Goal: Task Accomplishment & Management: Manage account settings

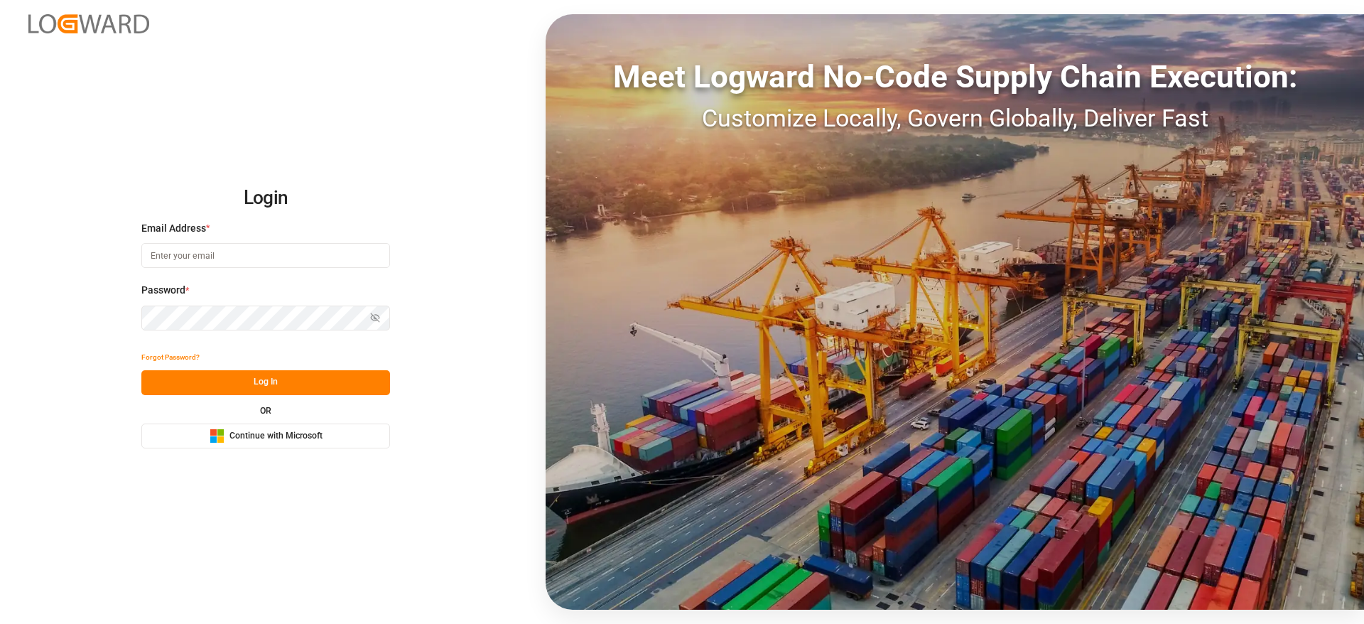
click at [215, 260] on input at bounding box center [265, 255] width 249 height 25
click at [358, 254] on input at bounding box center [265, 255] width 249 height 25
click at [0, 623] on com-1password-button at bounding box center [0, 624] width 0 height 0
type input "sateesh.godewar@logward.com"
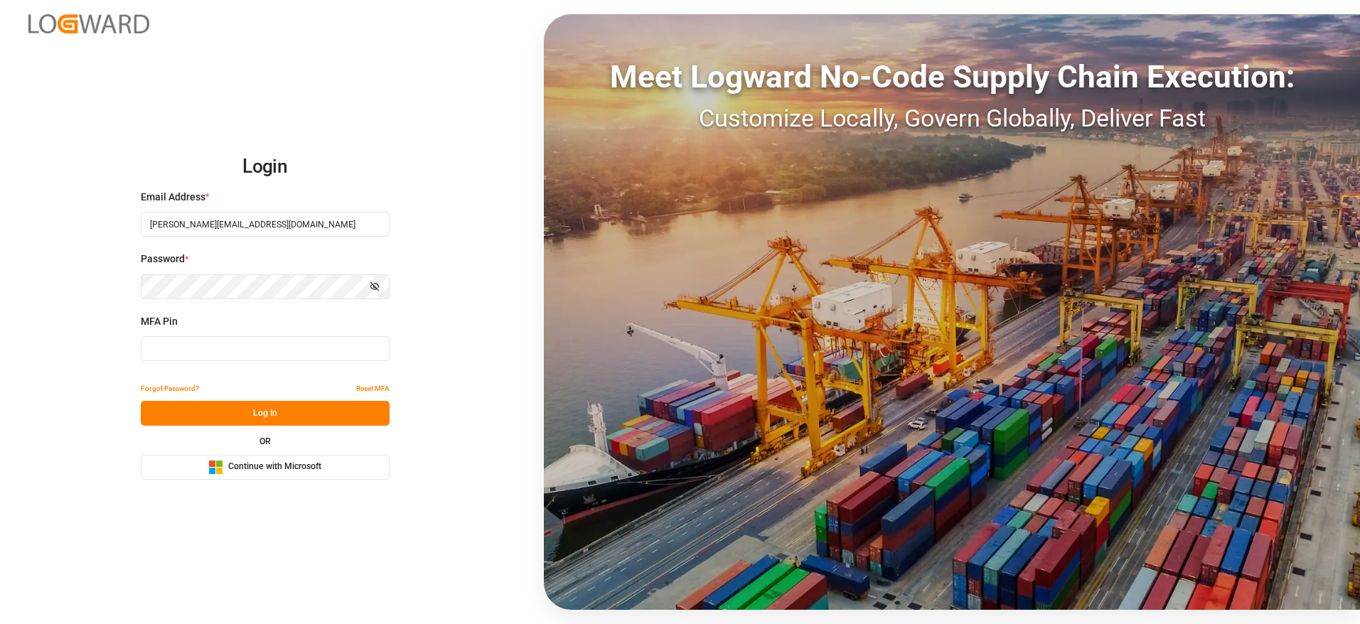
type input "807853"
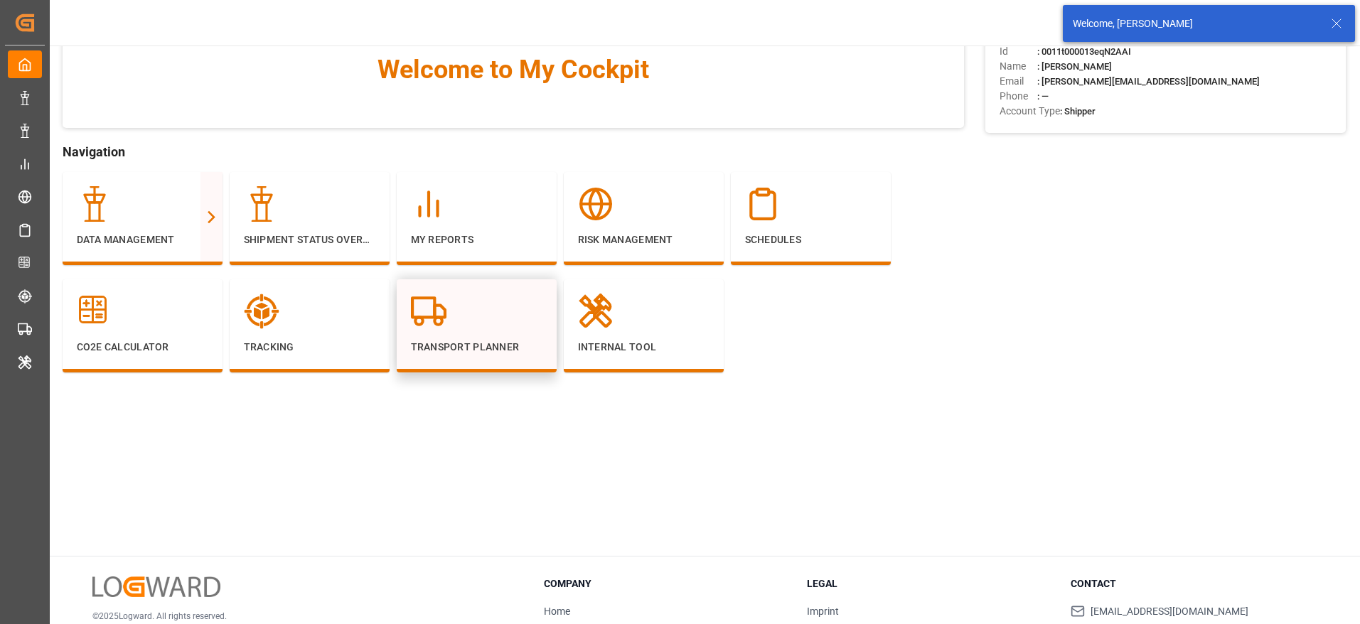
scroll to position [107, 0]
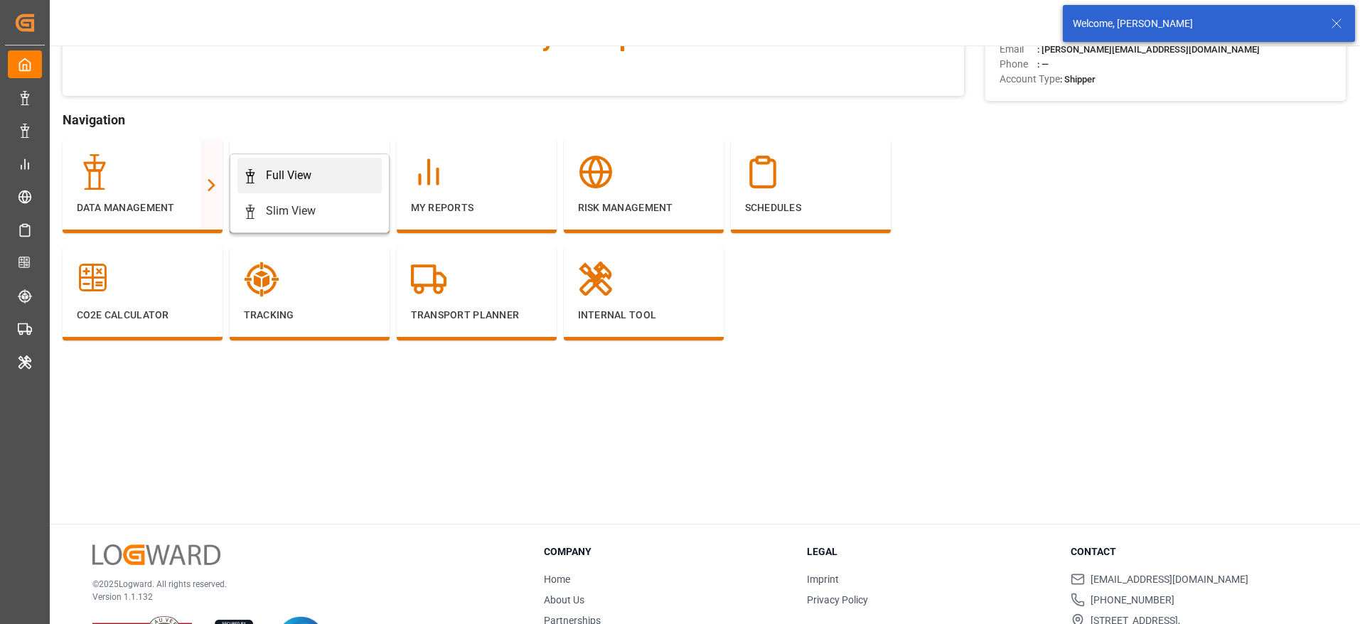
click at [240, 166] on link "Full View" at bounding box center [309, 176] width 144 height 36
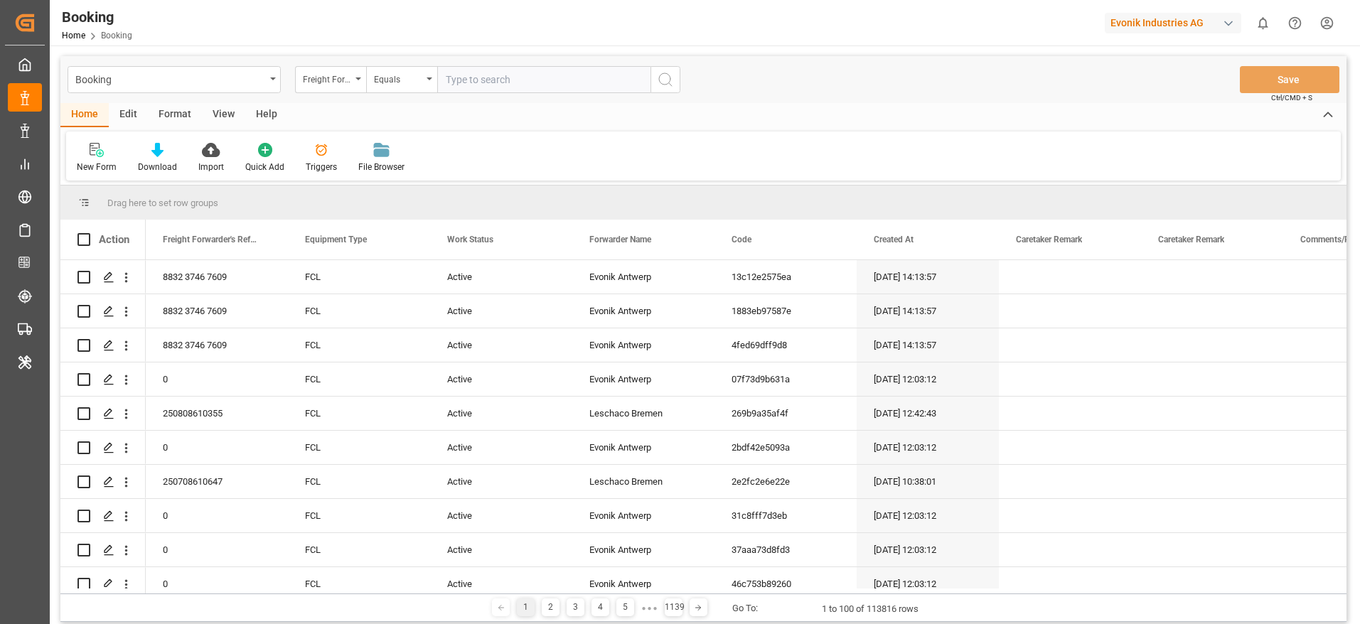
click at [157, 112] on div "Format" at bounding box center [175, 115] width 54 height 24
click at [101, 157] on div "Filter Rows" at bounding box center [97, 157] width 63 height 31
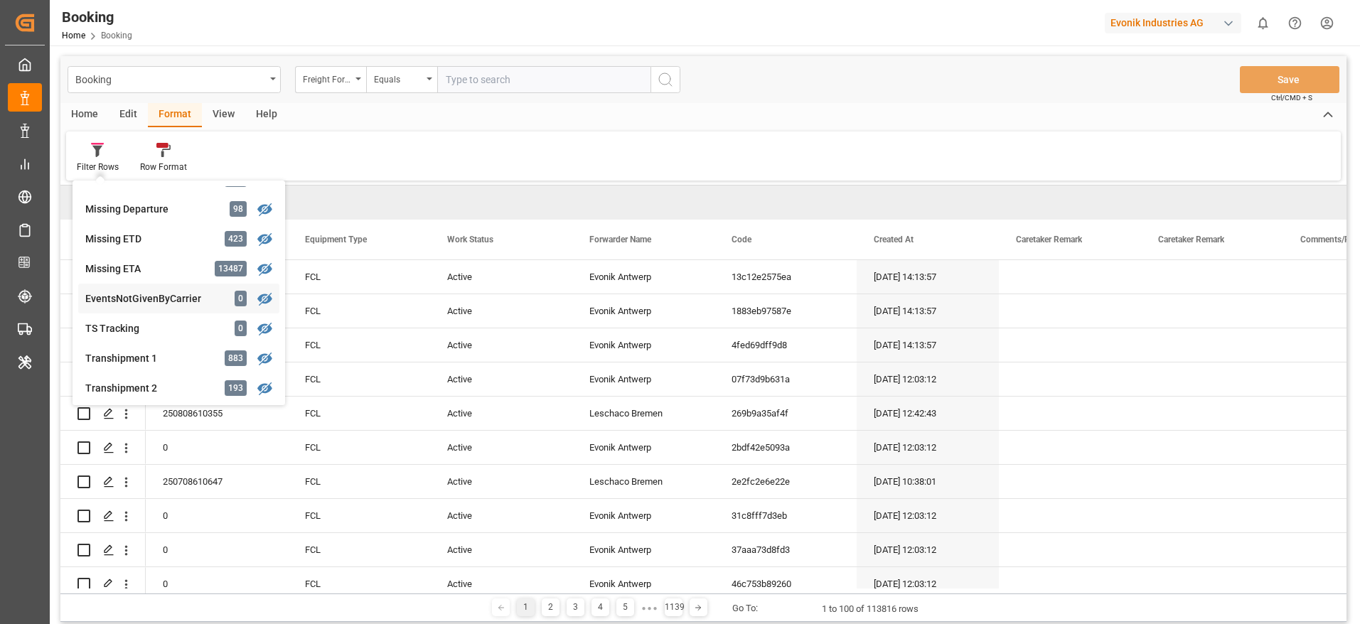
scroll to position [214, 0]
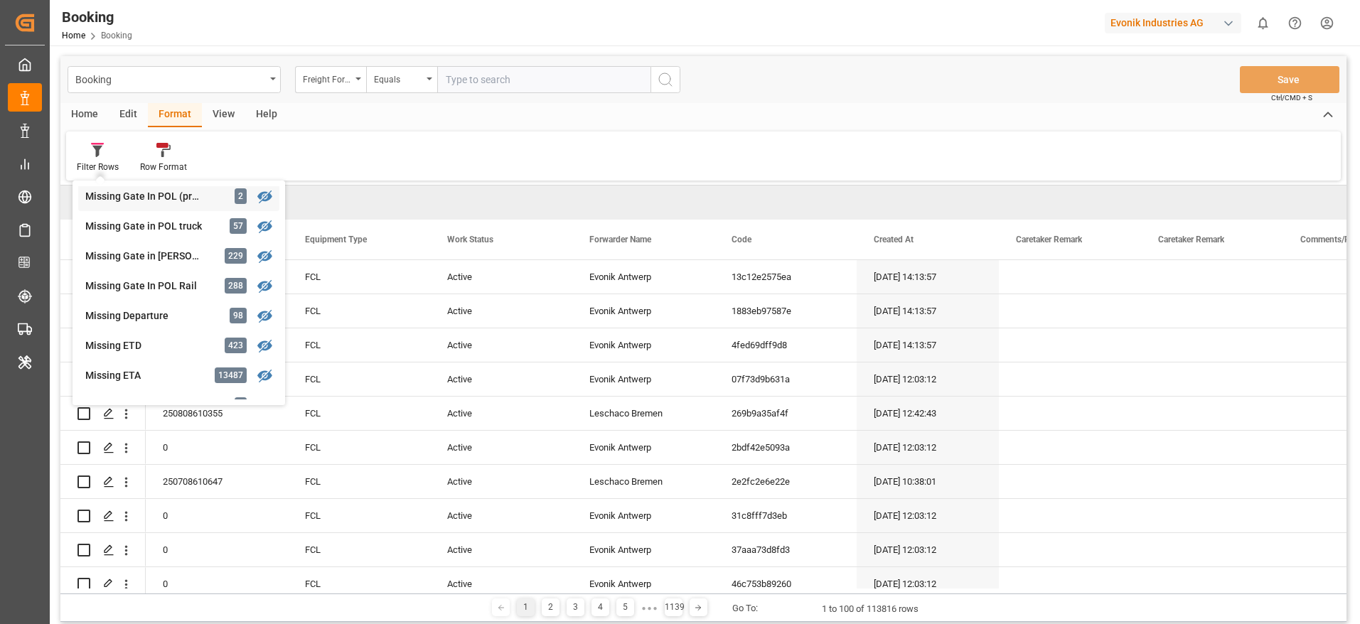
click at [212, 200] on div "Missing Gate In POL (precarriage: null) 2" at bounding box center [178, 196] width 201 height 30
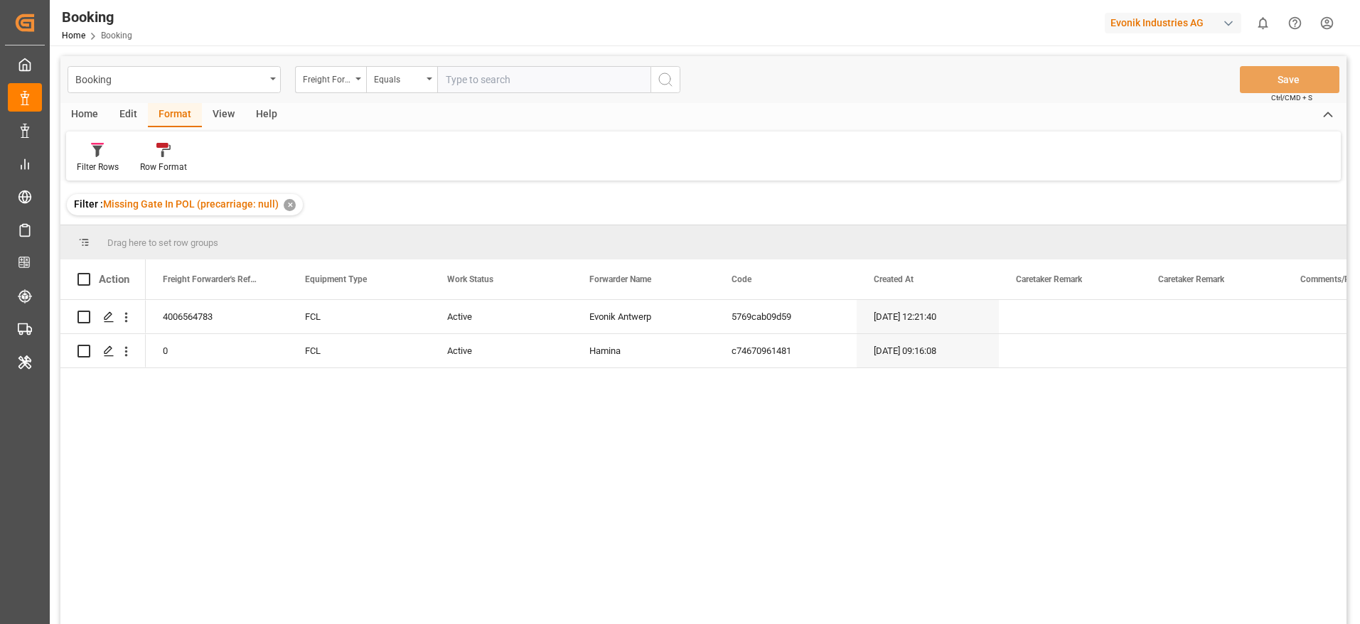
drag, startPoint x: 99, startPoint y: 162, endPoint x: 102, endPoint y: 176, distance: 13.8
click at [99, 162] on div "Filter Rows" at bounding box center [98, 167] width 42 height 13
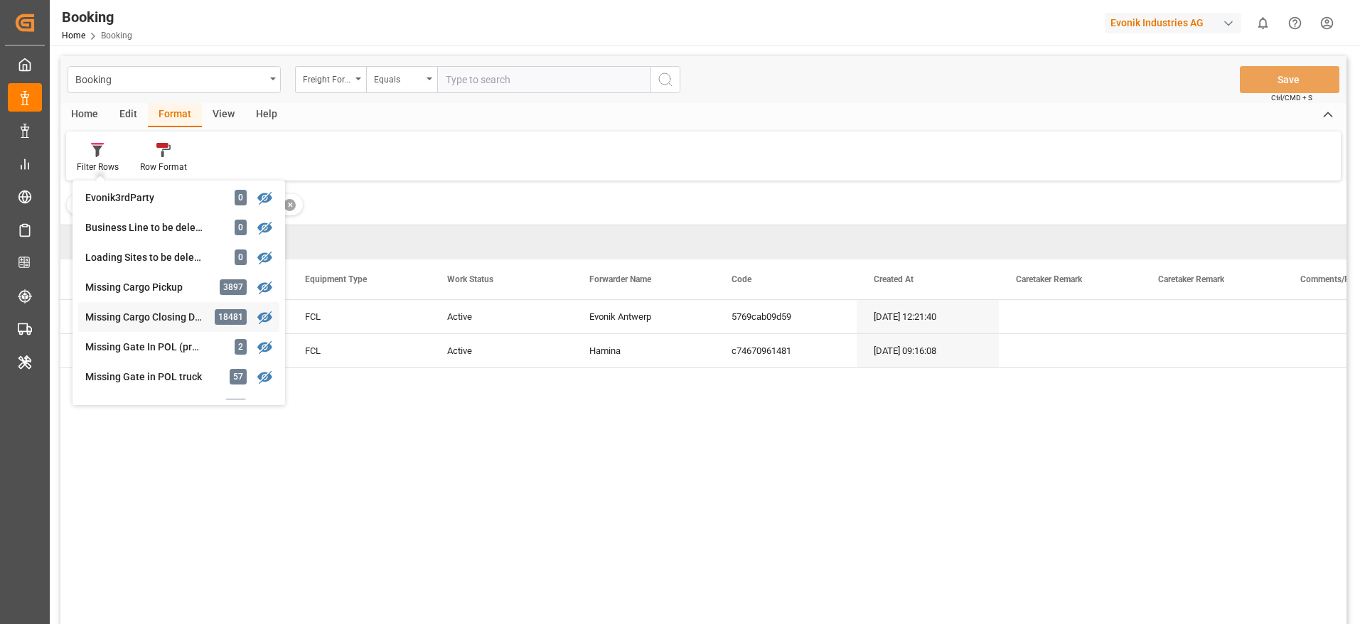
scroll to position [107, 0]
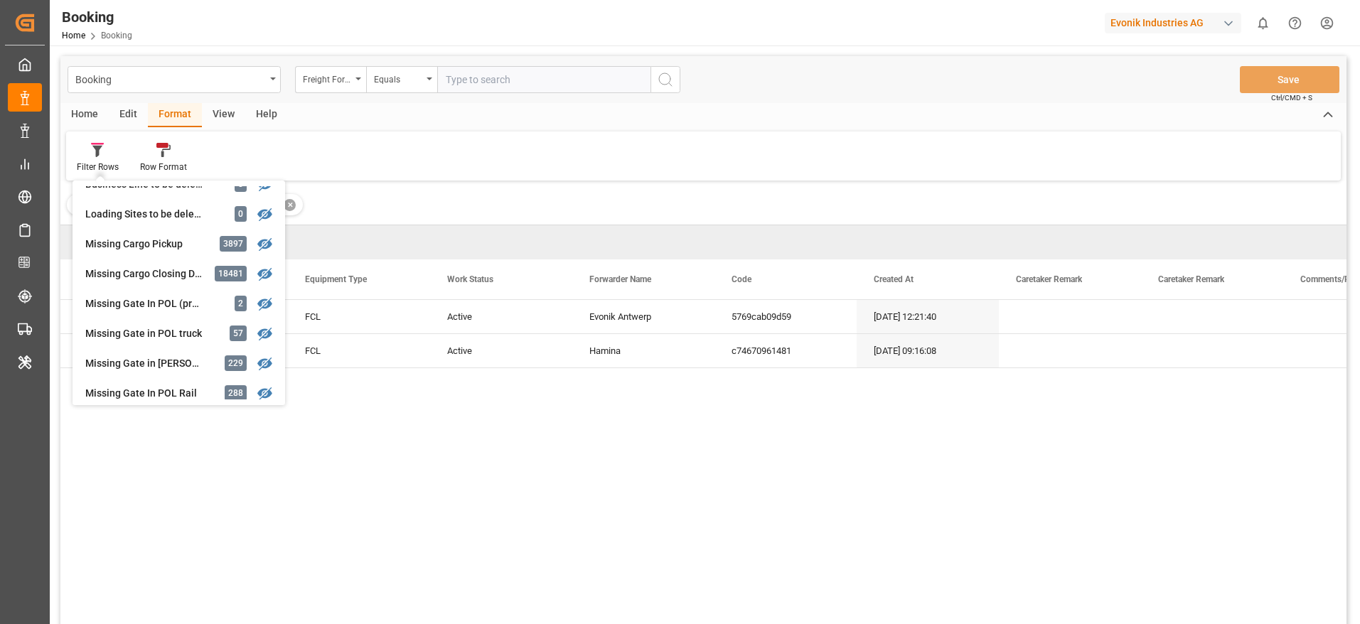
click at [449, 426] on div "4006564783 FCL Active Evonik Antwerp 5769cab09d59 28.04.2025 12:21:40 28.04.202…" at bounding box center [746, 466] width 1200 height 333
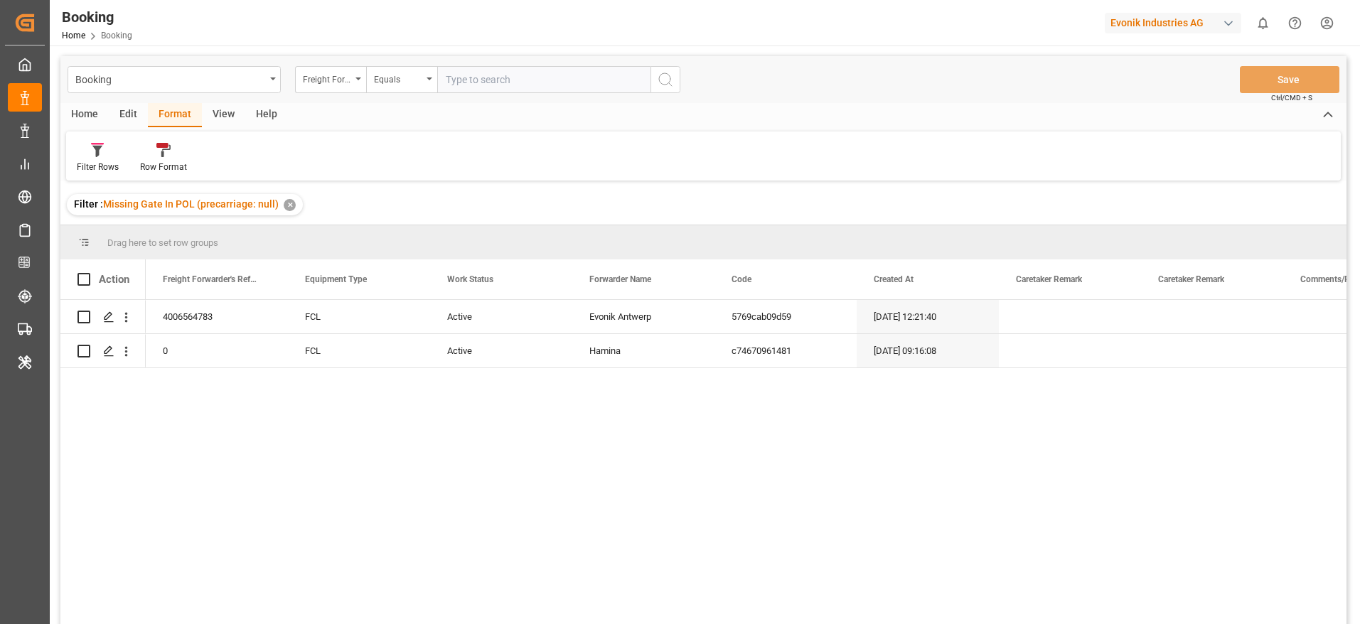
click at [226, 115] on div "View" at bounding box center [223, 115] width 43 height 24
drag, startPoint x: 84, startPoint y: 157, endPoint x: 92, endPoint y: 168, distance: 13.8
click at [85, 157] on div "Default" at bounding box center [90, 157] width 49 height 31
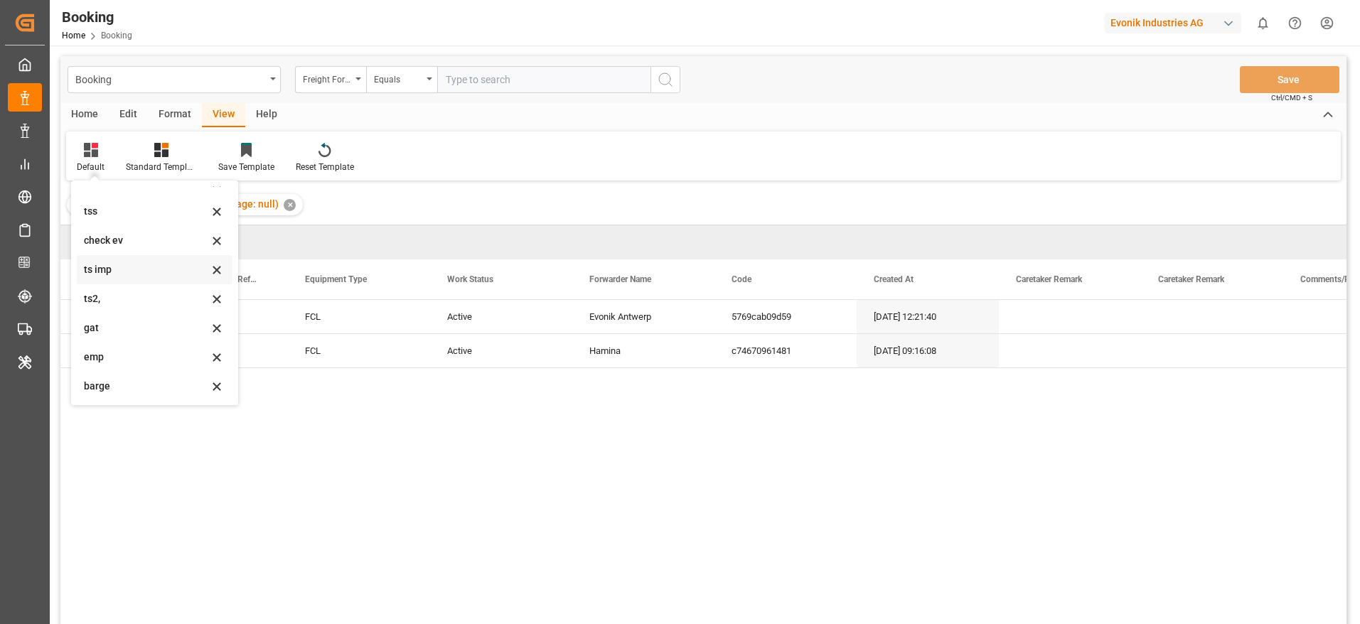
scroll to position [195, 0]
drag, startPoint x: 120, startPoint y: 262, endPoint x: 162, endPoint y: 269, distance: 42.7
click at [119, 263] on div "barge" at bounding box center [146, 268] width 124 height 15
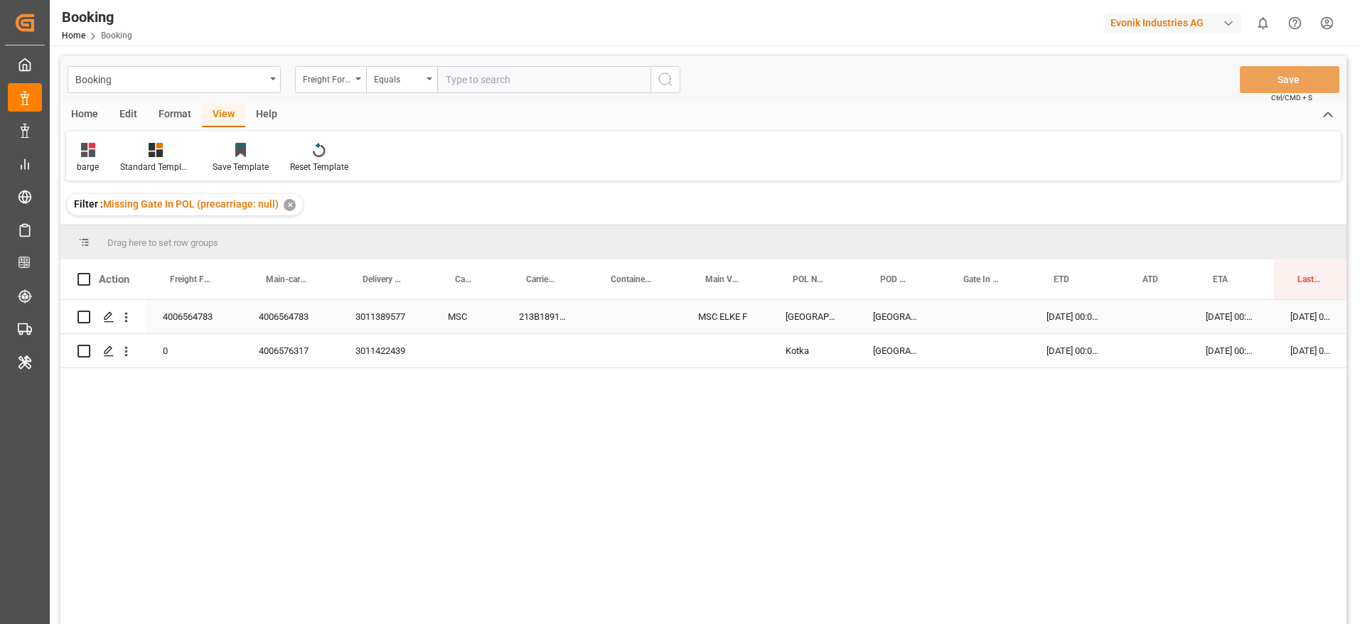
click at [350, 325] on div "3011389577" at bounding box center [384, 316] width 92 height 33
click at [418, 337] on div "3011422439" at bounding box center [384, 350] width 92 height 33
click at [403, 344] on div "3011422439" at bounding box center [384, 350] width 92 height 33
click at [362, 365] on div "3011422439" at bounding box center [384, 350] width 92 height 33
click at [370, 364] on div "3011422439" at bounding box center [384, 350] width 92 height 33
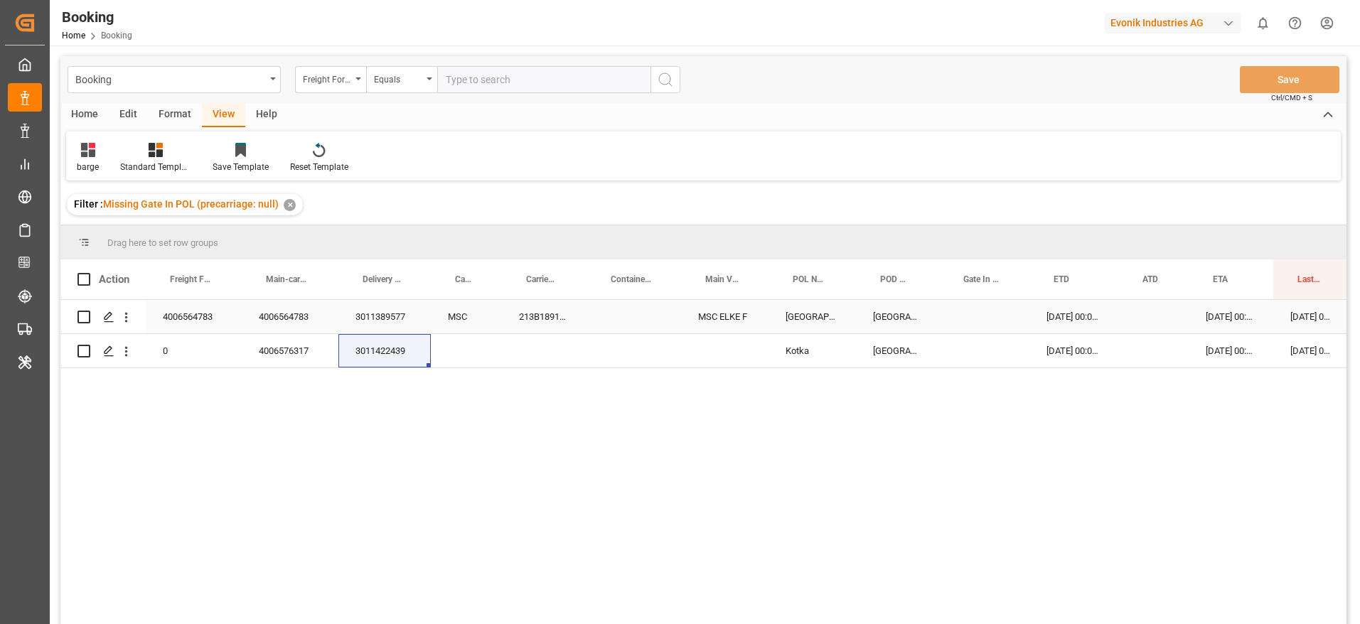
click at [551, 316] on div "213B1891712" at bounding box center [544, 316] width 85 height 33
click at [134, 316] on div "Press SPACE to select this row." at bounding box center [126, 316] width 36 height 27
click at [130, 319] on icon "open menu" at bounding box center [126, 317] width 15 height 15
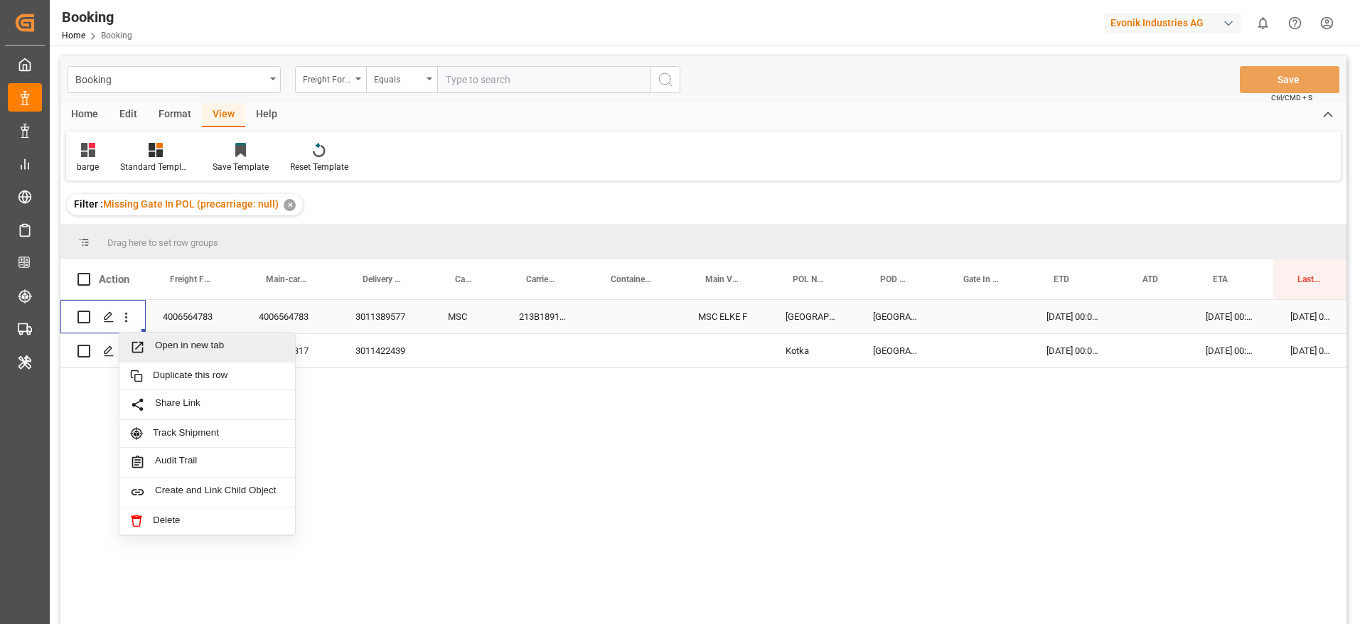
click at [164, 341] on span "Open in new tab" at bounding box center [219, 347] width 129 height 15
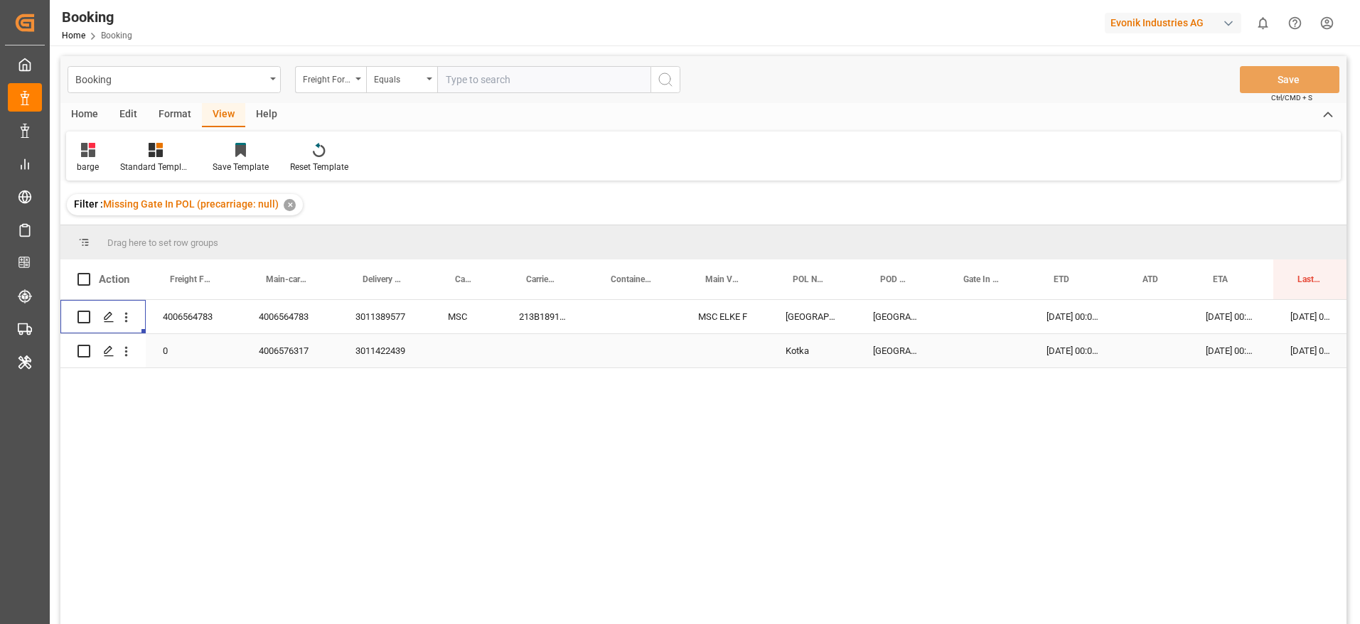
click at [300, 358] on div "4006576317" at bounding box center [290, 350] width 97 height 33
click at [129, 356] on icon "open menu" at bounding box center [126, 351] width 15 height 15
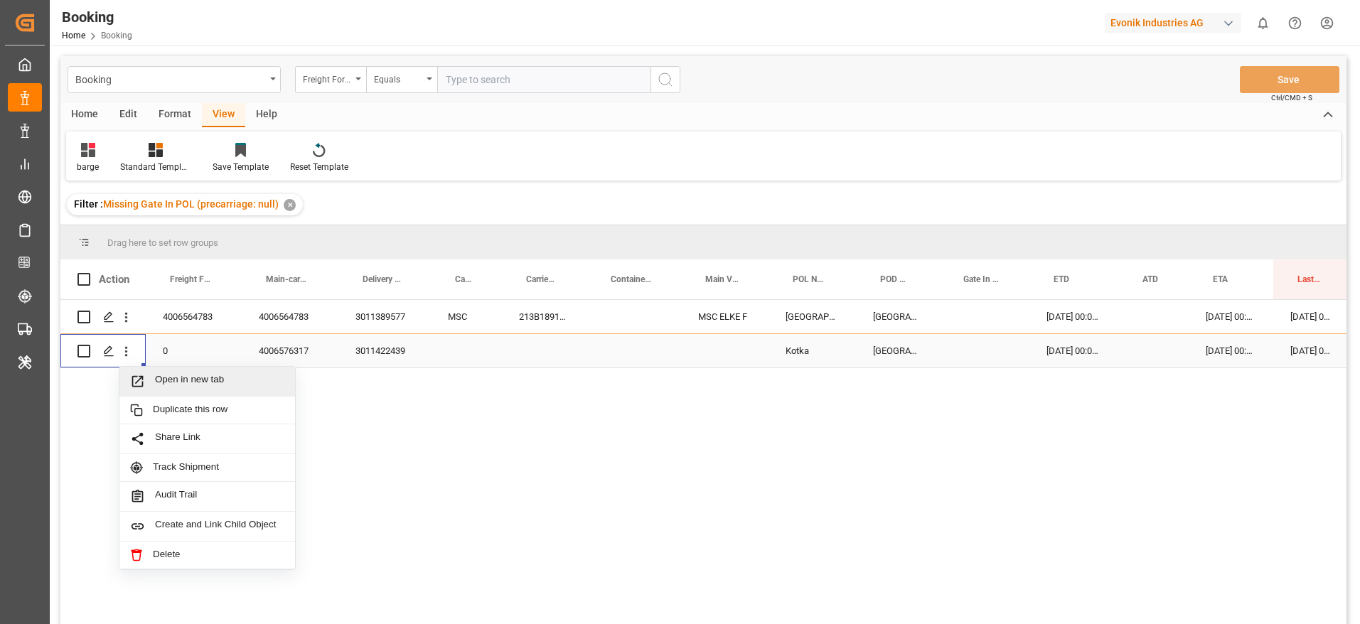
click at [185, 376] on span "Open in new tab" at bounding box center [219, 381] width 129 height 15
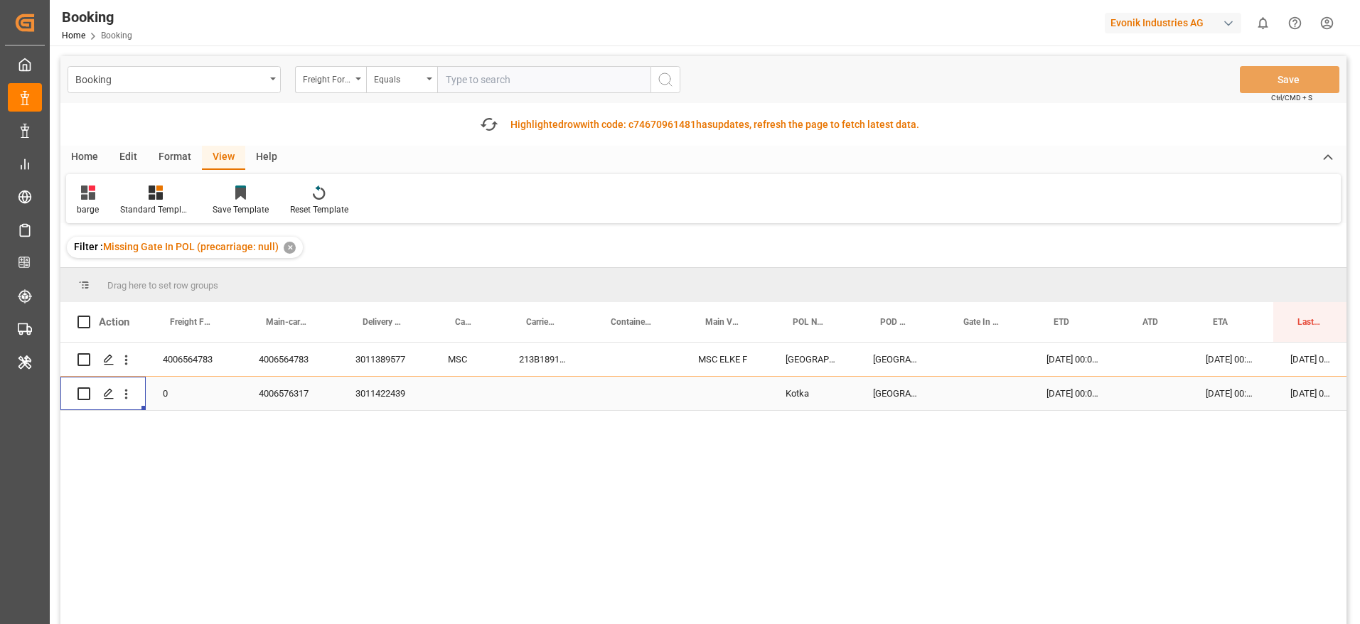
click at [177, 154] on div "Format" at bounding box center [175, 158] width 54 height 24
click at [84, 193] on div at bounding box center [98, 192] width 42 height 15
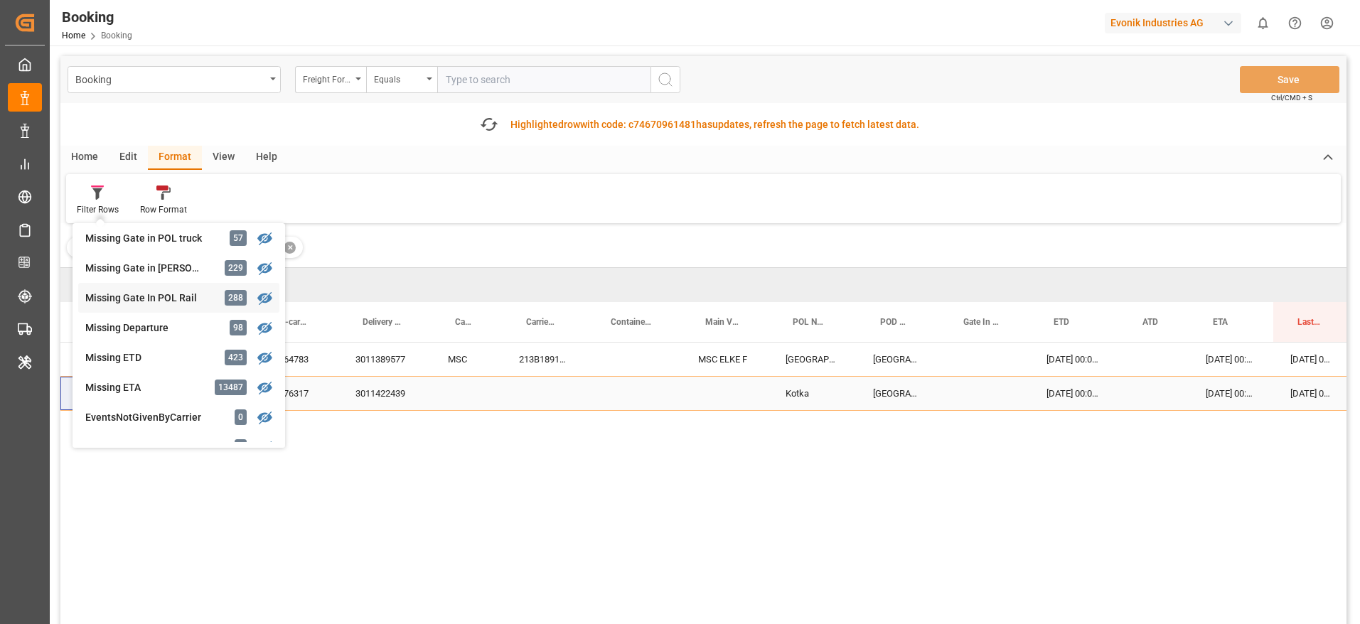
scroll to position [213, 0]
click at [204, 271] on div "Missing Gate in POL truck" at bounding box center [147, 269] width 124 height 15
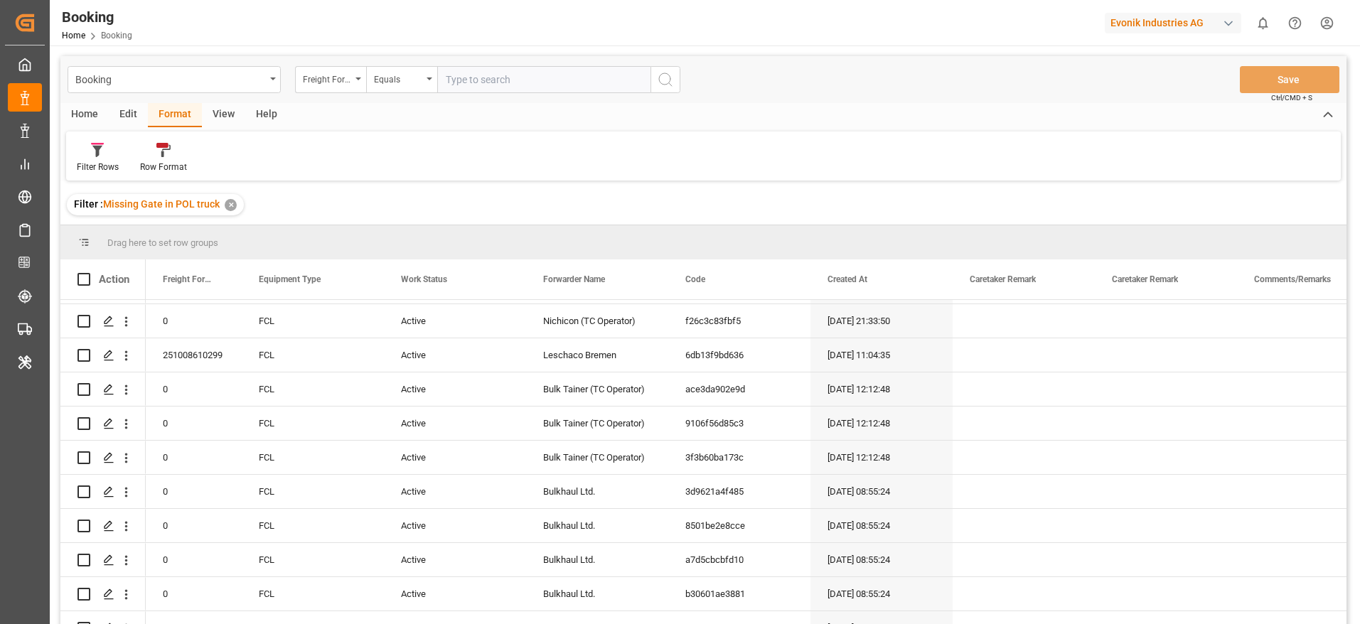
scroll to position [107, 0]
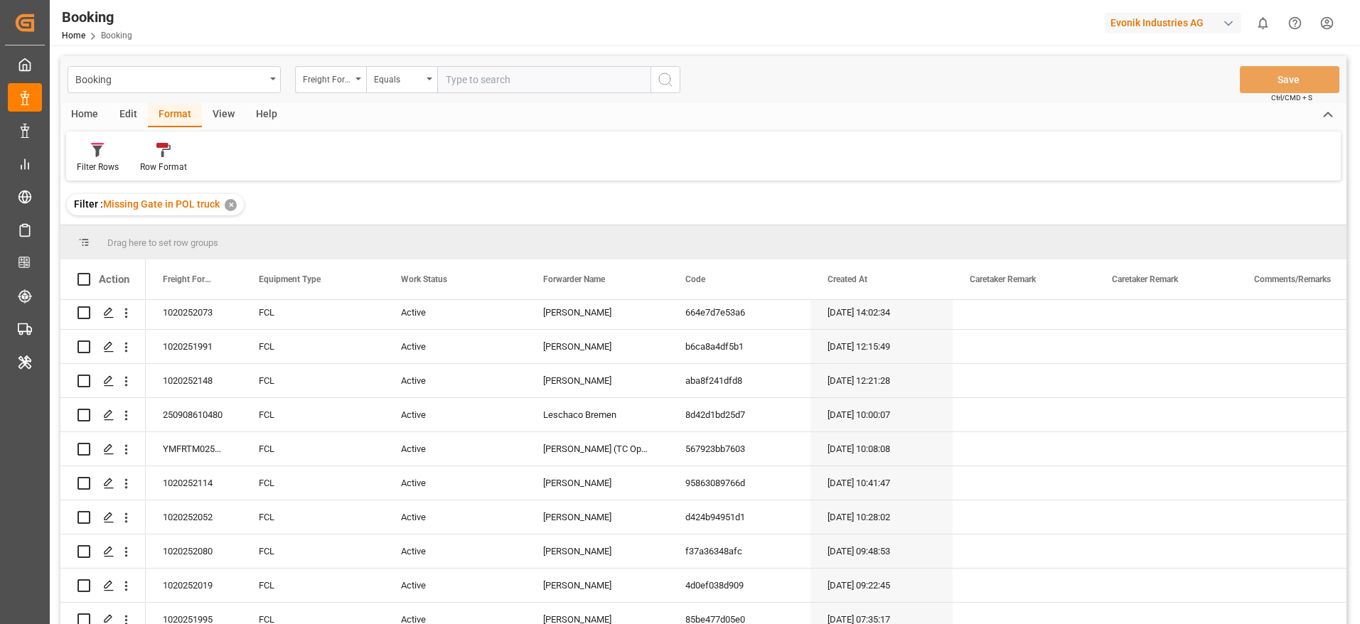
click at [215, 120] on div "View" at bounding box center [223, 115] width 43 height 24
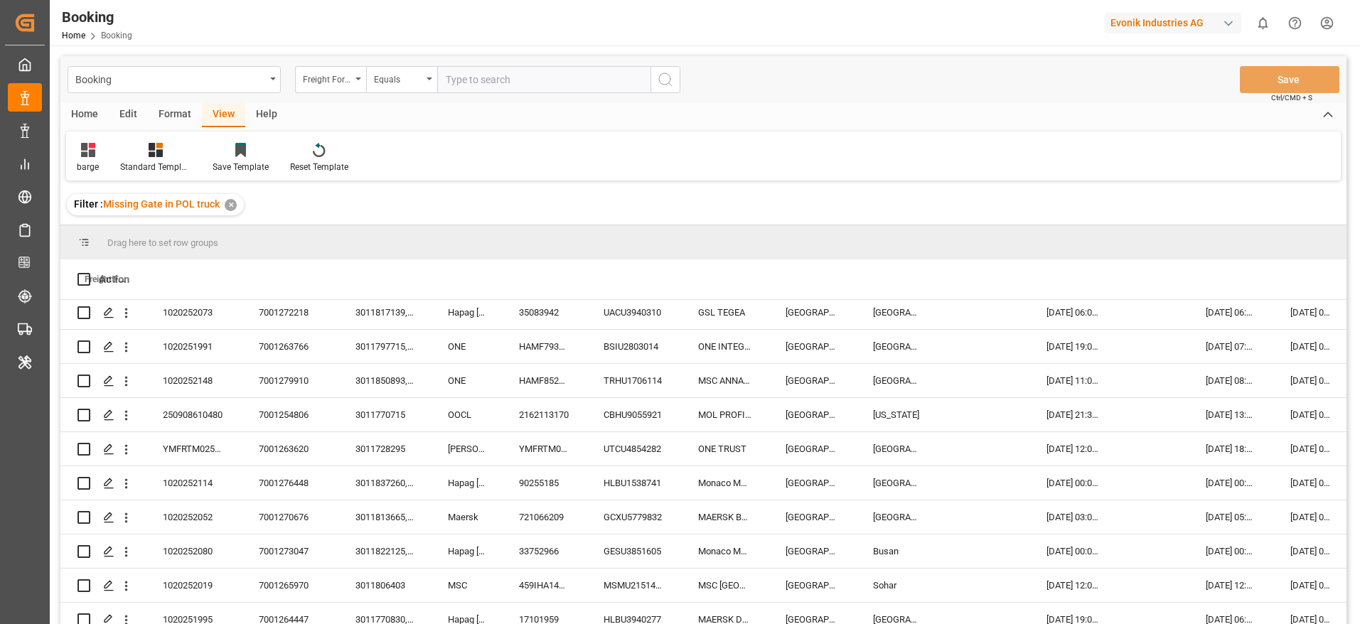
click at [225, 111] on div "View" at bounding box center [223, 115] width 43 height 24
click at [104, 163] on div "barge" at bounding box center [87, 157] width 43 height 31
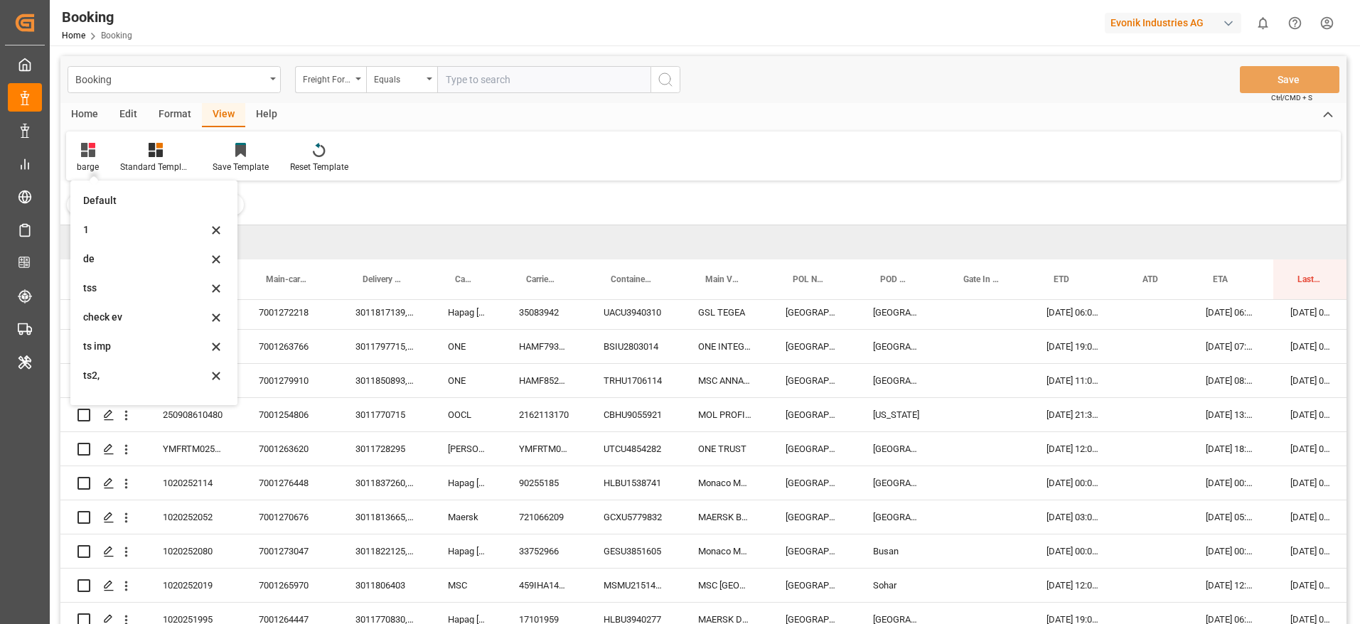
click at [458, 176] on div "barge Default 1 de tss check ev ts imp ts2, gat emp barge etd gate out ar empty…" at bounding box center [703, 155] width 1274 height 49
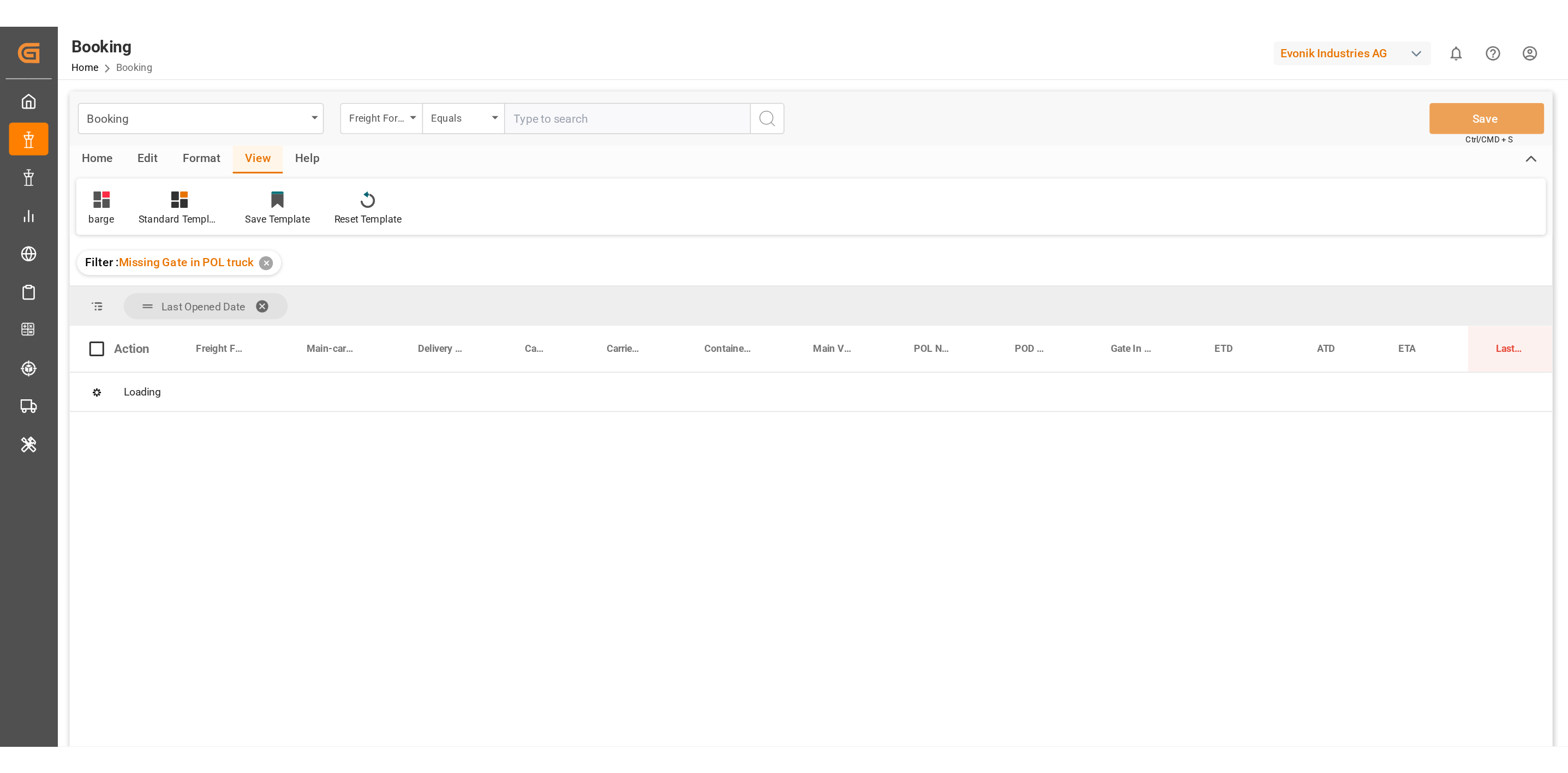
scroll to position [0, 0]
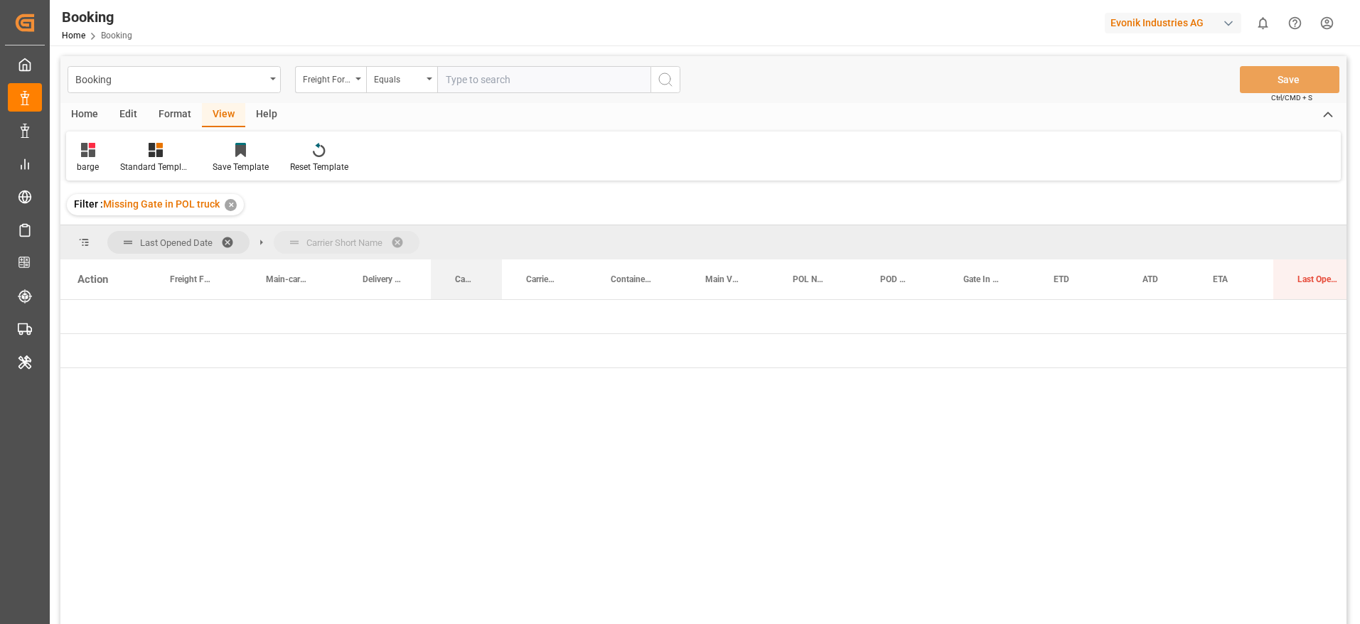
drag, startPoint x: 459, startPoint y: 281, endPoint x: 448, endPoint y: 247, distance: 35.7
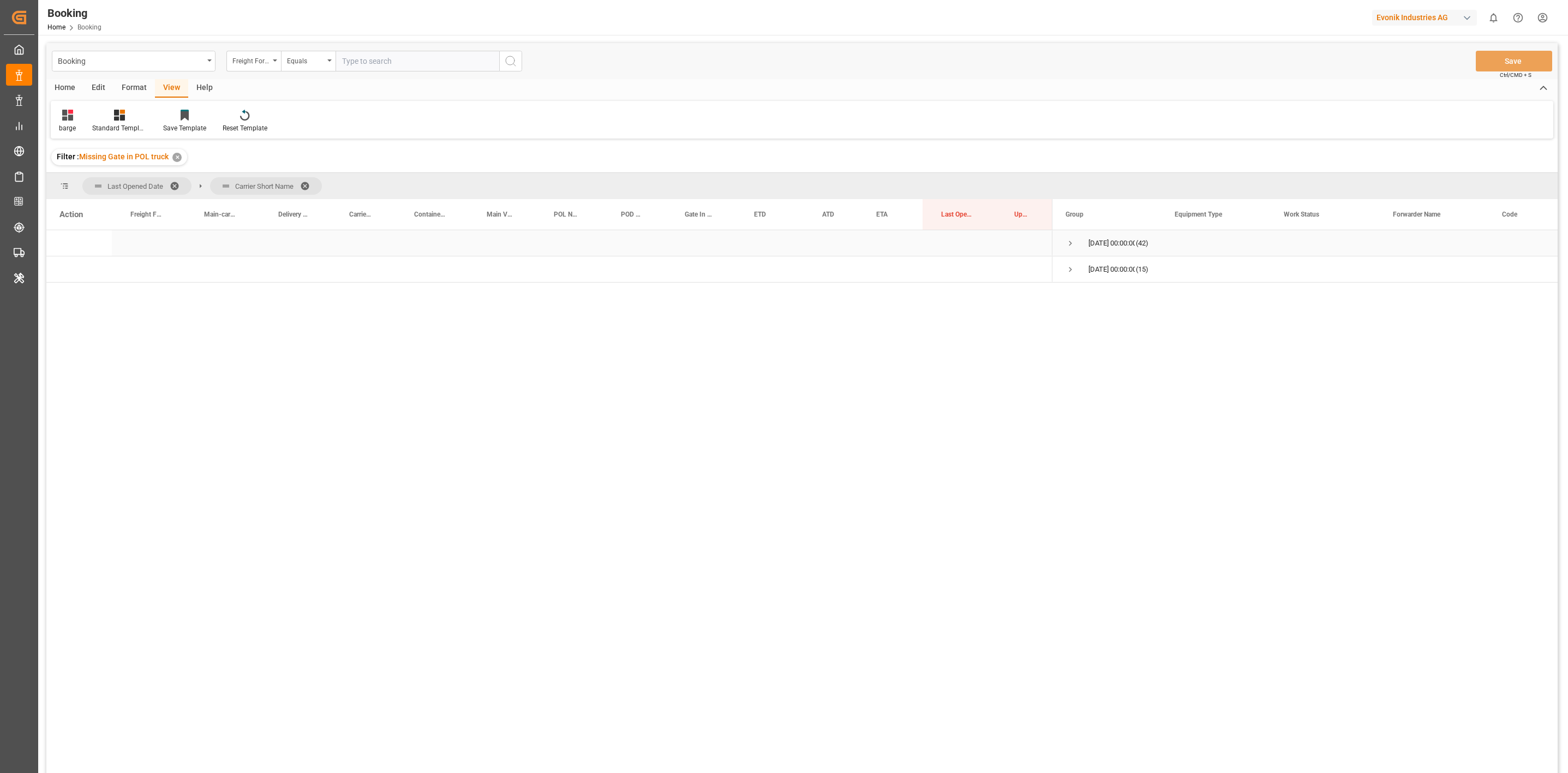
click at [1047, 236] on span "Press SPACE to select this row." at bounding box center [1070, 243] width 10 height 25
click at [1047, 478] on span "Press SPACE to select this row." at bounding box center [1070, 505] width 10 height 25
click at [174, 183] on span at bounding box center [178, 186] width 18 height 10
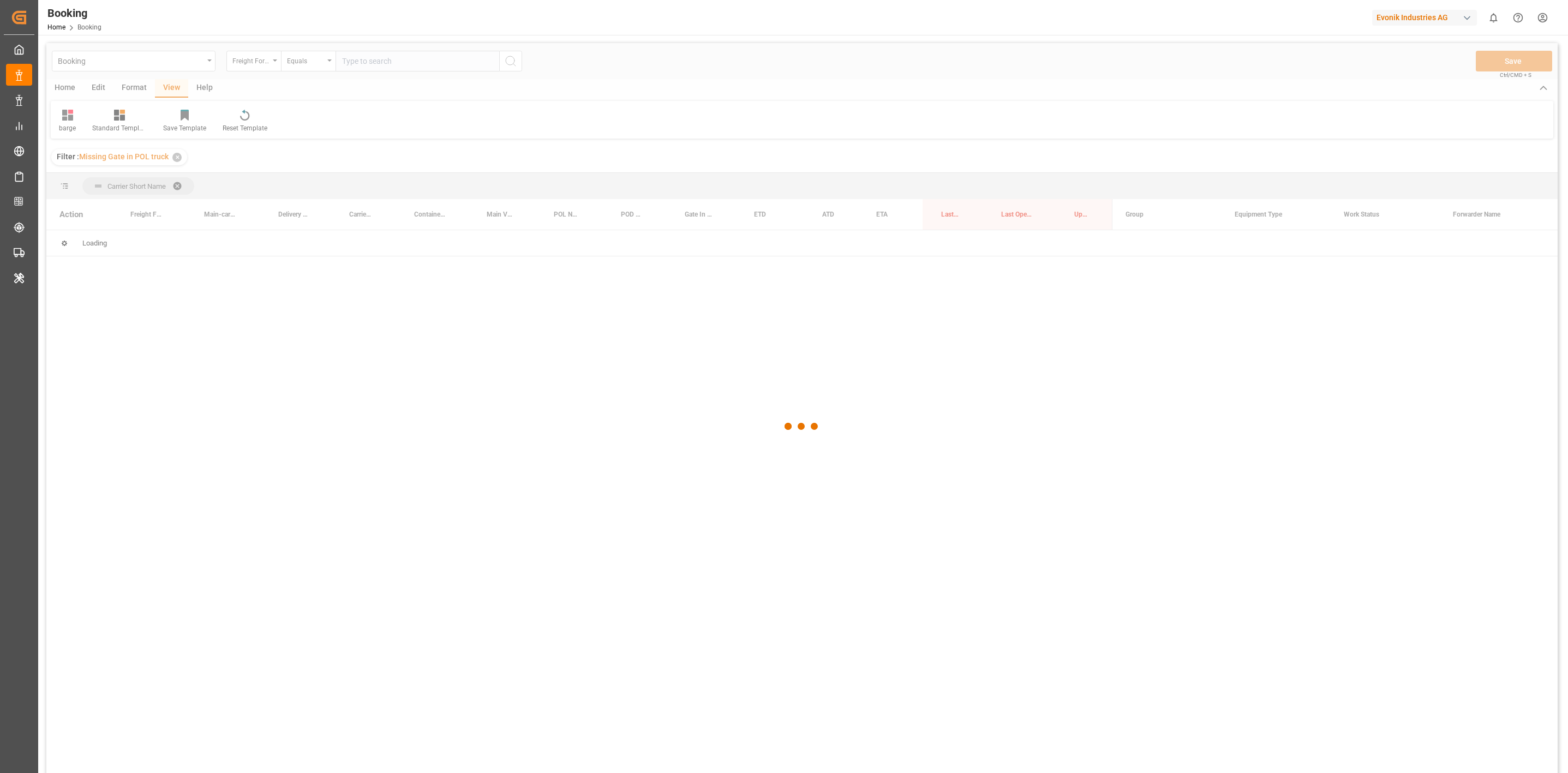
drag, startPoint x: 950, startPoint y: 213, endPoint x: 944, endPoint y: 197, distance: 17.1
click at [944, 197] on div at bounding box center [802, 426] width 1512 height 766
drag, startPoint x: 954, startPoint y: 220, endPoint x: 954, endPoint y: 206, distance: 14.0
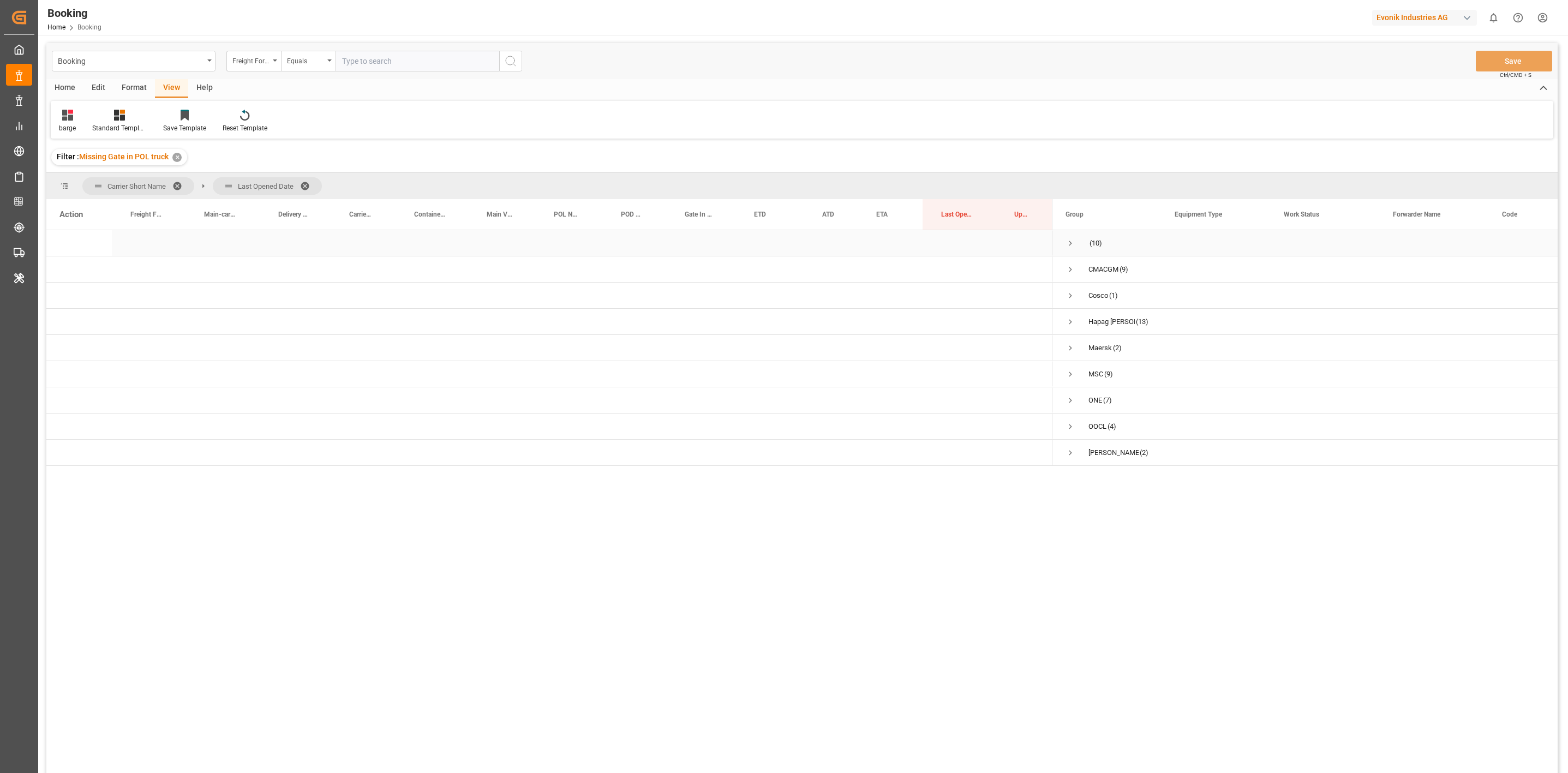
click at [1047, 243] on span "Press SPACE to select this row." at bounding box center [1070, 243] width 10 height 10
click at [1047, 266] on span "Press SPACE to select this row." at bounding box center [1093, 269] width 10 height 10
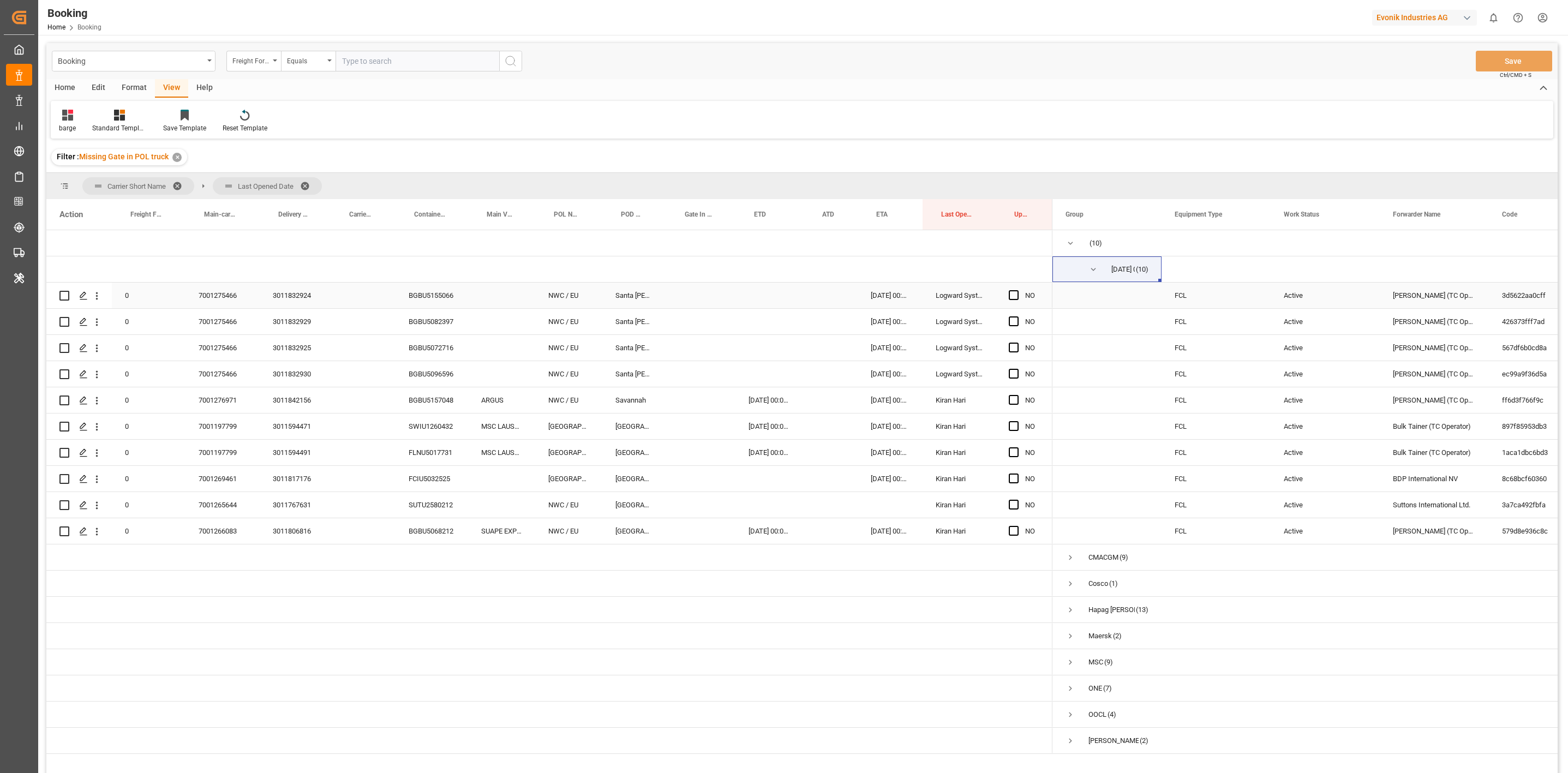
click at [230, 297] on div "7001275466" at bounding box center [223, 295] width 74 height 25
click at [876, 74] on div "Booking Freight Forwarder's Reference No. Equals Save Ctrl/CMD + S" at bounding box center [802, 61] width 1512 height 36
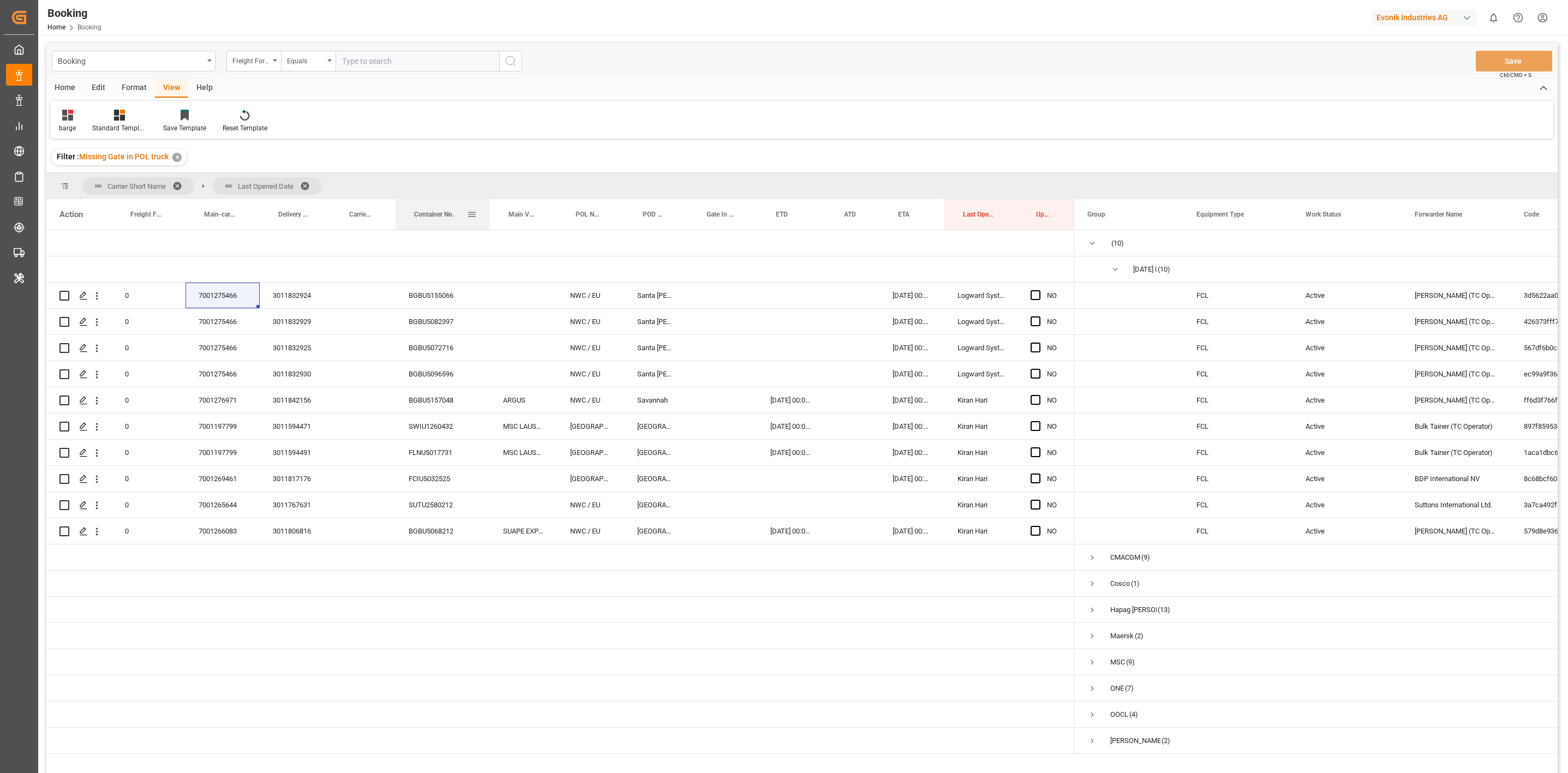
drag, startPoint x: 467, startPoint y: 215, endPoint x: 488, endPoint y: 218, distance: 21.2
click at [488, 218] on div at bounding box center [490, 214] width 5 height 31
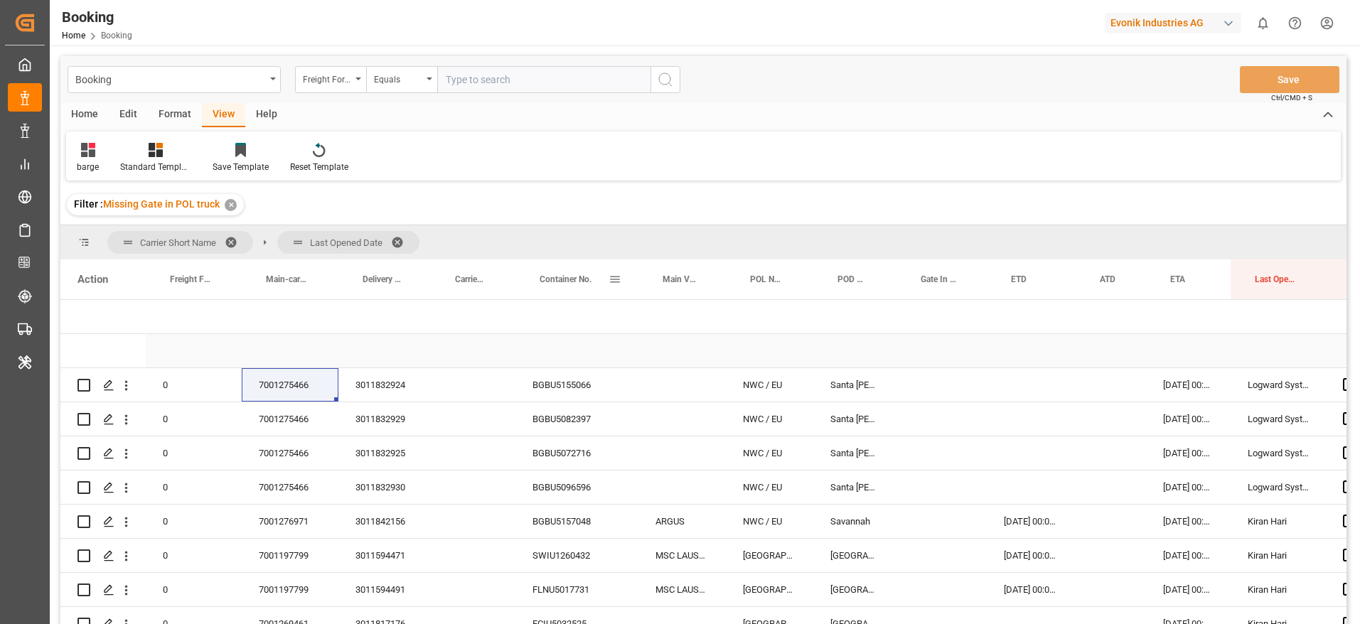
click at [385, 385] on div "3011832924" at bounding box center [384, 384] width 92 height 33
click at [375, 427] on div "3011832929" at bounding box center [384, 418] width 92 height 33
click at [391, 451] on div "3011832925" at bounding box center [384, 452] width 92 height 33
click at [370, 494] on div "3011832930" at bounding box center [384, 486] width 92 height 33
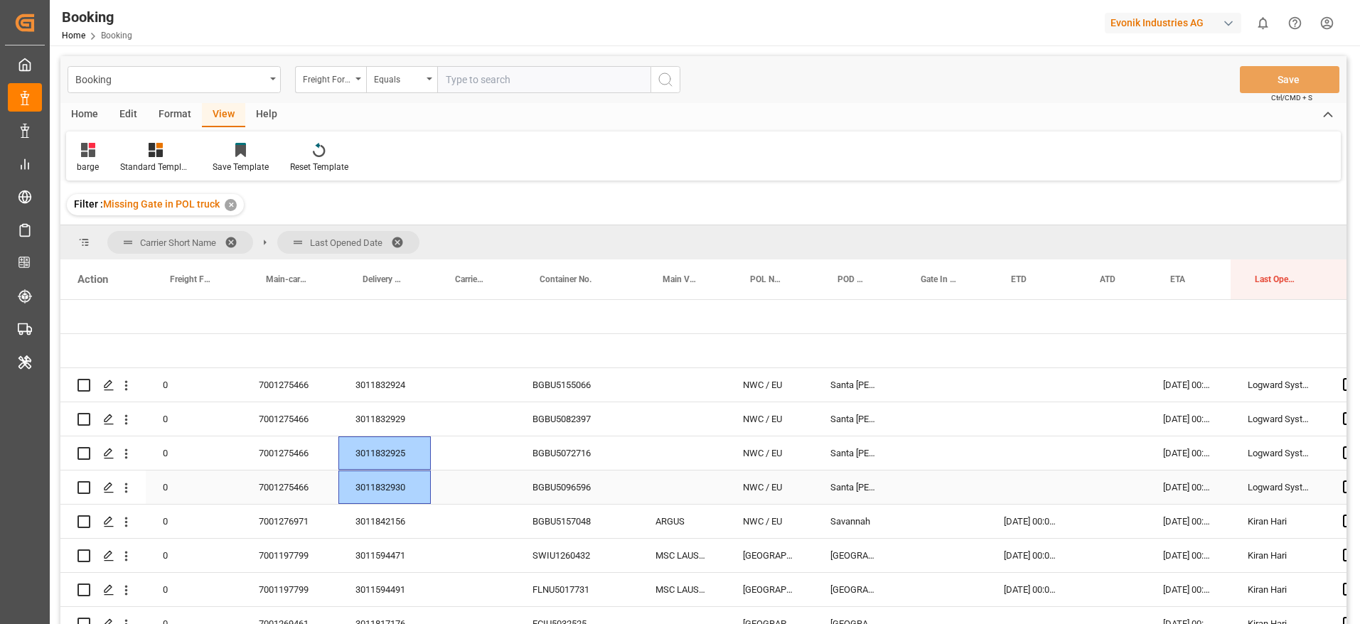
click at [389, 492] on div "3011832930" at bounding box center [384, 486] width 92 height 33
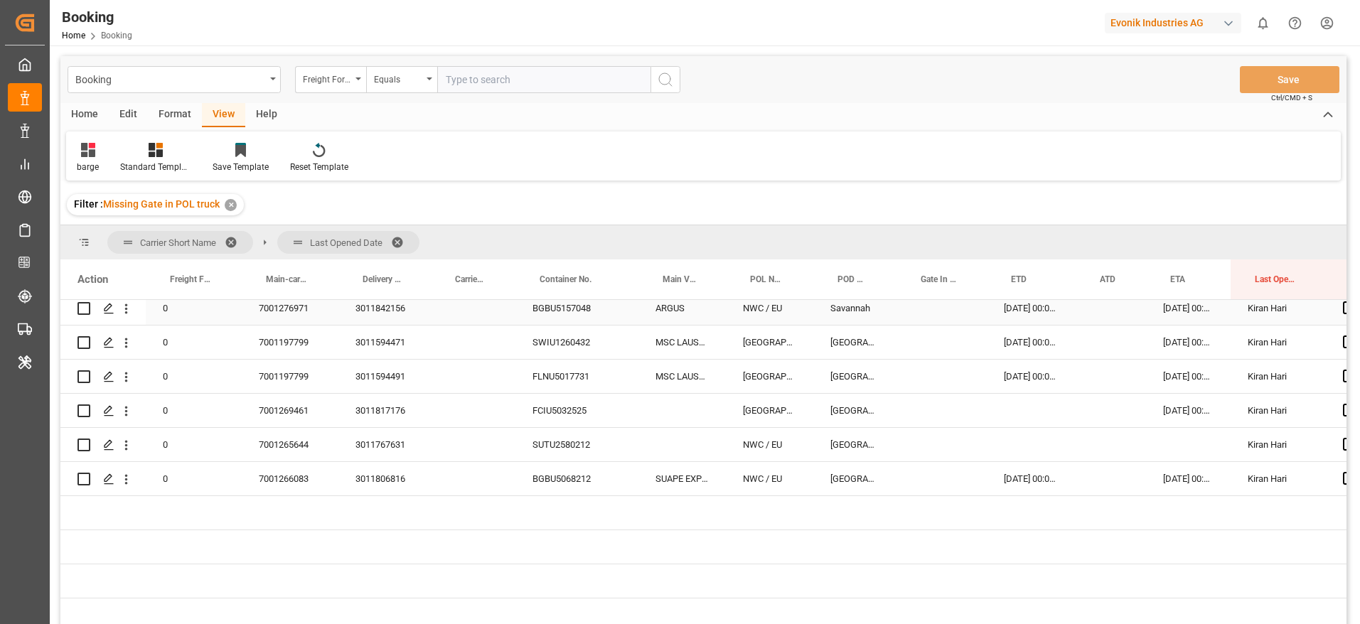
scroll to position [107, 0]
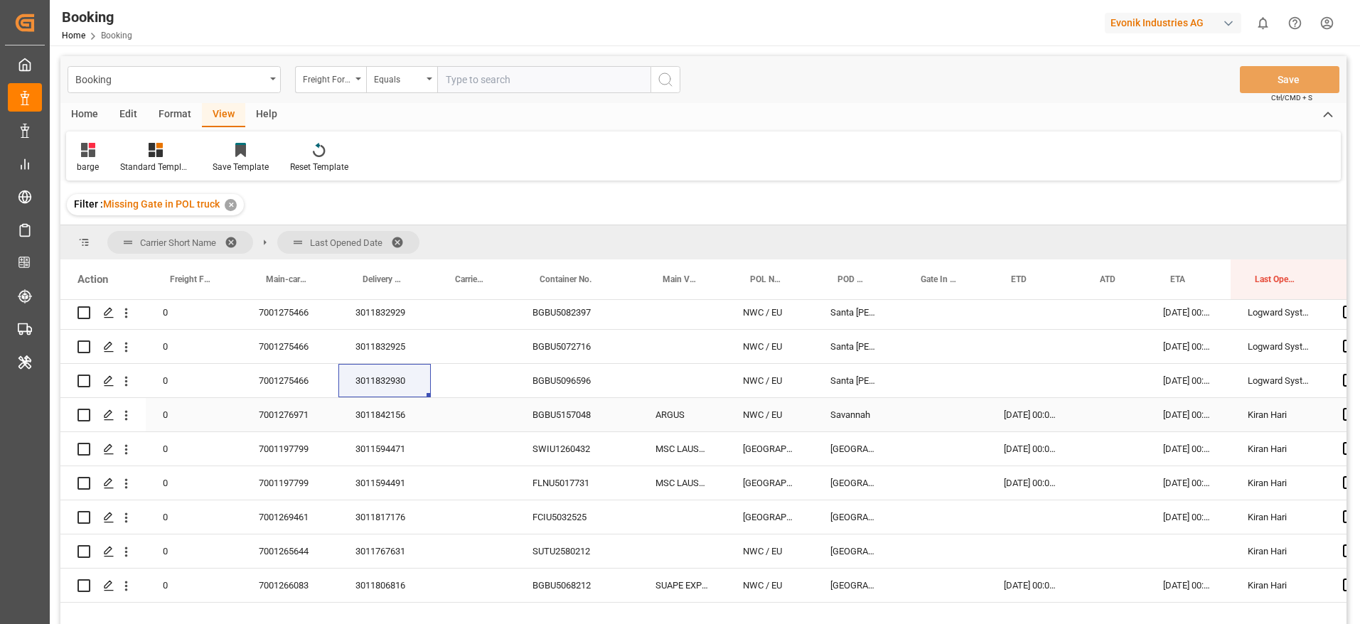
drag, startPoint x: 385, startPoint y: 420, endPoint x: 385, endPoint y: 430, distance: 9.9
click at [385, 420] on div "3011842156" at bounding box center [384, 414] width 92 height 33
click at [426, 449] on div "3011594471" at bounding box center [384, 448] width 92 height 33
click at [399, 475] on div "3011594491" at bounding box center [384, 482] width 92 height 33
click at [370, 521] on div "3011817176" at bounding box center [384, 516] width 92 height 33
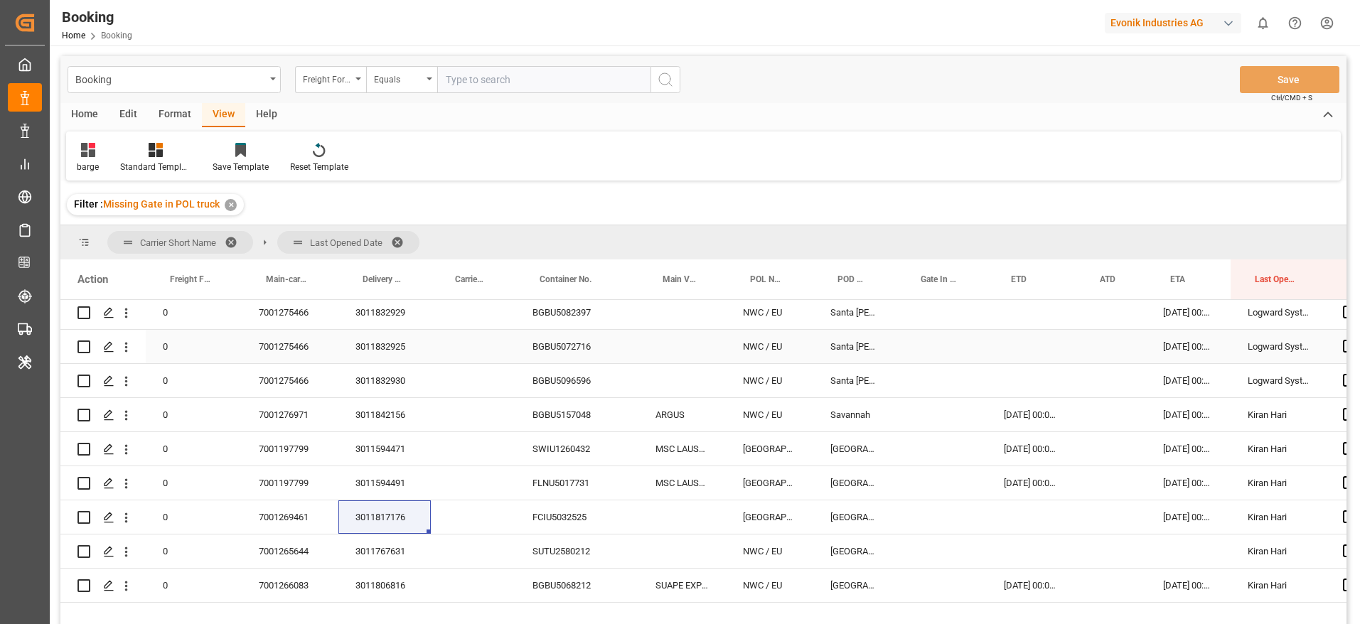
scroll to position [149, 0]
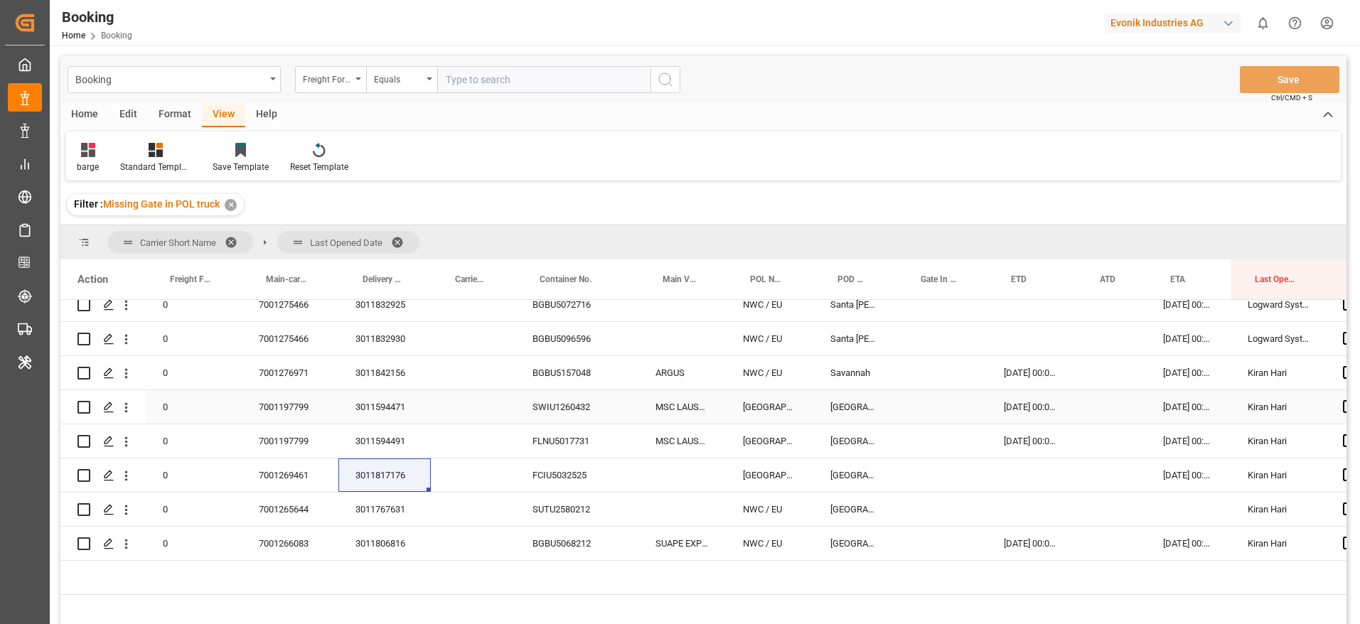
click at [394, 492] on div "3011767631" at bounding box center [384, 508] width 92 height 33
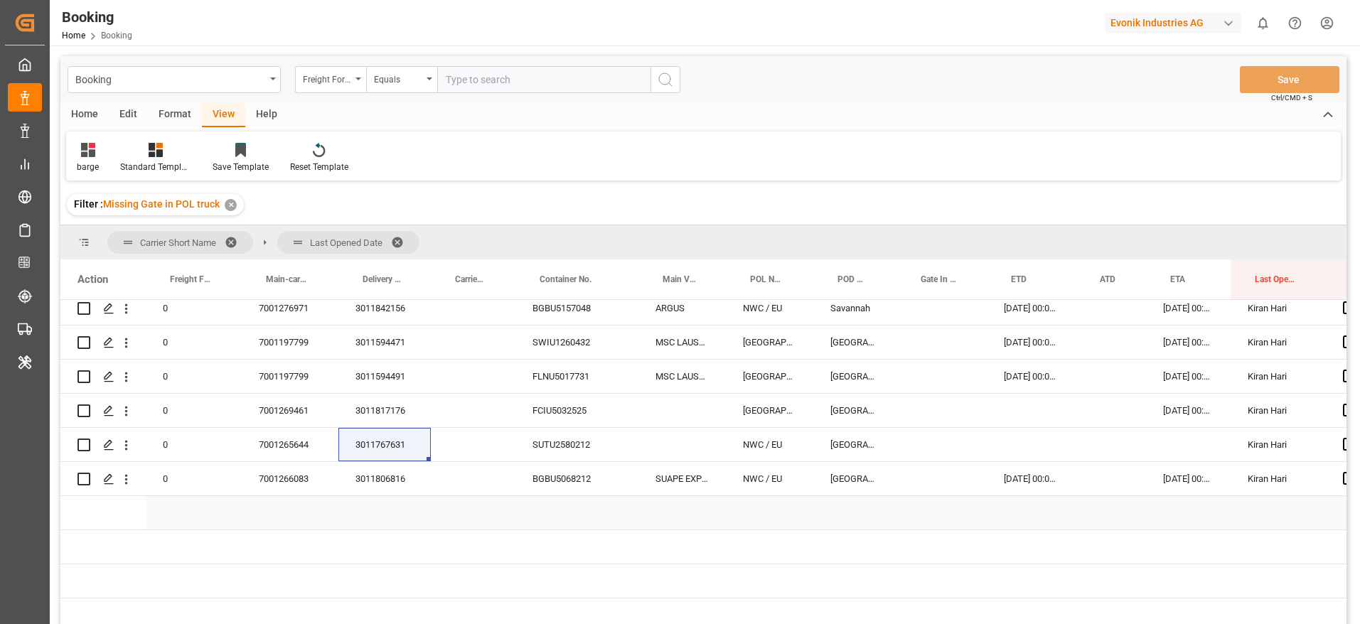
click at [375, 485] on div "3011806816" at bounding box center [384, 478] width 92 height 33
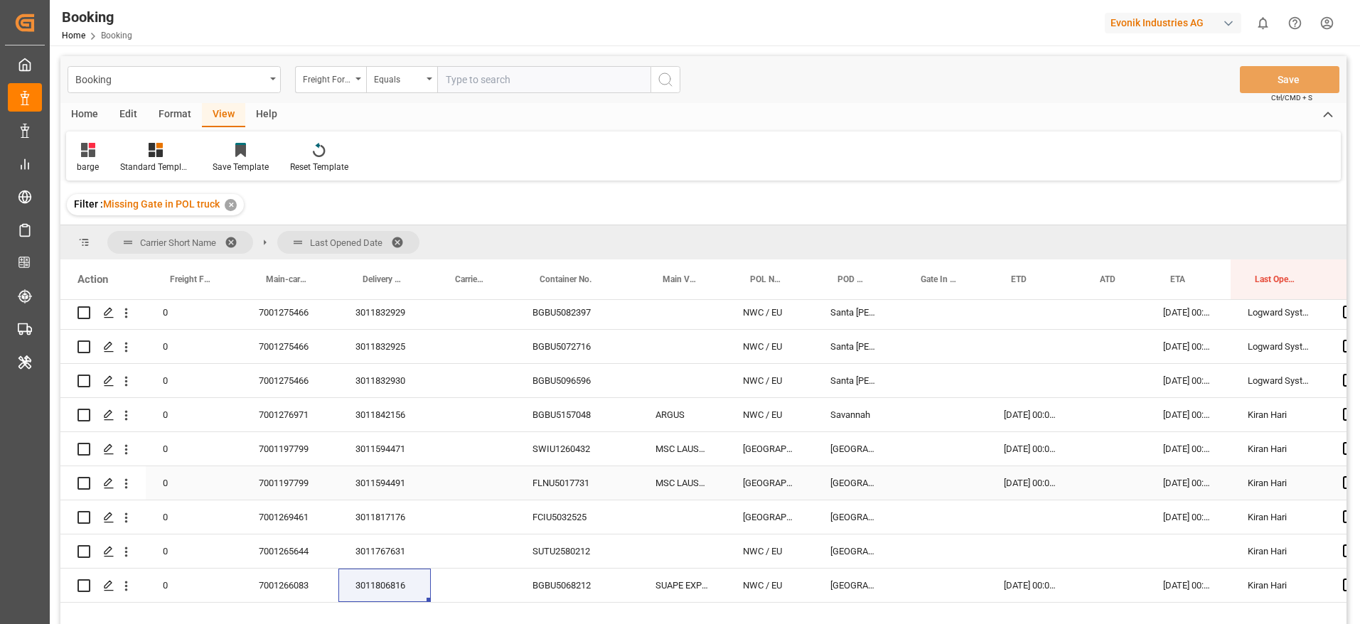
scroll to position [0, 0]
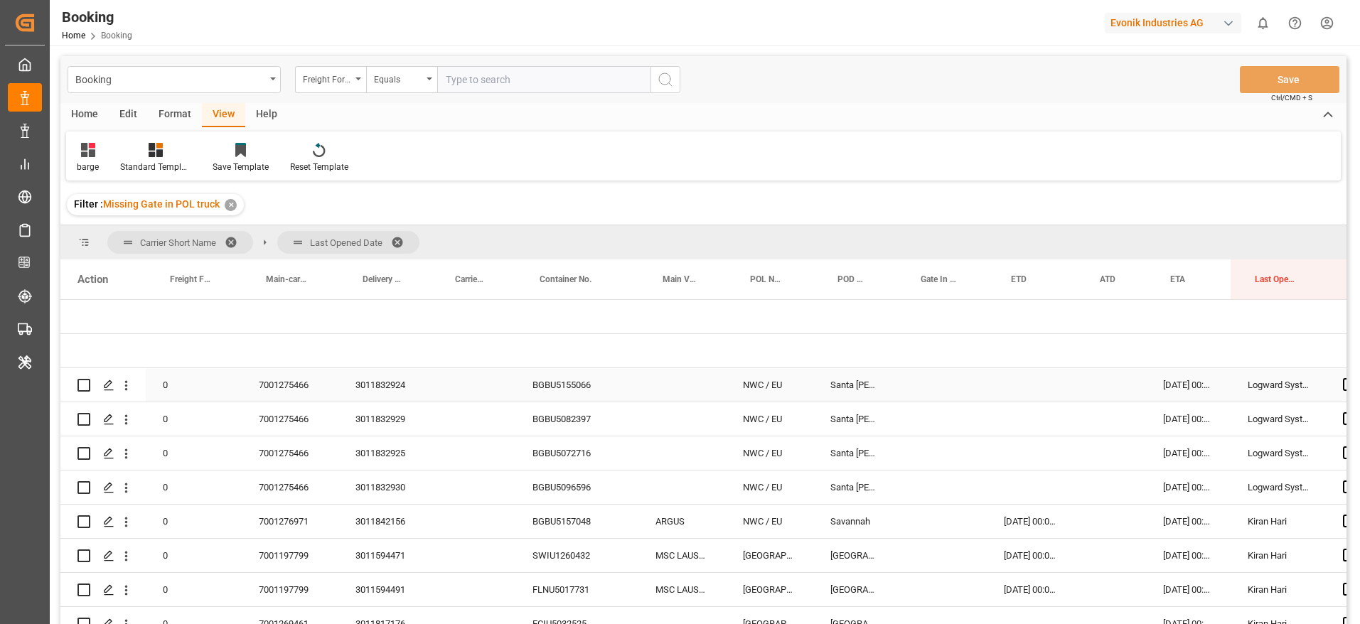
click at [557, 384] on div "BGBU5155066" at bounding box center [576, 384] width 123 height 33
click at [127, 389] on icon "open menu" at bounding box center [126, 386] width 3 height 10
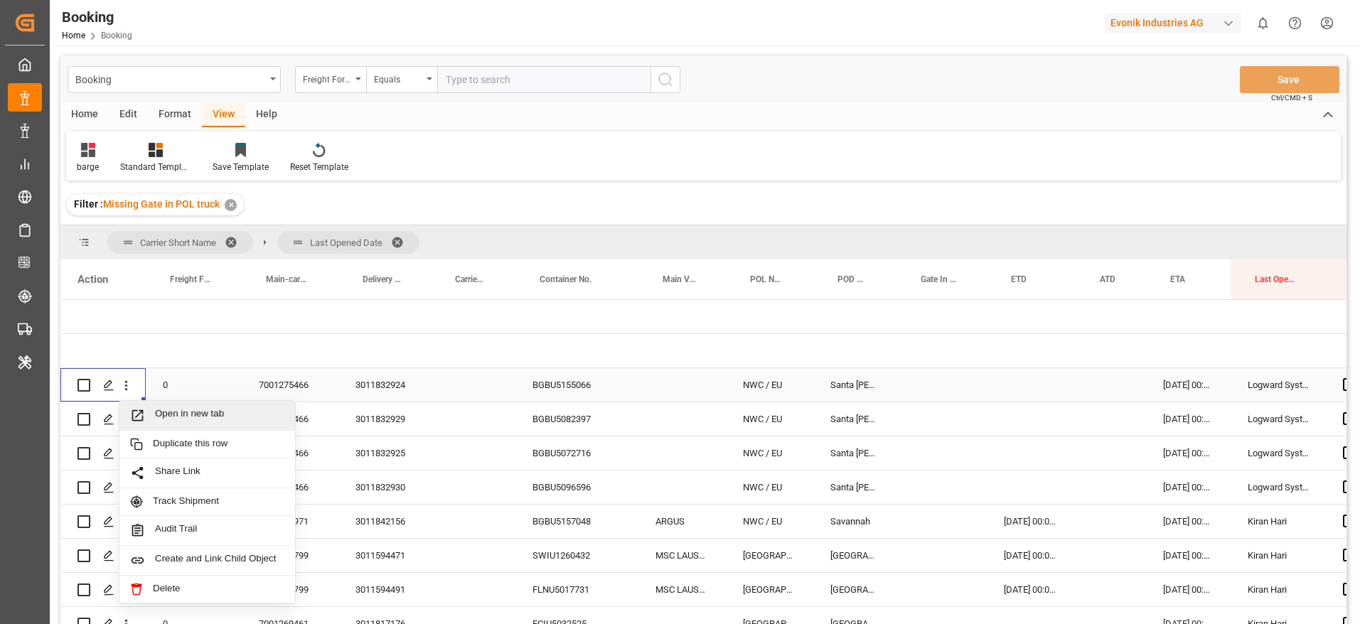
click at [152, 407] on div "Open in new tab" at bounding box center [207, 416] width 176 height 30
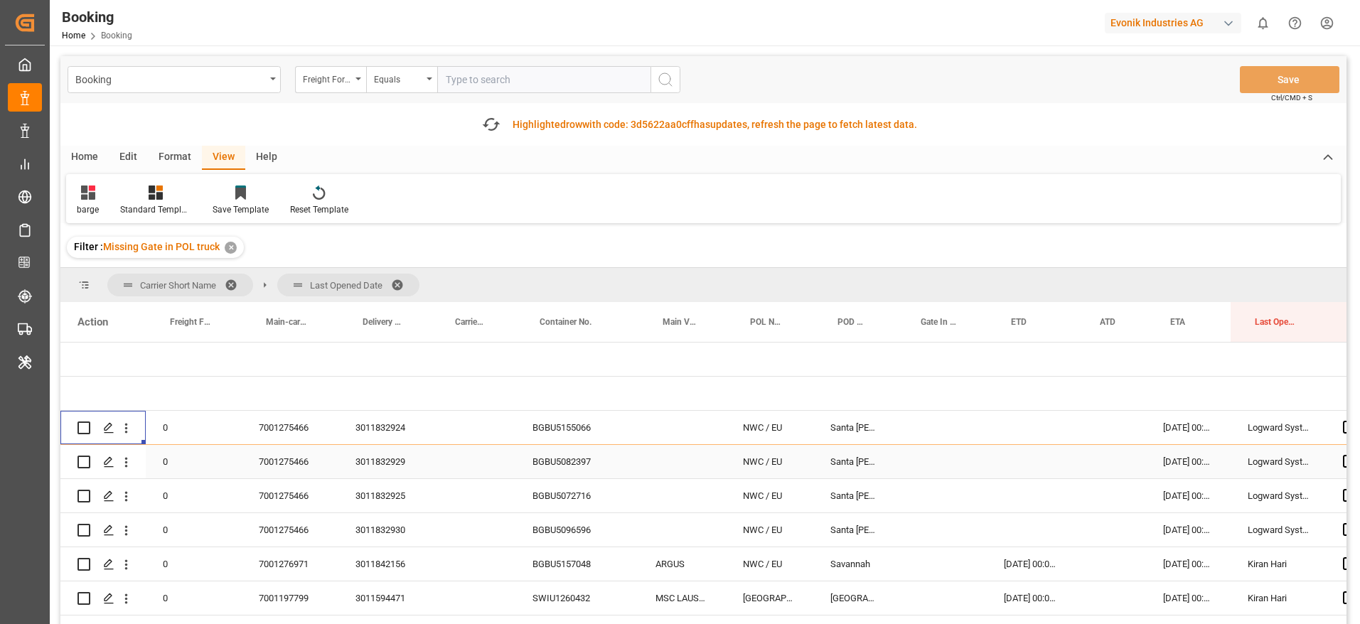
click at [305, 466] on div "7001275466" at bounding box center [290, 461] width 97 height 33
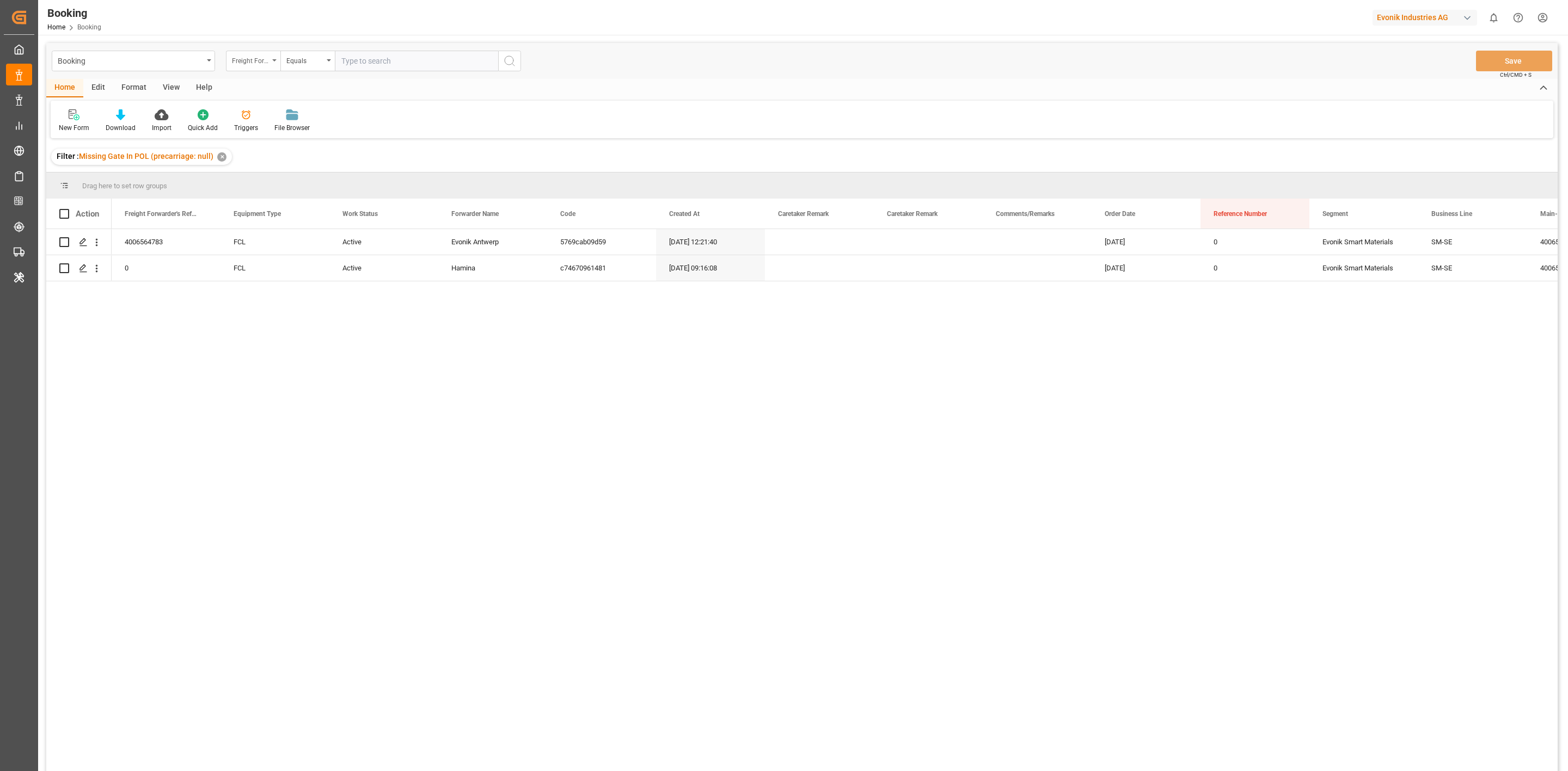
click at [241, 63] on div "Freight Forwarder's Reference No." at bounding box center [250, 60] width 37 height 12
type input "m"
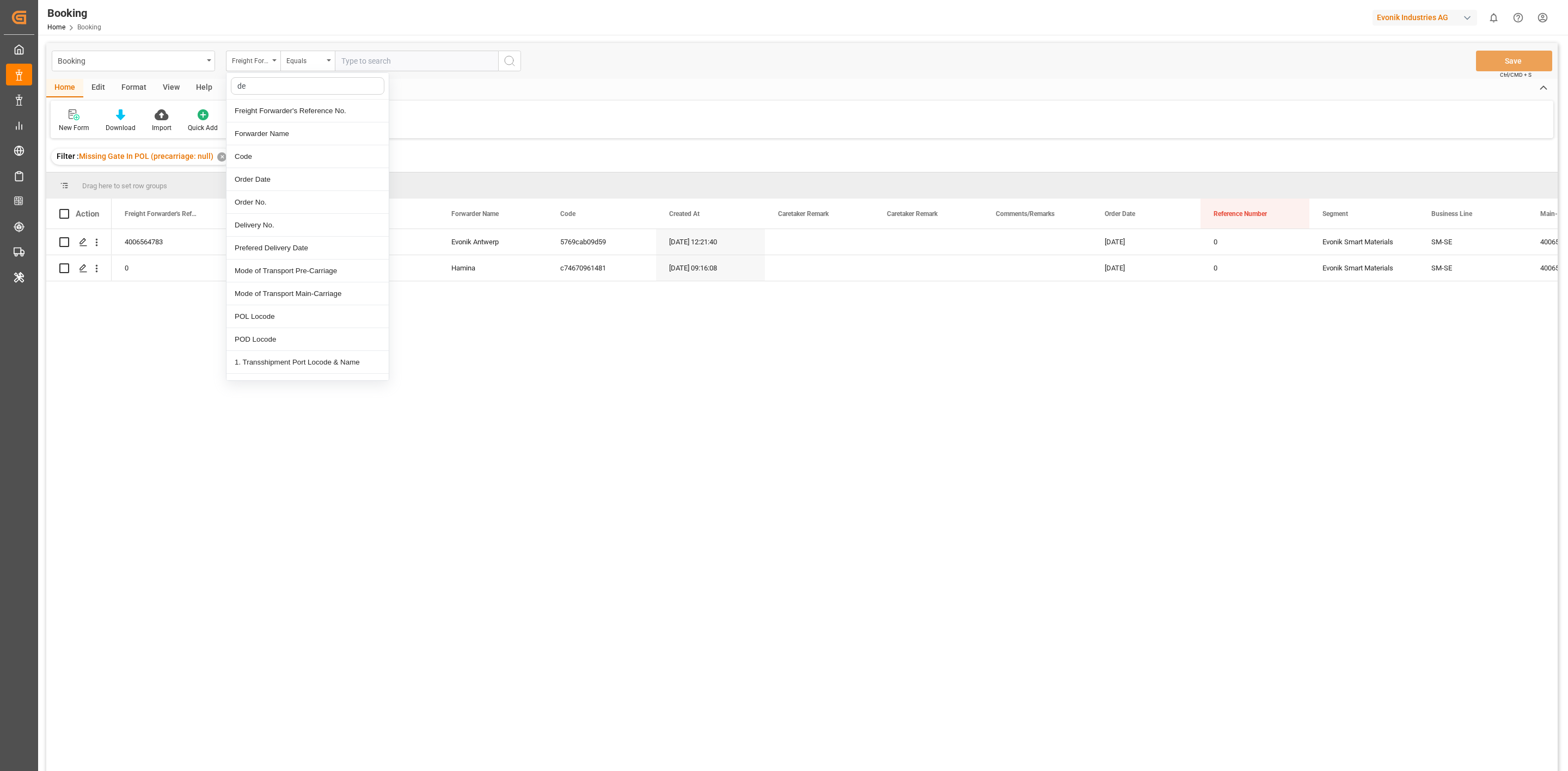
type input "del"
click at [268, 119] on div "Delivery No." at bounding box center [308, 111] width 162 height 23
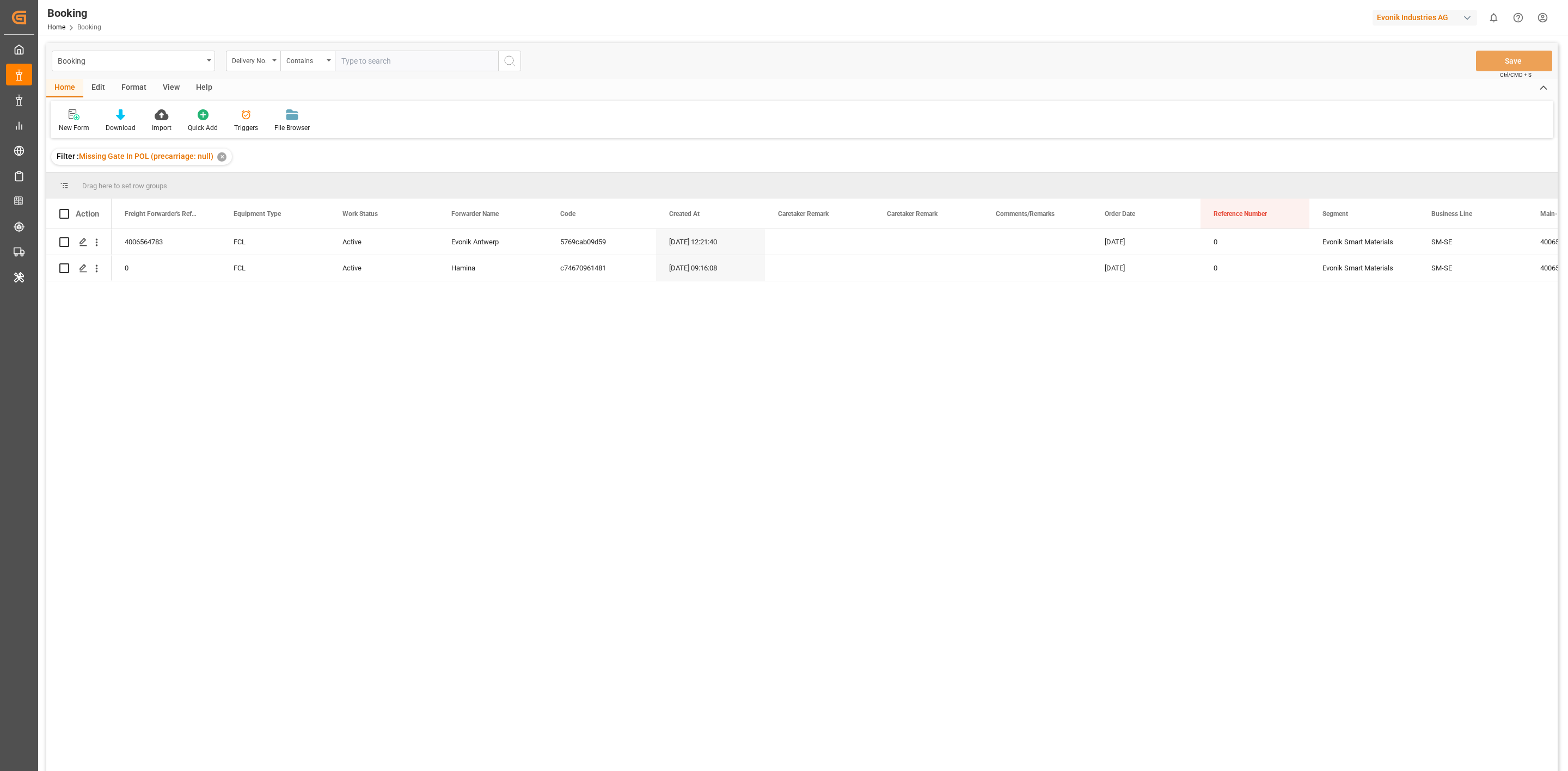
click at [358, 52] on input "text" at bounding box center [416, 60] width 163 height 21
paste input "3011389577"
type input "3011389577"
click at [498, 62] on button "search button" at bounding box center [509, 60] width 23 height 21
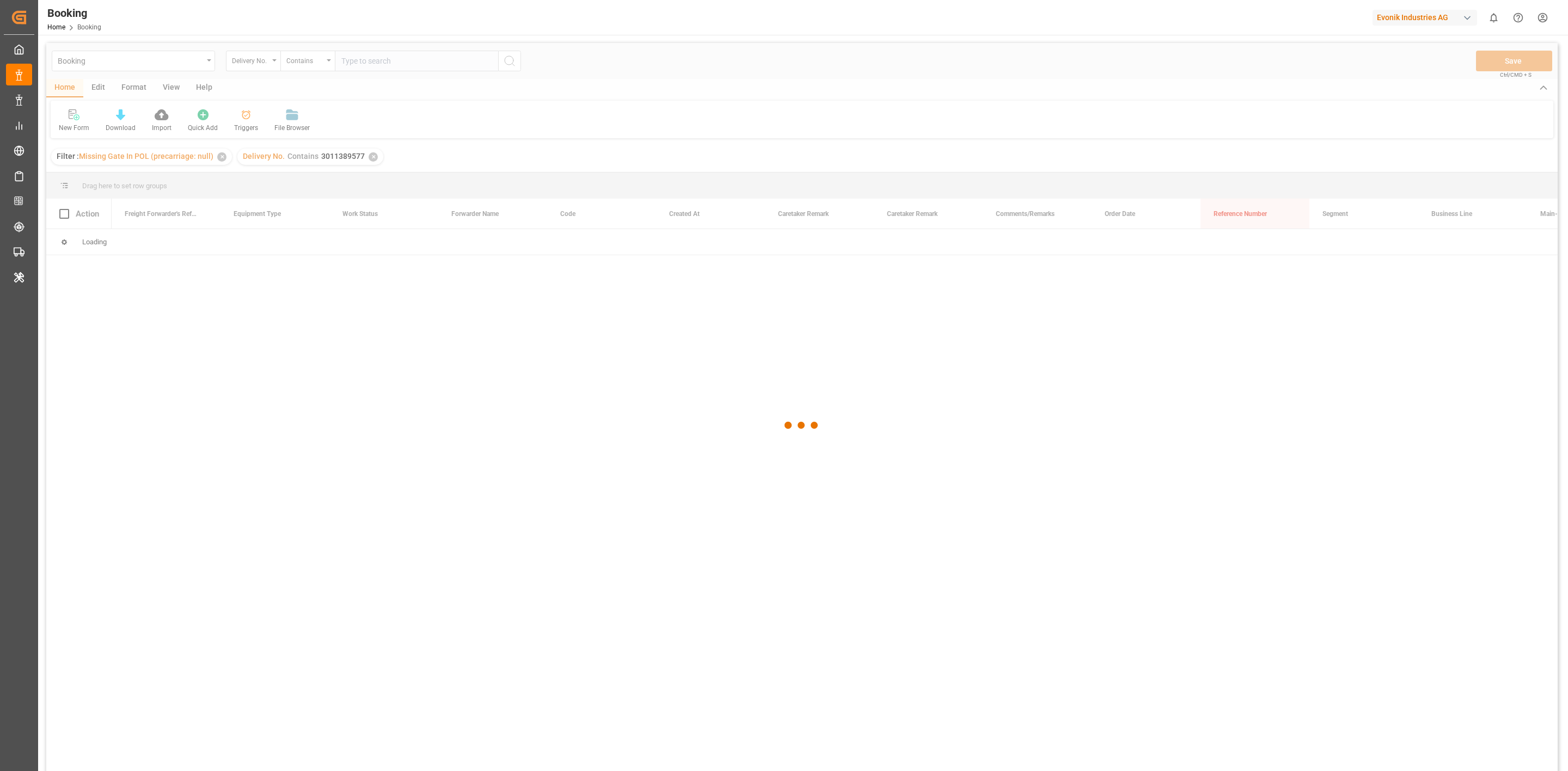
click at [512, 61] on div at bounding box center [801, 425] width 1511 height 764
click at [221, 159] on div at bounding box center [801, 425] width 1511 height 764
click at [221, 160] on div at bounding box center [801, 425] width 1511 height 764
click at [221, 161] on div at bounding box center [801, 425] width 1511 height 764
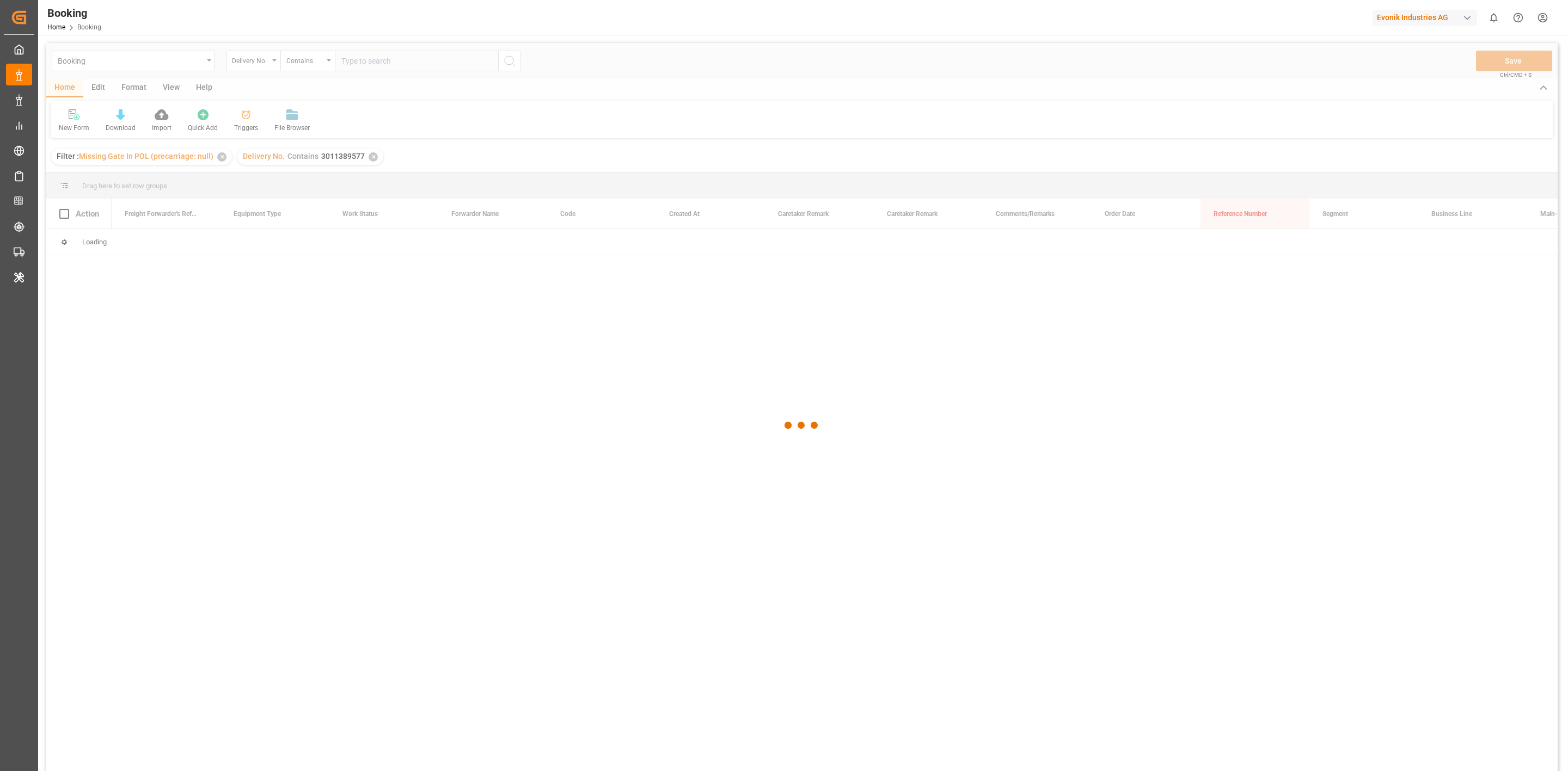
click at [221, 157] on div at bounding box center [801, 425] width 1511 height 764
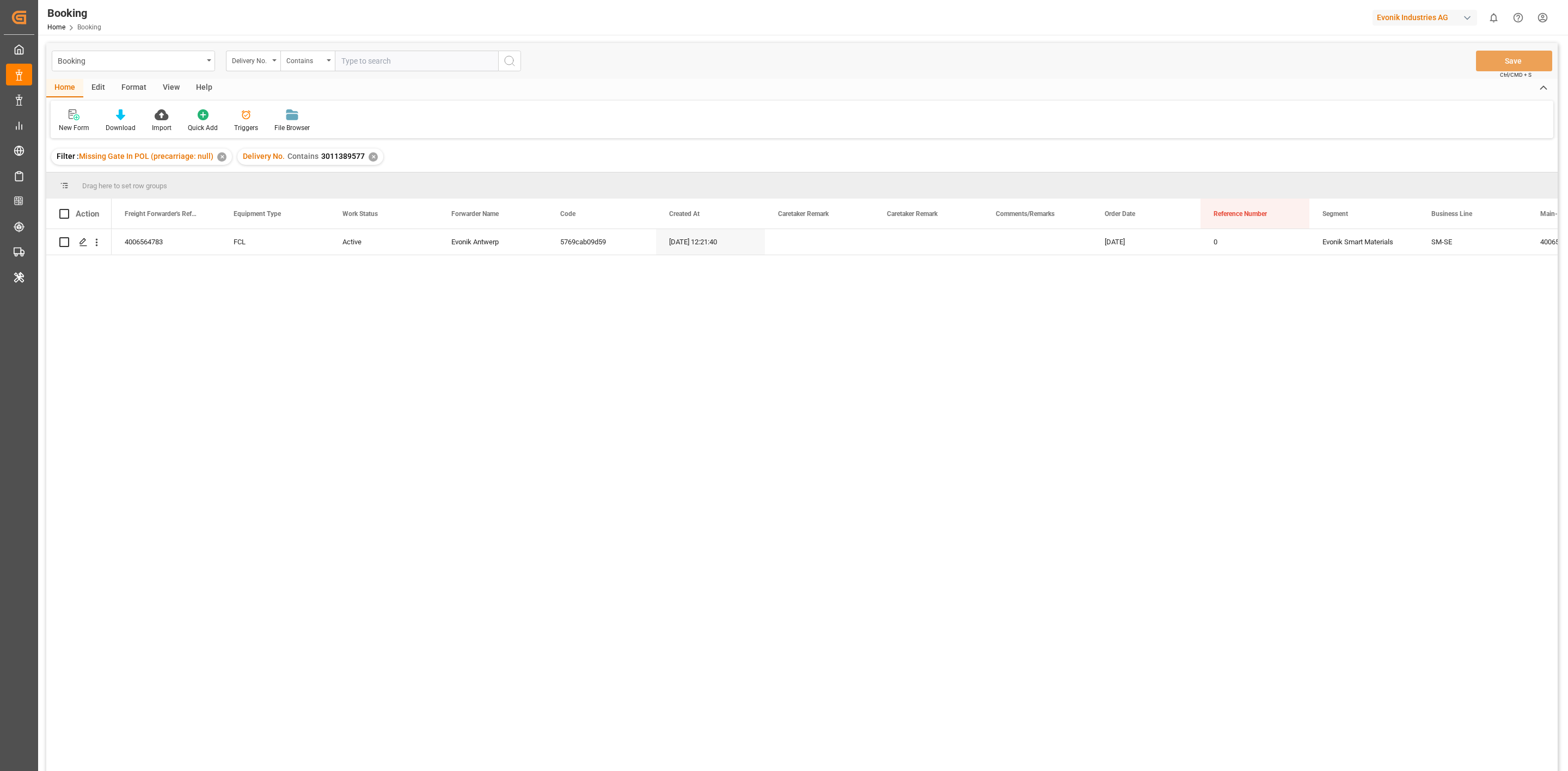
click at [219, 163] on div "Filter : Missing Gate In POL (precarriage: null) ✕" at bounding box center [142, 156] width 181 height 16
click at [219, 157] on div "✕" at bounding box center [222, 157] width 9 height 9
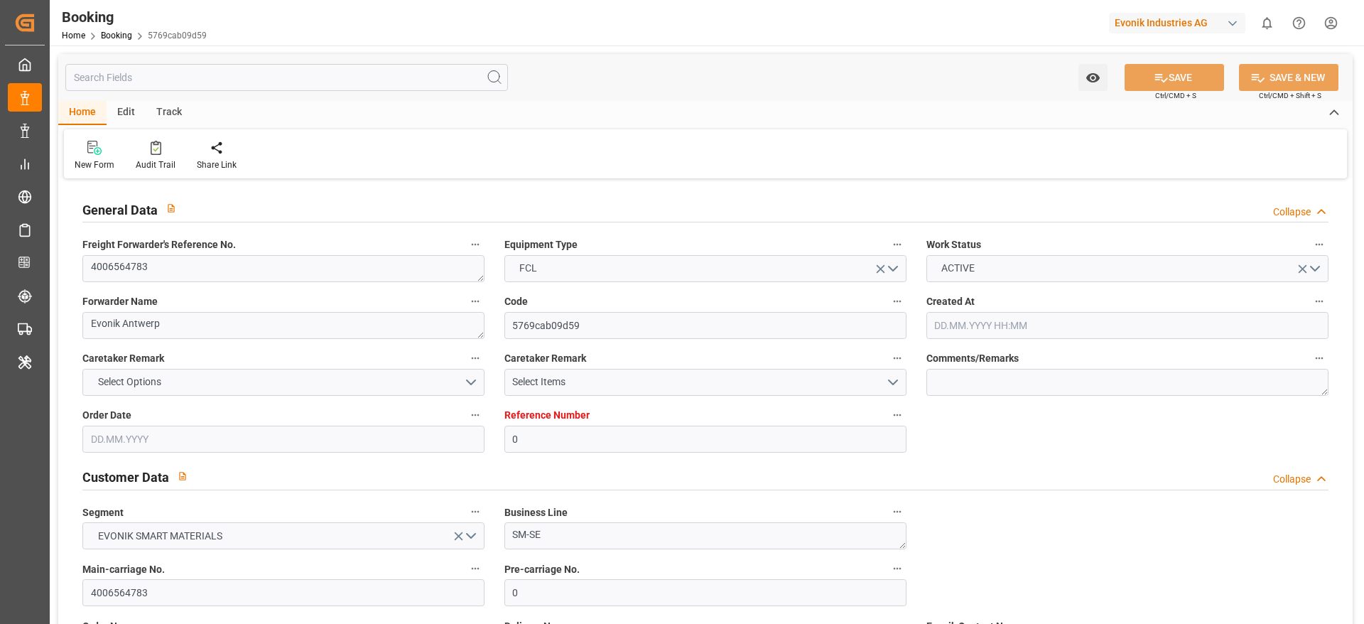
type input "0"
type input "9318773"
type input "MSC"
type input "Mediterranean Shipping Company"
type input "BEANR"
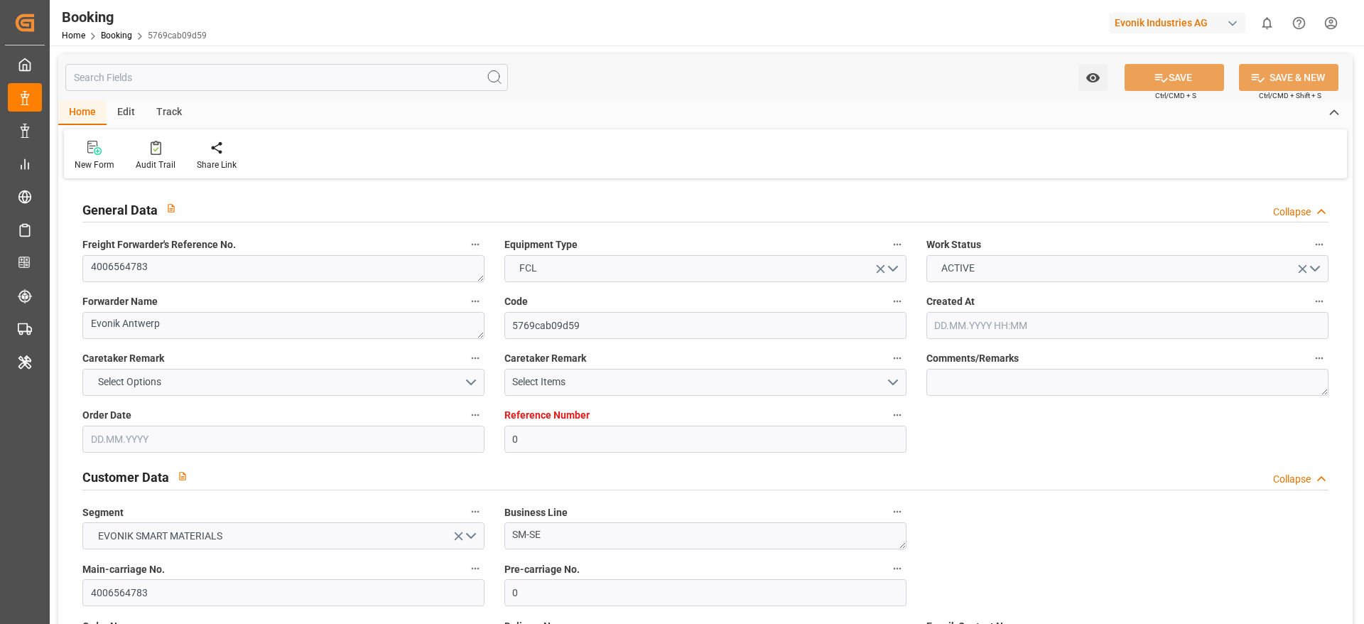
type input "EETLL"
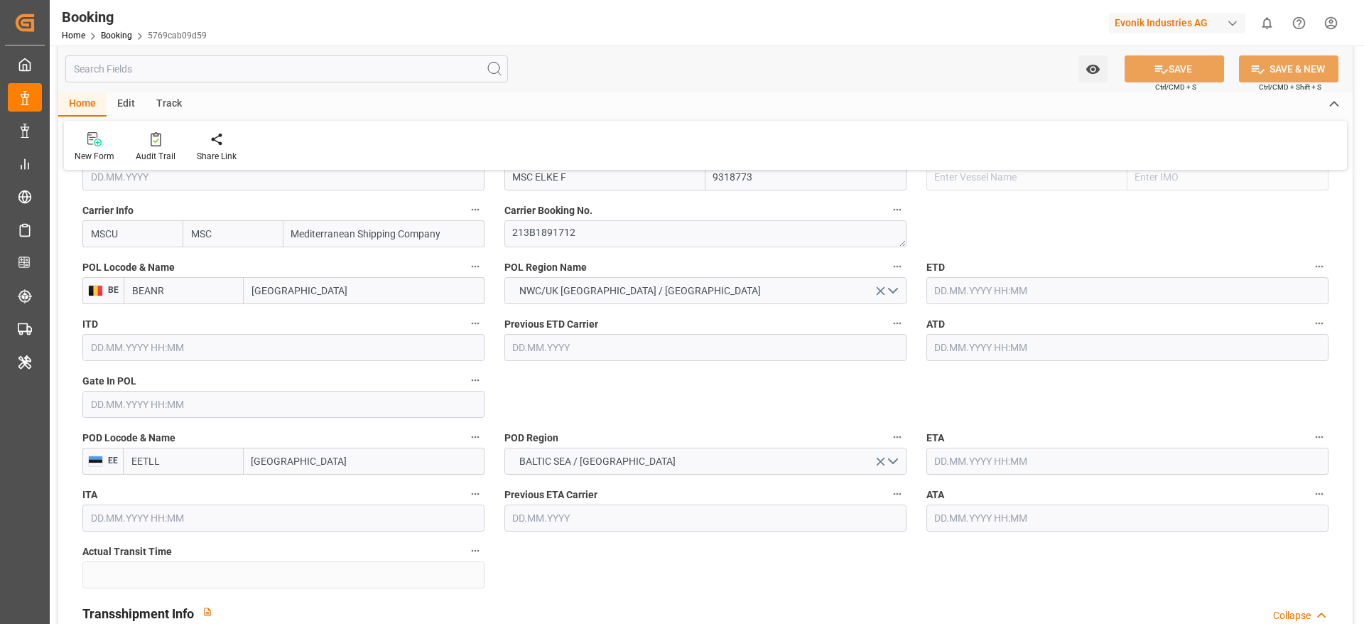
type input "28.04.2025 12:21"
type input "28.04.2025"
type input "04.06.2025"
type input "15.05.2025"
type input "15.05.2025 00:00"
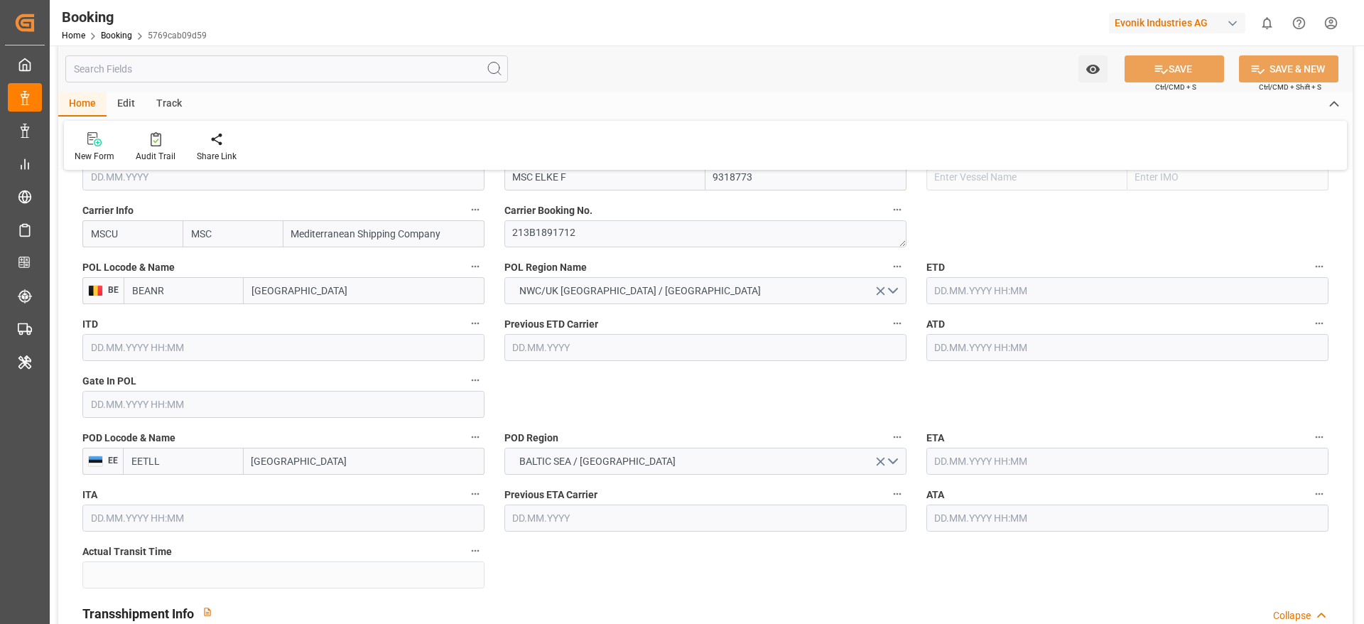
type input "22.05.2025 00:00"
type input "26.05.2025 00:00"
type input "28.05.2025"
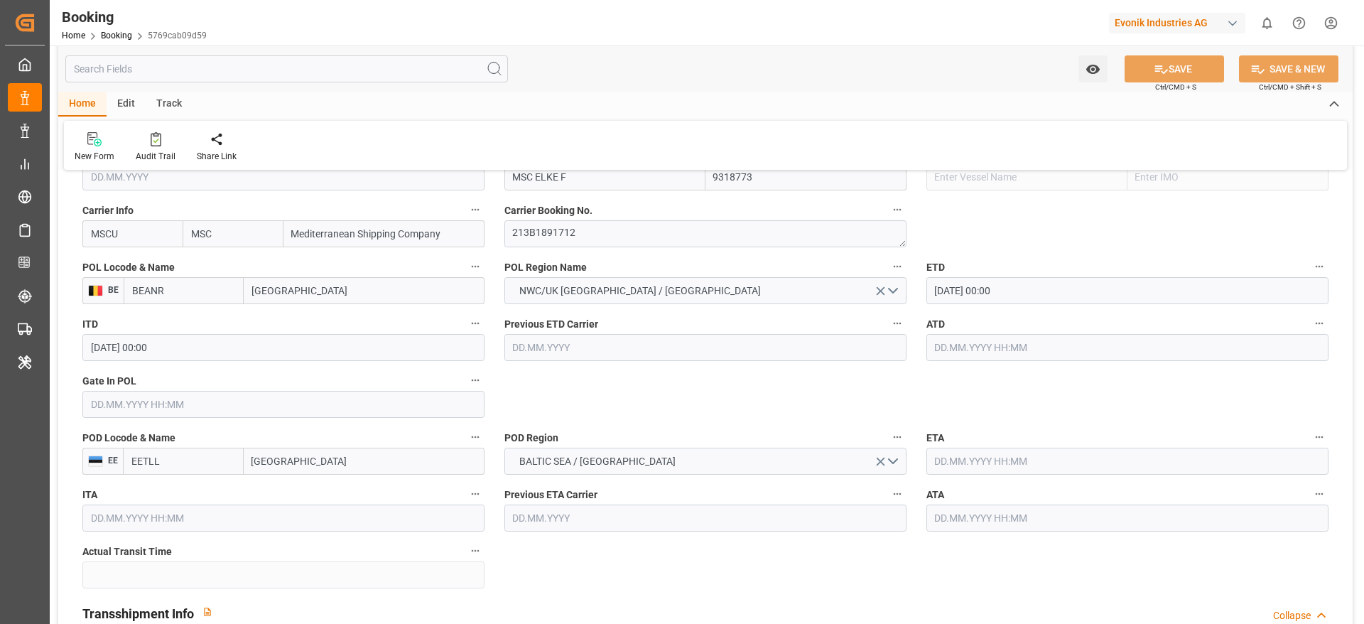
type input "29.09.2025 04:51"
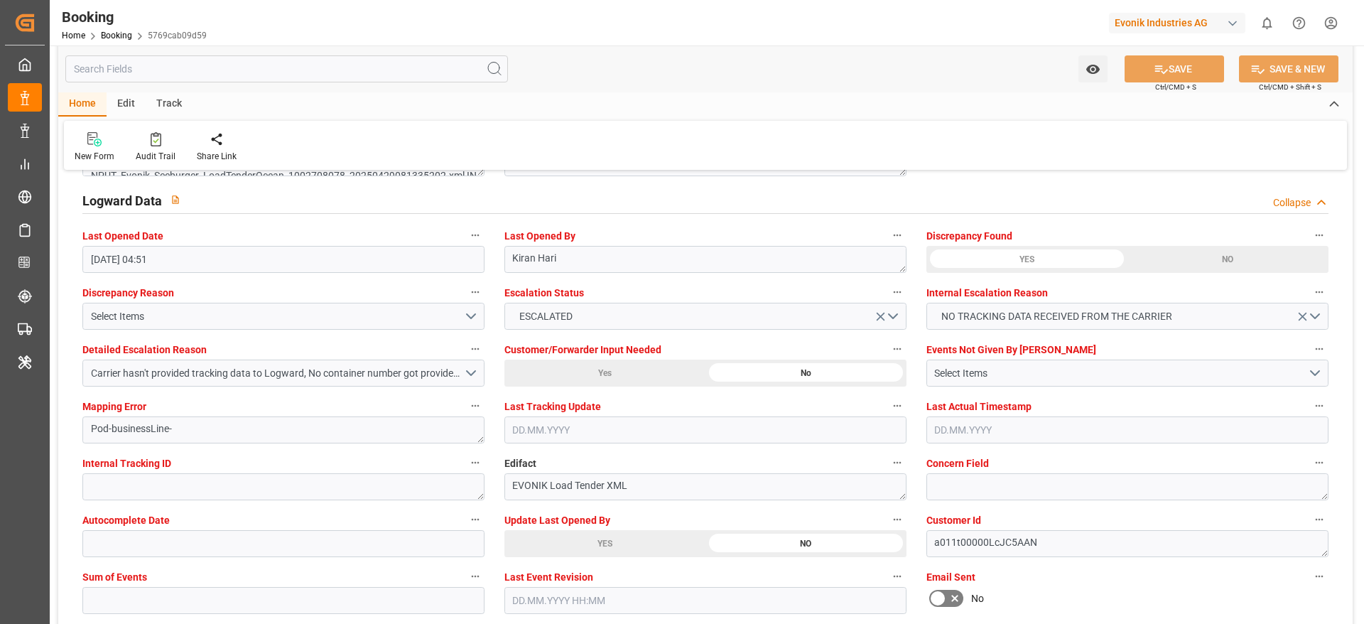
scroll to position [2664, 0]
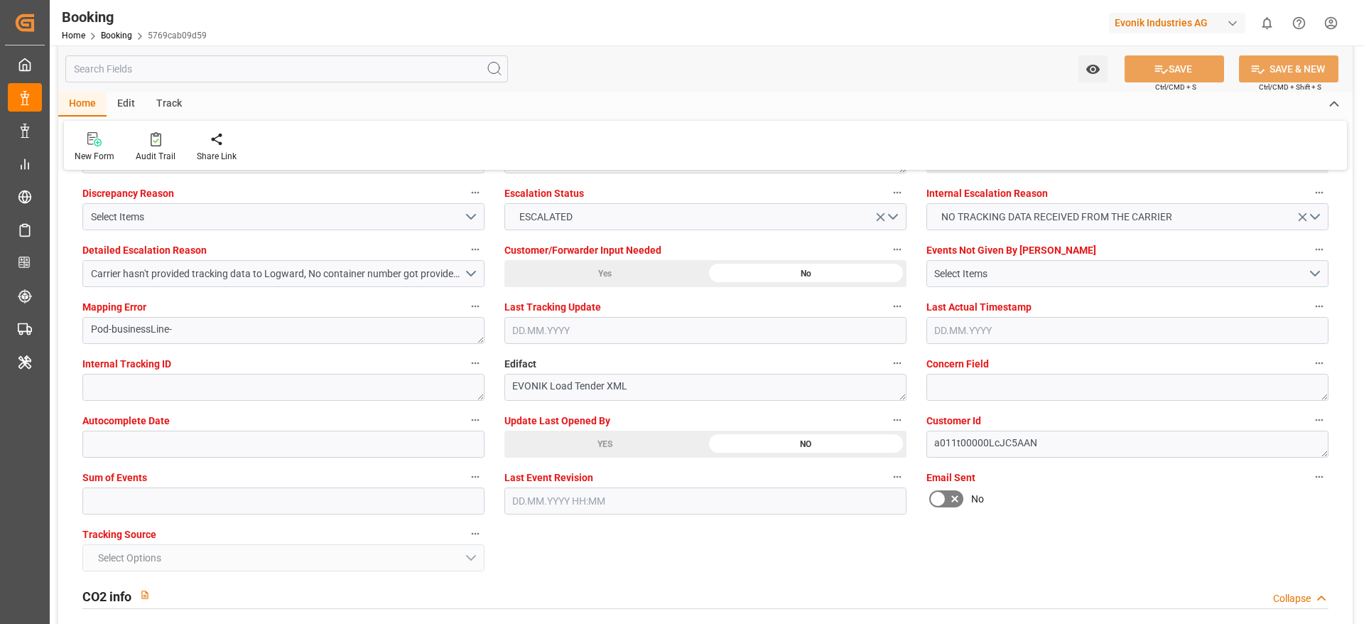
click at [660, 442] on div "YES" at bounding box center [605, 444] width 201 height 27
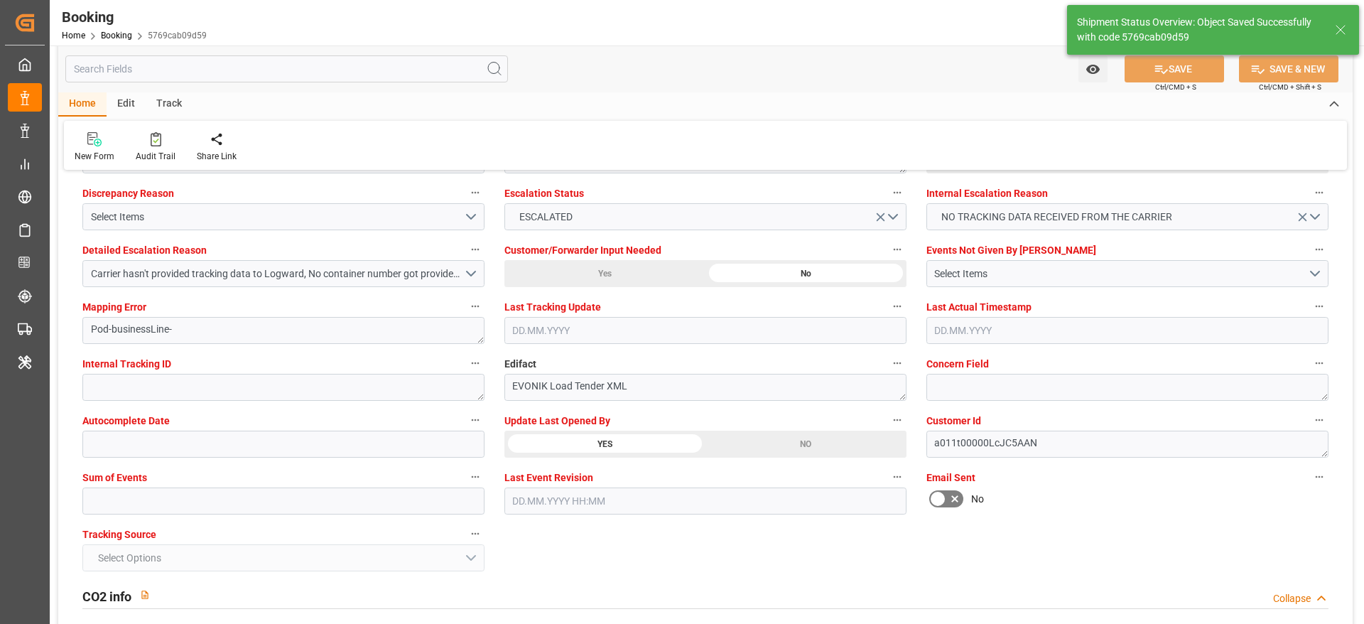
type textarea "[PERSON_NAME]"
type input "30.09.2025 07:21"
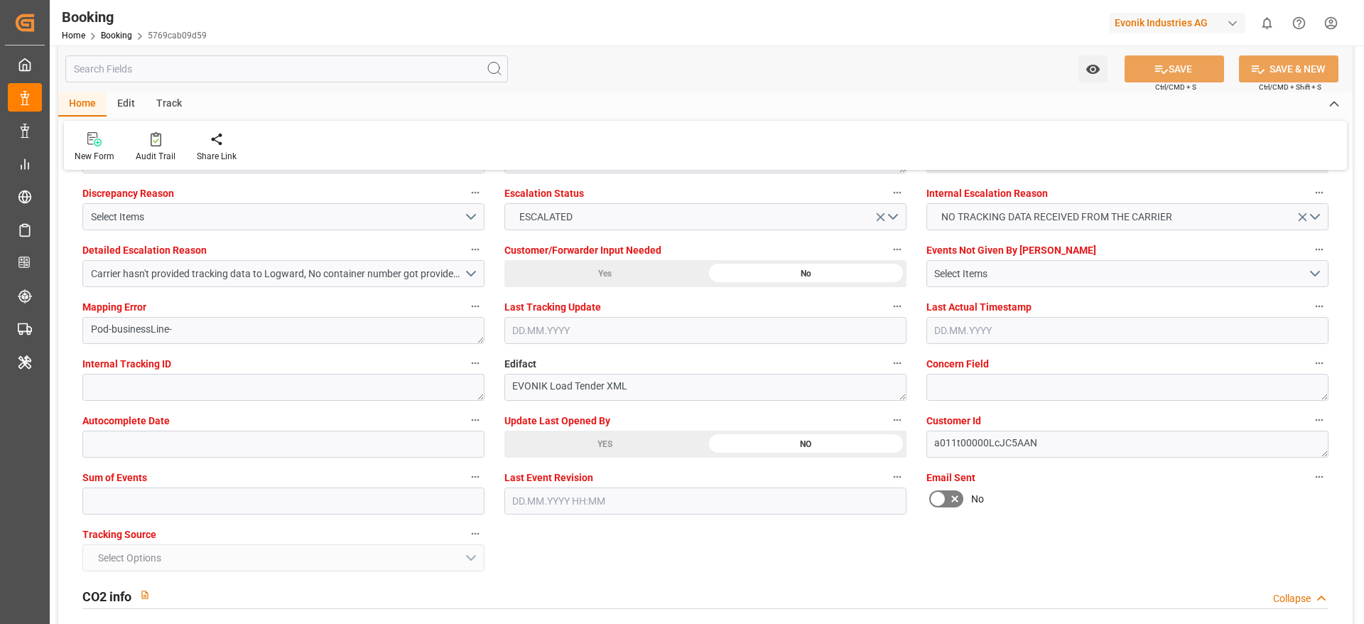
scroll to position [2344, 0]
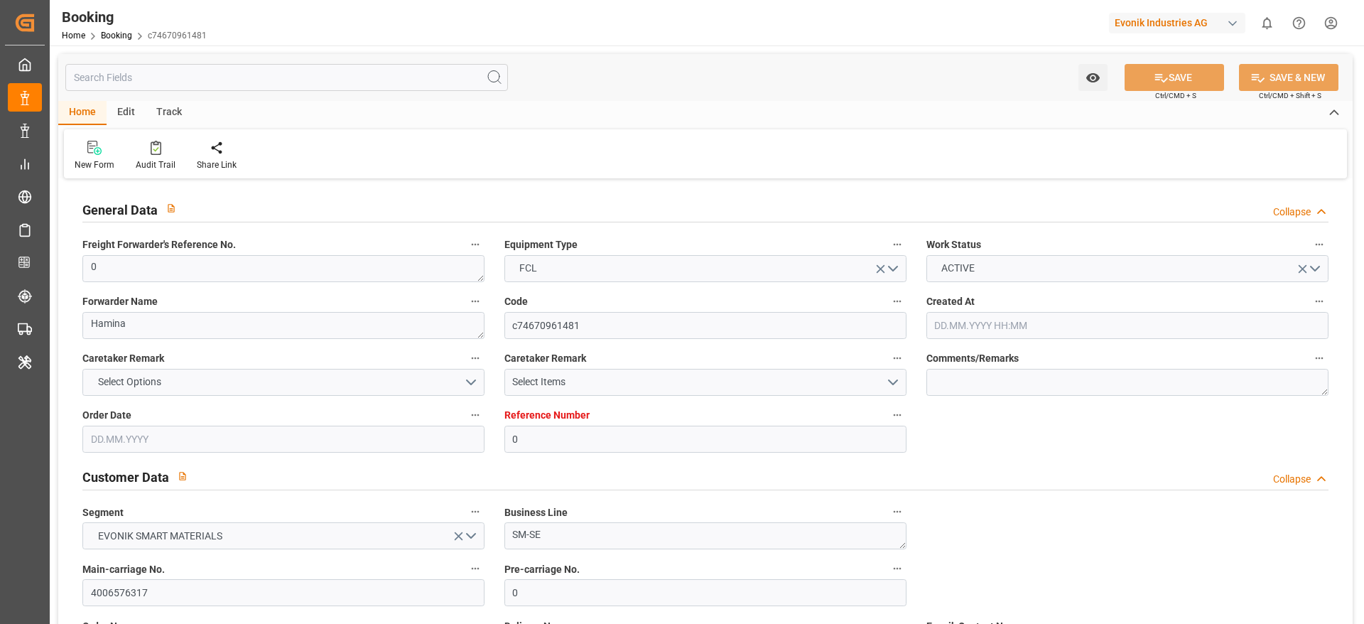
type input "0"
type input "FIKTK"
type input "CNSGH"
type input "14.04.2025 09:16"
type input "14.04.2025"
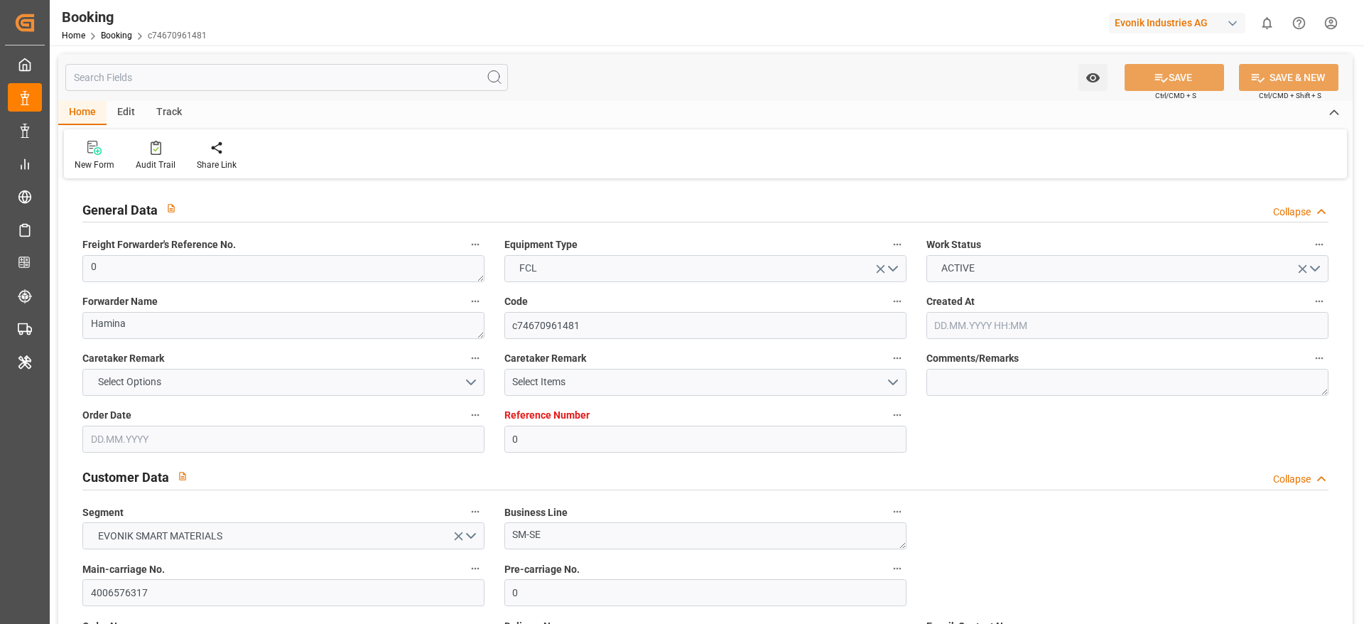
type input "02.07.2025"
type input "23.04.2025"
type input "23.04.2025 00:00"
type input "08.05.2025 00:00"
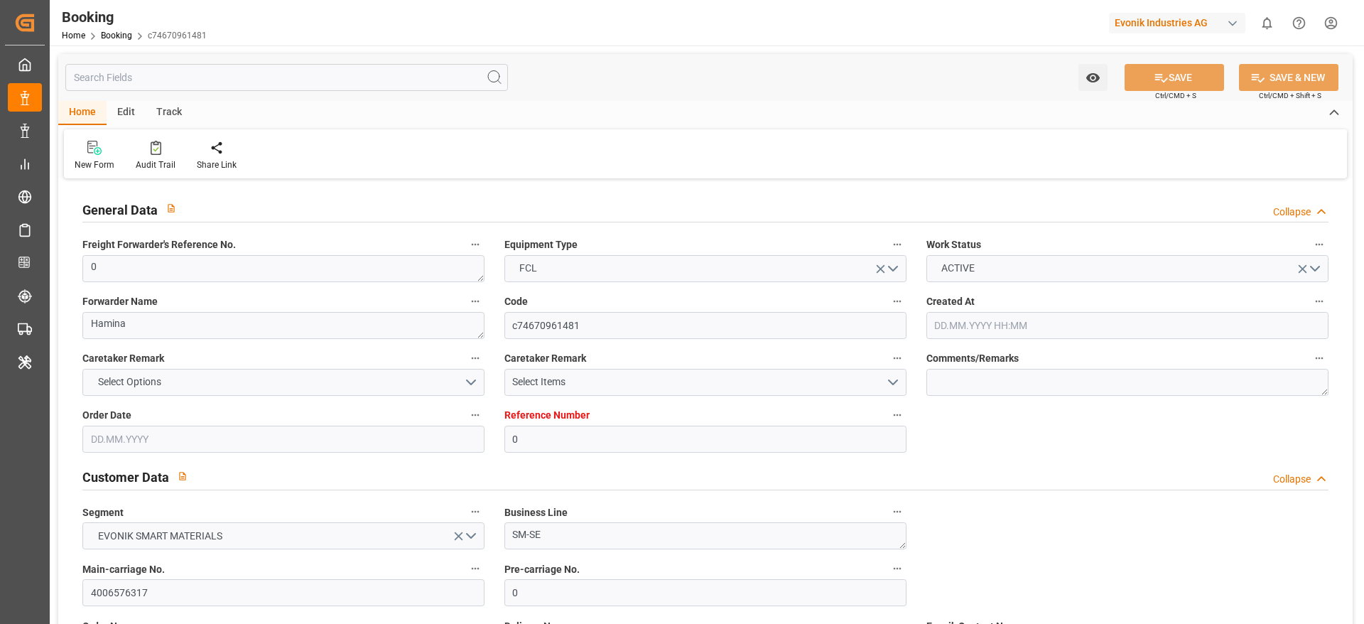
type input "30.06.2025 00:00"
type input "20.05.2025"
type input "29.09.2025 04:49"
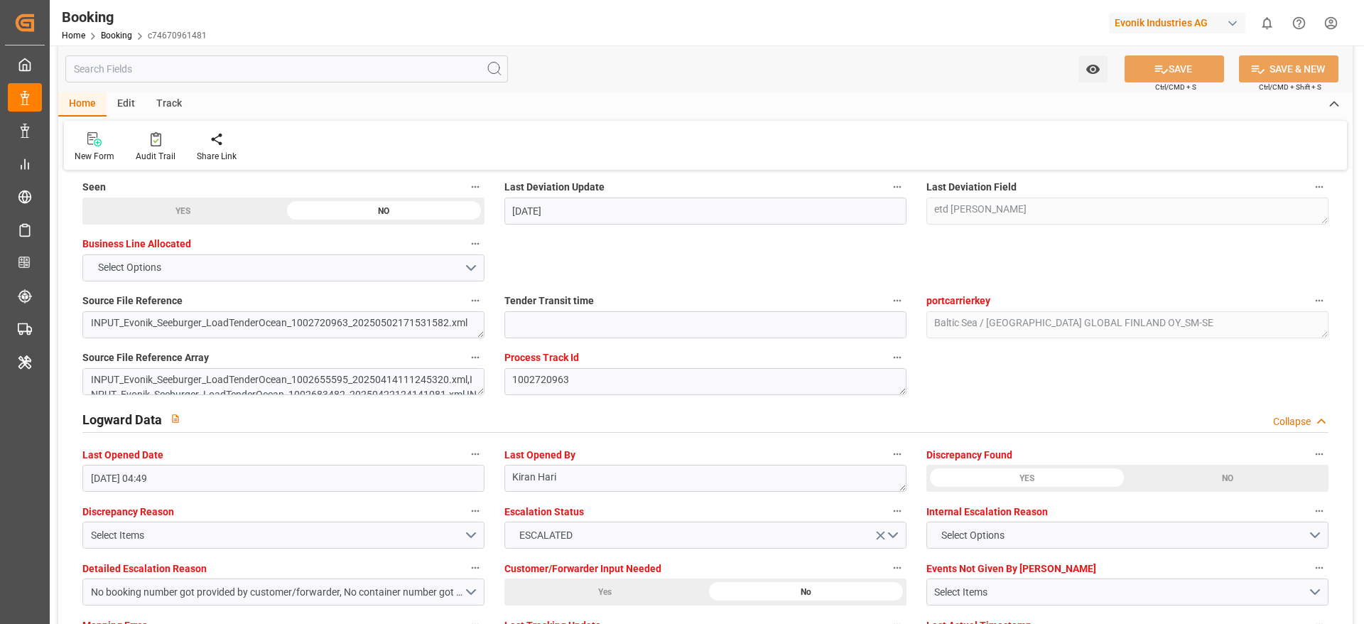
scroll to position [2558, 0]
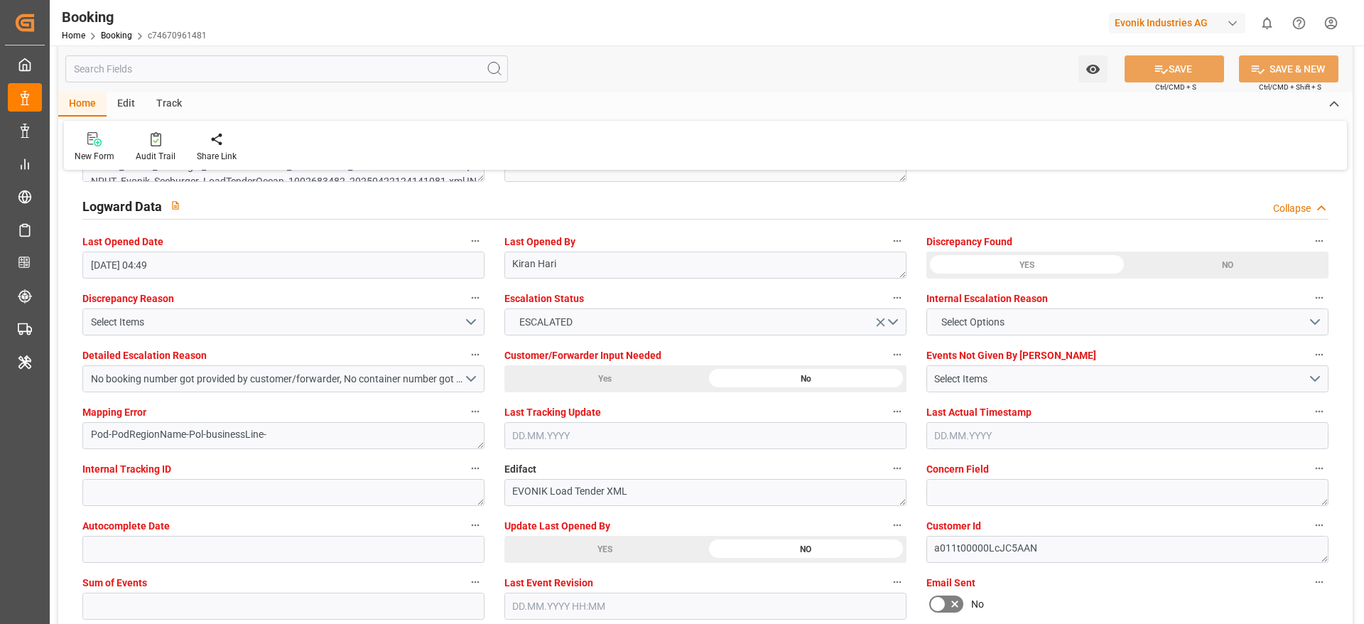
click at [647, 540] on div "YES" at bounding box center [605, 549] width 201 height 27
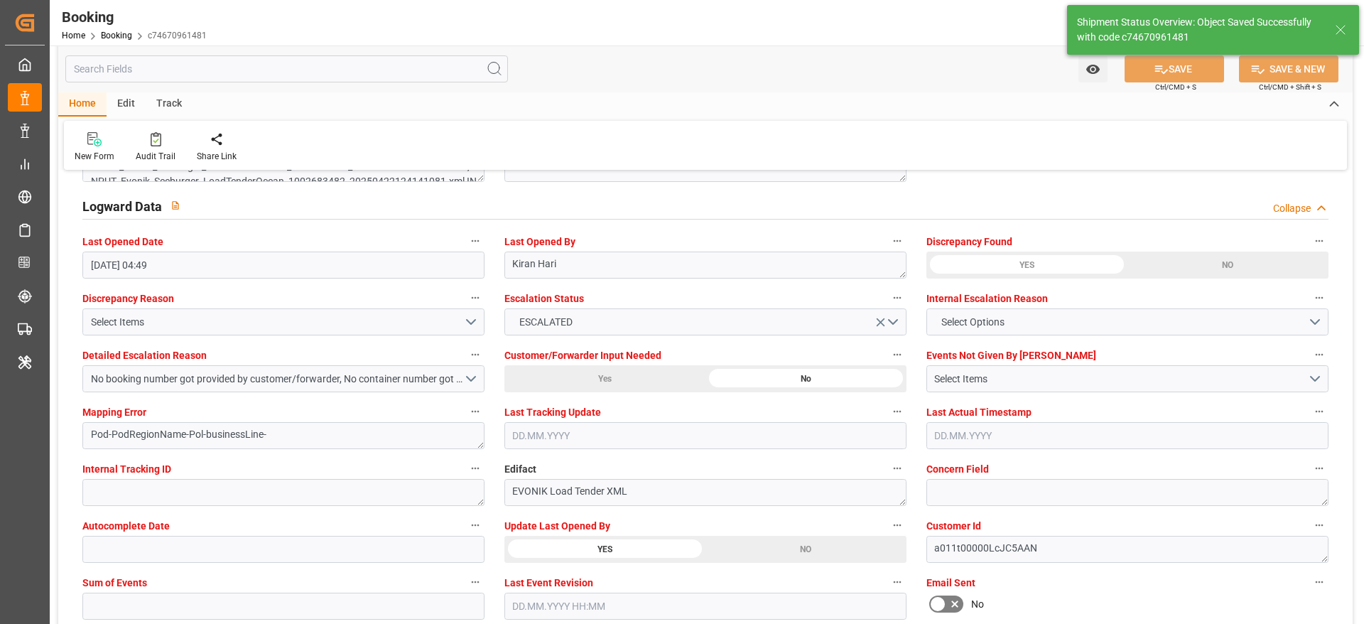
type textarea "sateesh godewar"
type input "30.09.2025 07:22"
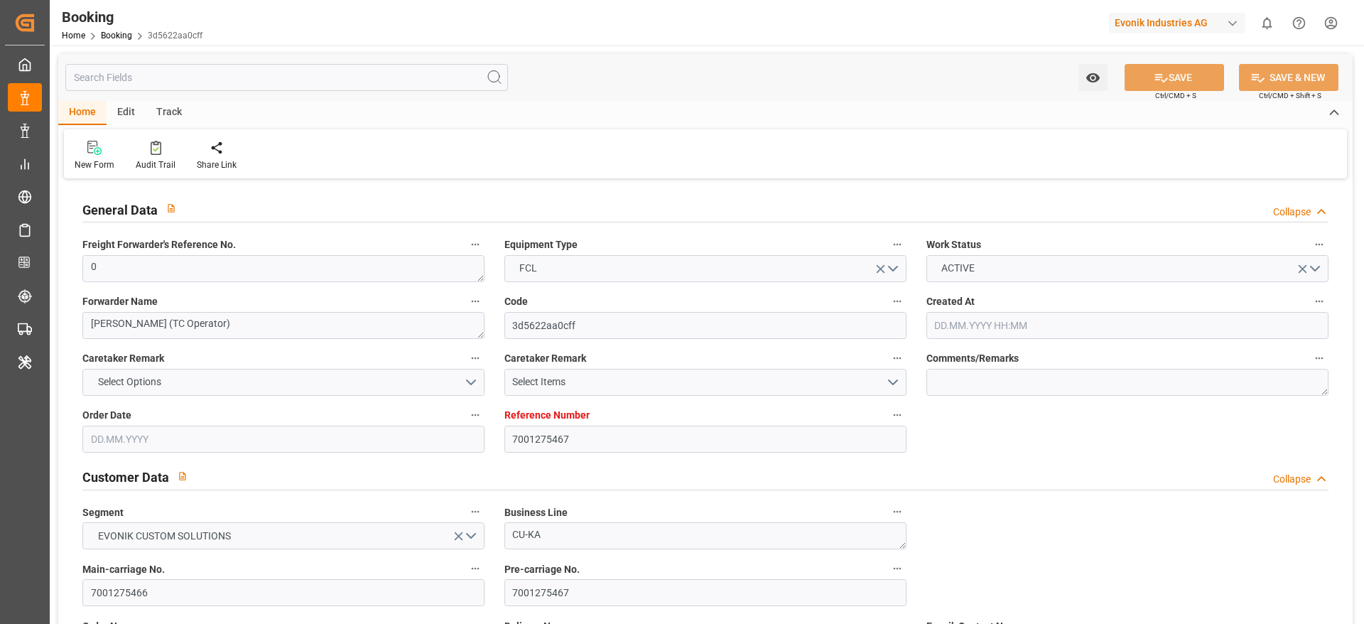
type input "7001275467"
type input "EUNWC"
type input "COSMR"
type input "[DATE] 11:58"
type input "[DATE]"
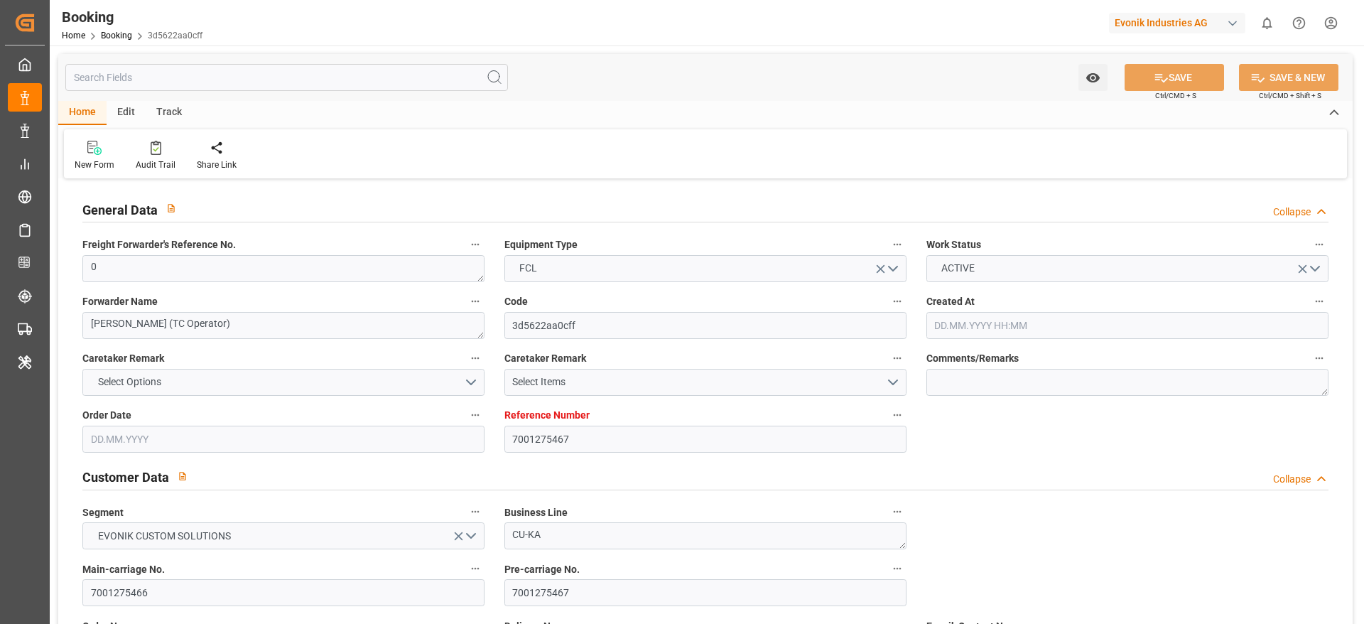
type input "[DATE]"
type input "[DATE] 00:00"
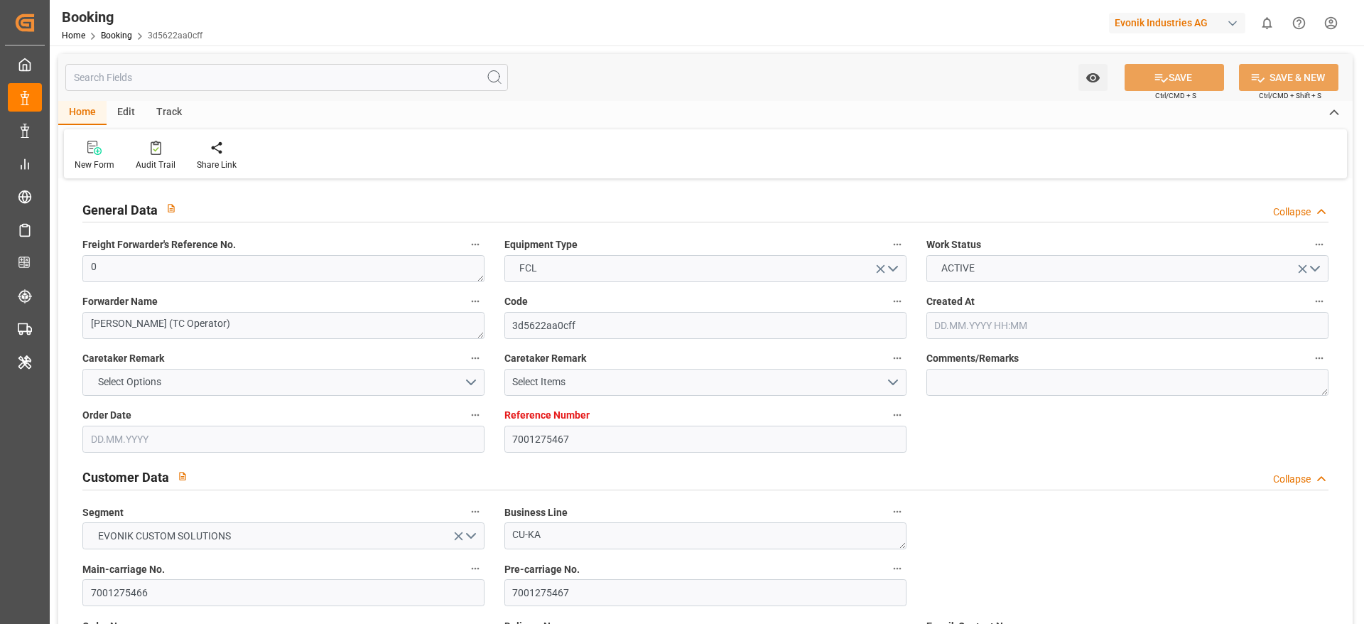
type input "[DATE] 00:00"
type input "29.09.2025 08:19"
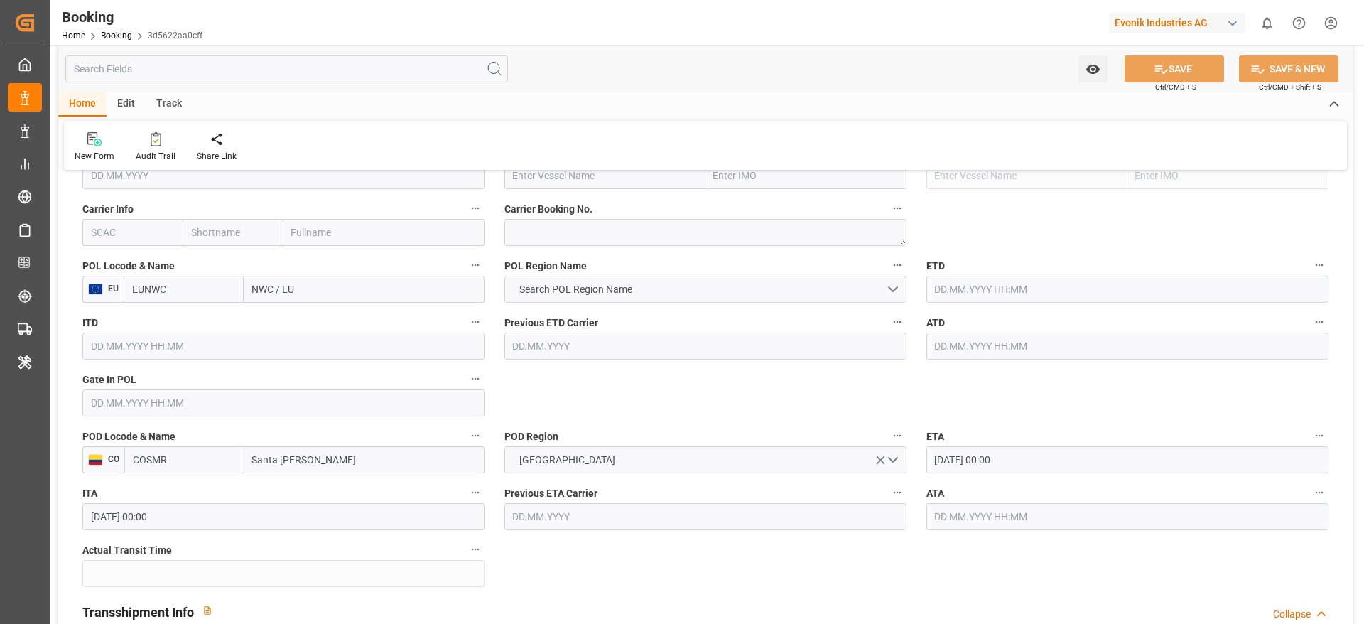
click at [324, 294] on input "NWC / EU" at bounding box center [364, 289] width 241 height 27
type input "rotterda"
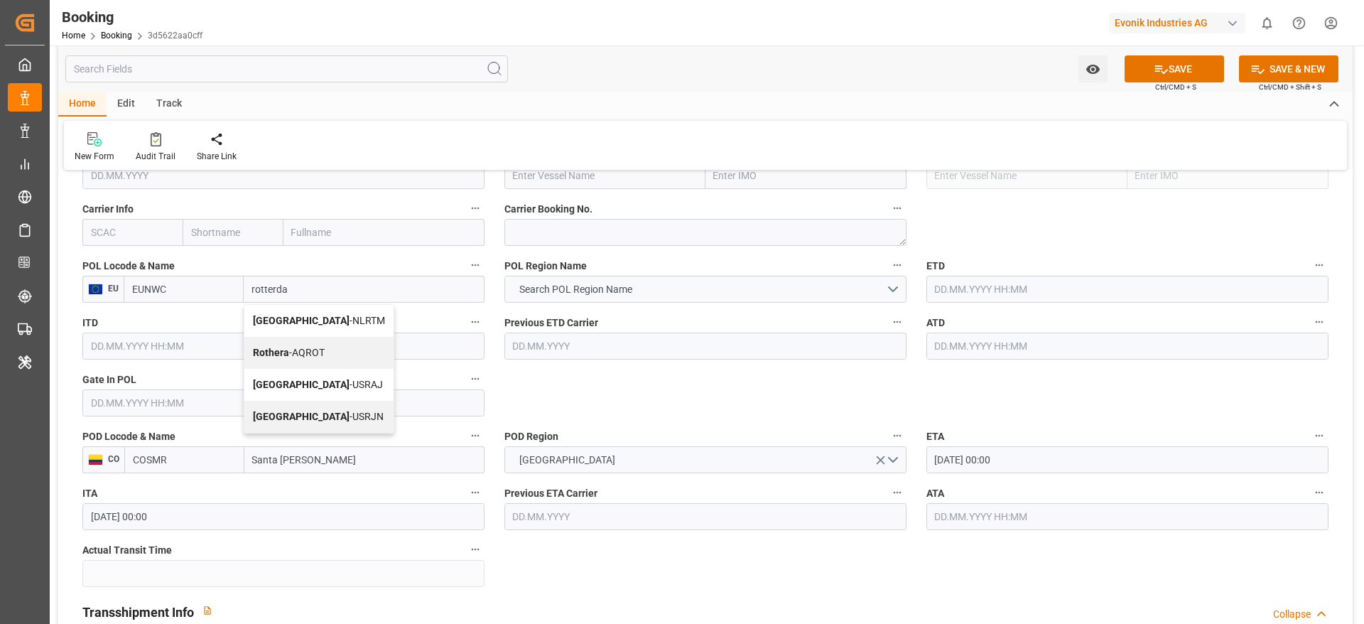
click at [272, 321] on b "[GEOGRAPHIC_DATA]" at bounding box center [301, 320] width 97 height 11
type input "NLRTM"
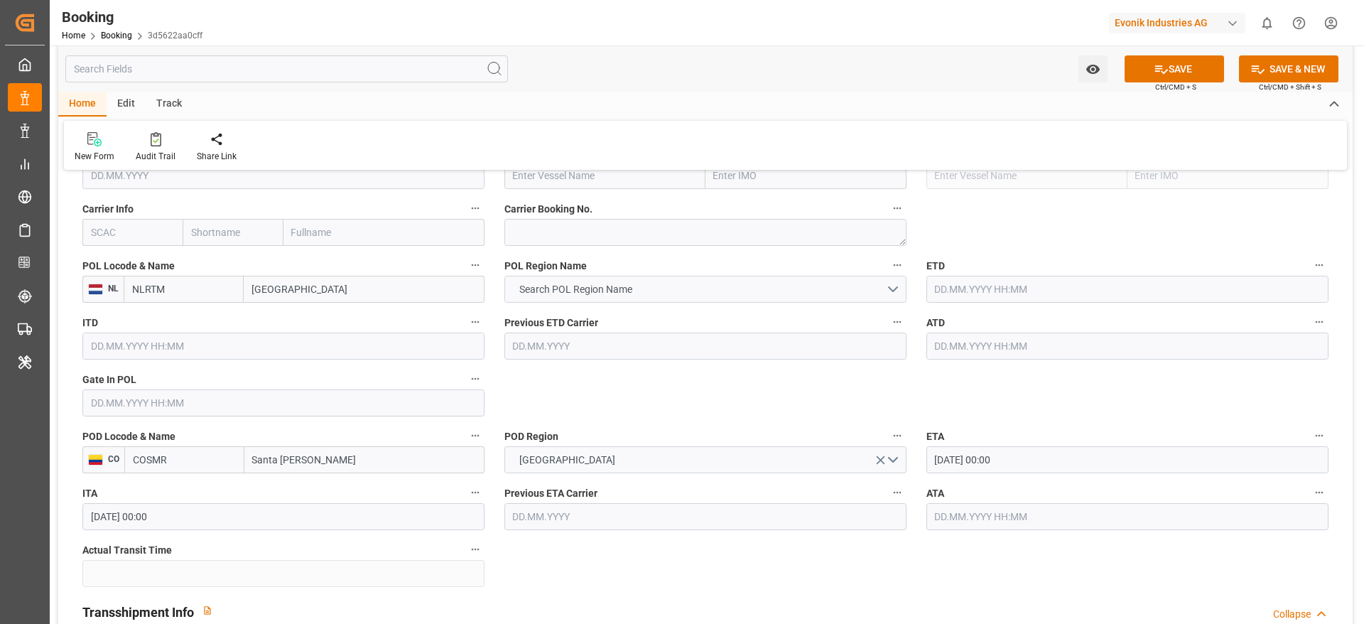
type input "[GEOGRAPHIC_DATA]"
click at [597, 287] on span "Search POL Region Name" at bounding box center [575, 289] width 127 height 15
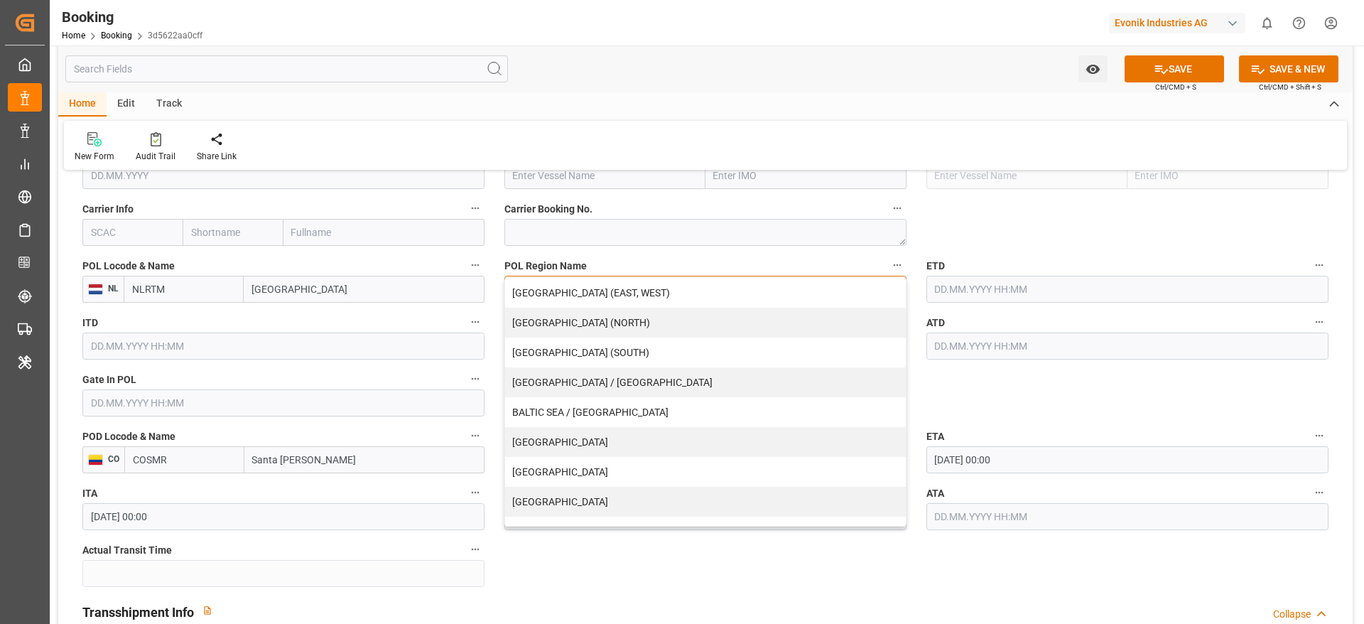
scroll to position [289, 0]
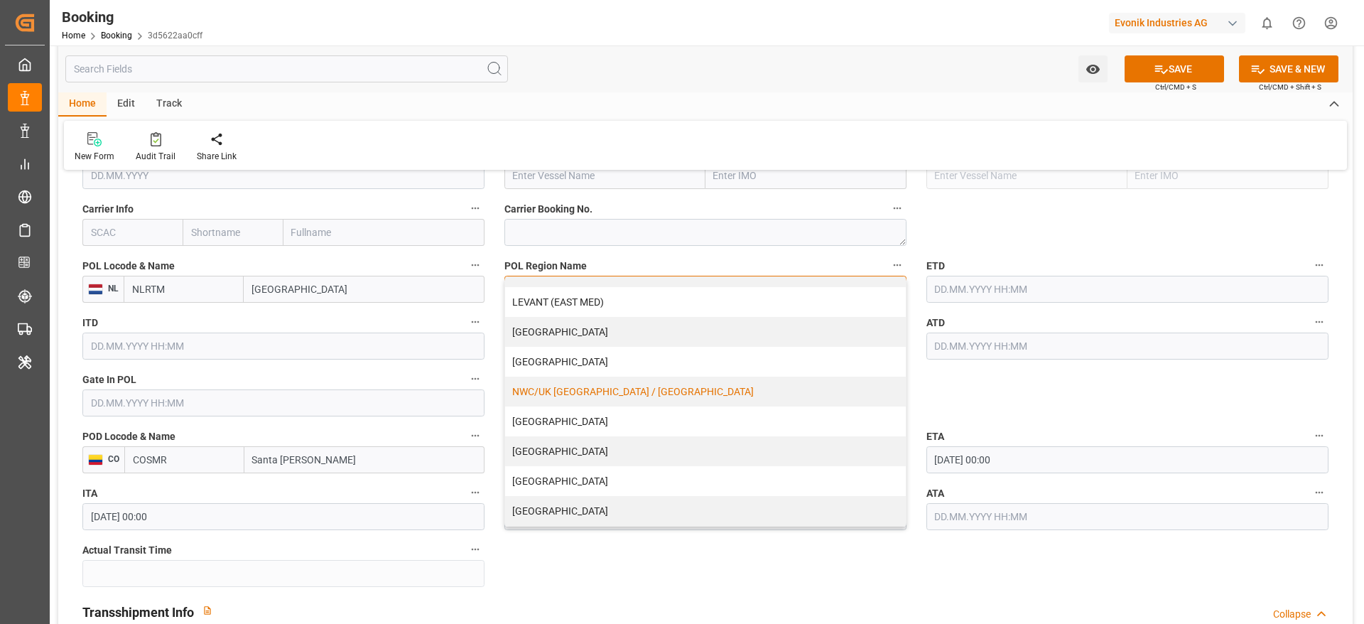
click at [622, 377] on div "NWC/UK [GEOGRAPHIC_DATA] / [GEOGRAPHIC_DATA]" at bounding box center [705, 392] width 401 height 30
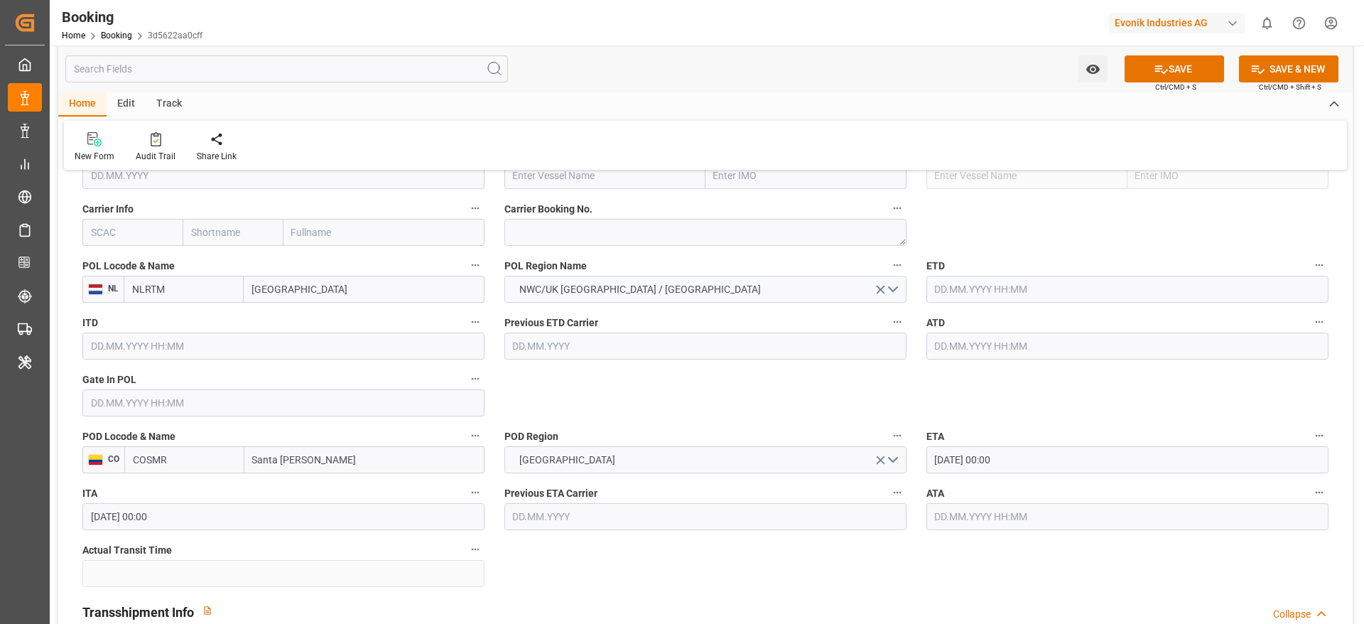
drag, startPoint x: 139, startPoint y: 397, endPoint x: 222, endPoint y: 330, distance: 106.7
click at [139, 397] on input "text" at bounding box center [283, 402] width 402 height 27
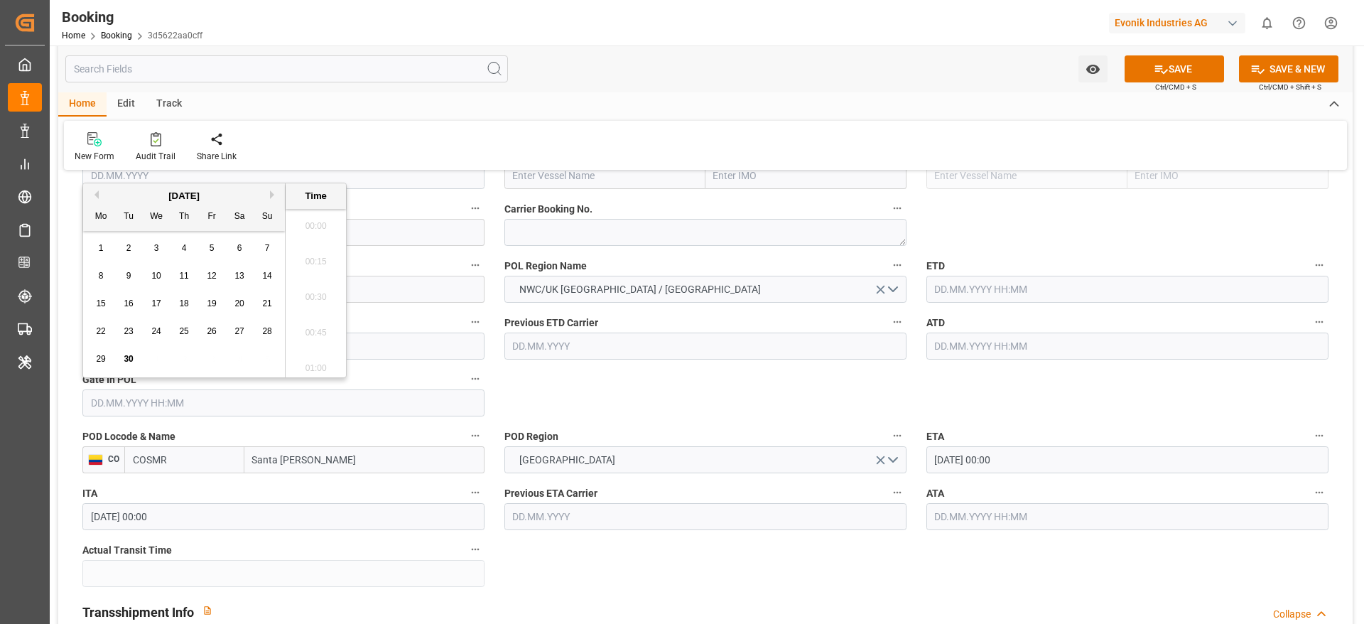
scroll to position [1746, 0]
click at [103, 331] on span "22" at bounding box center [100, 331] width 9 height 10
type input "22.09.2025 00:00"
click at [995, 338] on input "text" at bounding box center [1128, 346] width 402 height 27
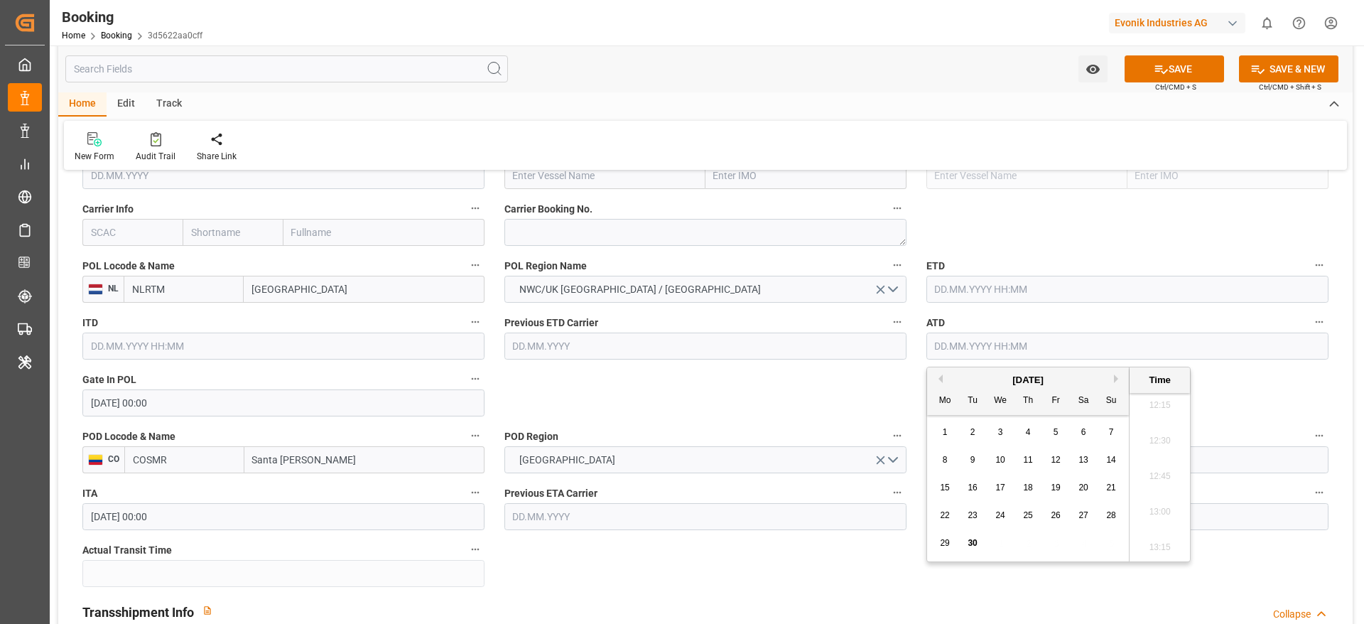
drag, startPoint x: 946, startPoint y: 535, endPoint x: 971, endPoint y: 506, distance: 38.8
click at [946, 536] on div "29" at bounding box center [946, 543] width 18 height 17
type input "[DATE] 00:00"
click at [1005, 281] on input "text" at bounding box center [1128, 289] width 402 height 27
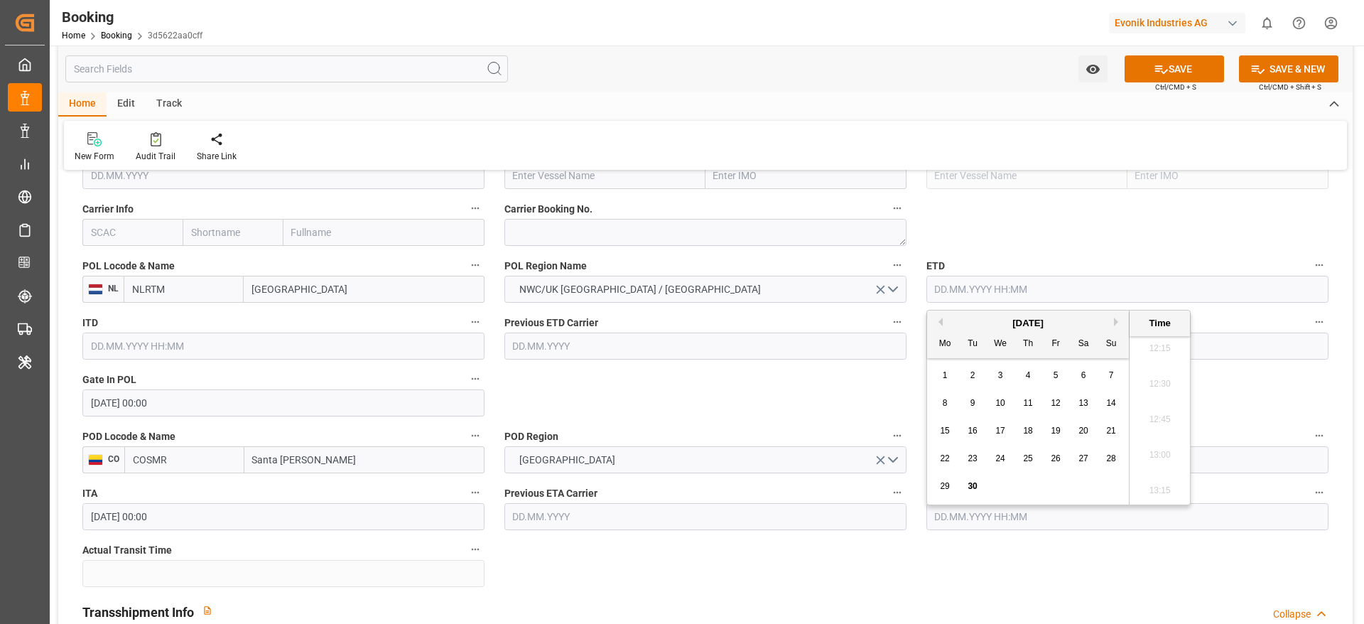
click at [944, 486] on span "29" at bounding box center [944, 486] width 9 height 10
type input "[DATE] 00:00"
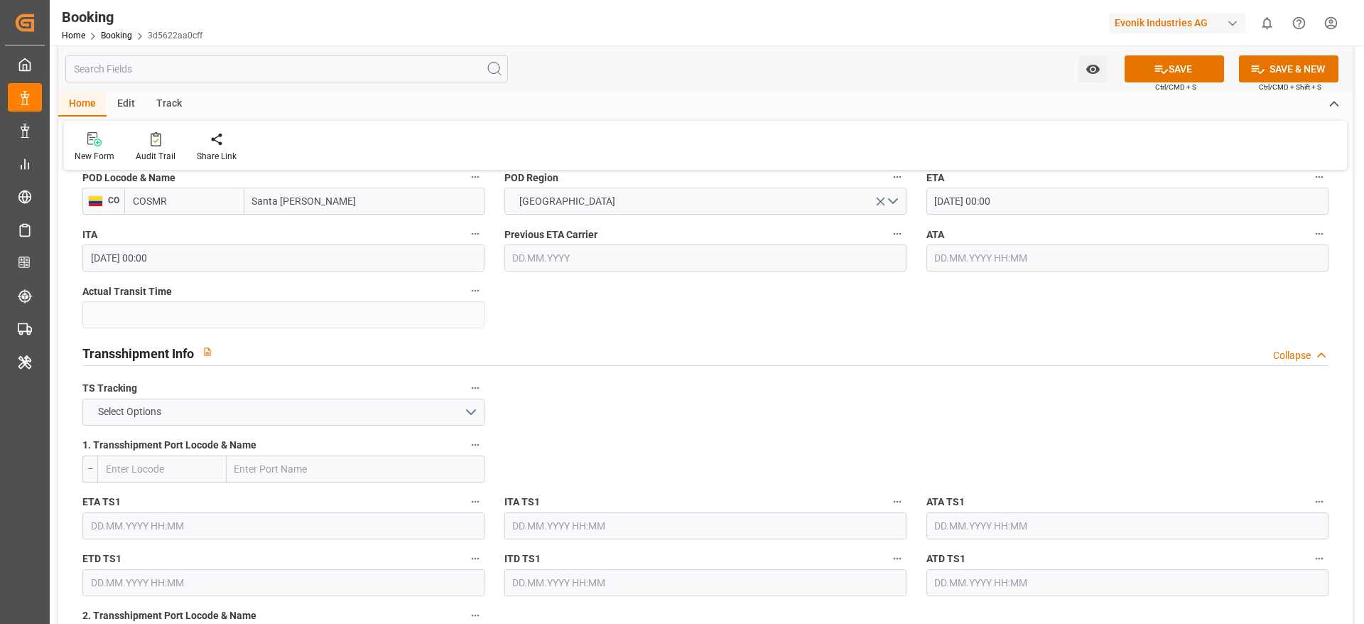
scroll to position [1386, 0]
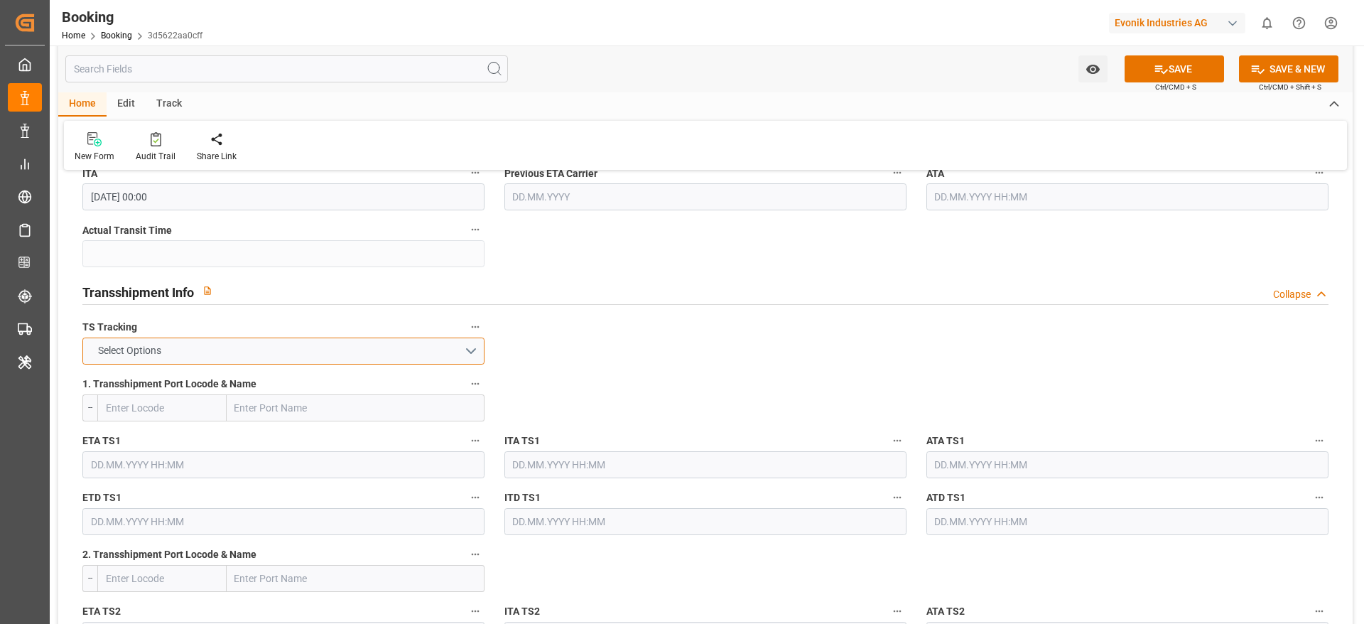
click at [273, 357] on button "Select Options" at bounding box center [283, 351] width 402 height 27
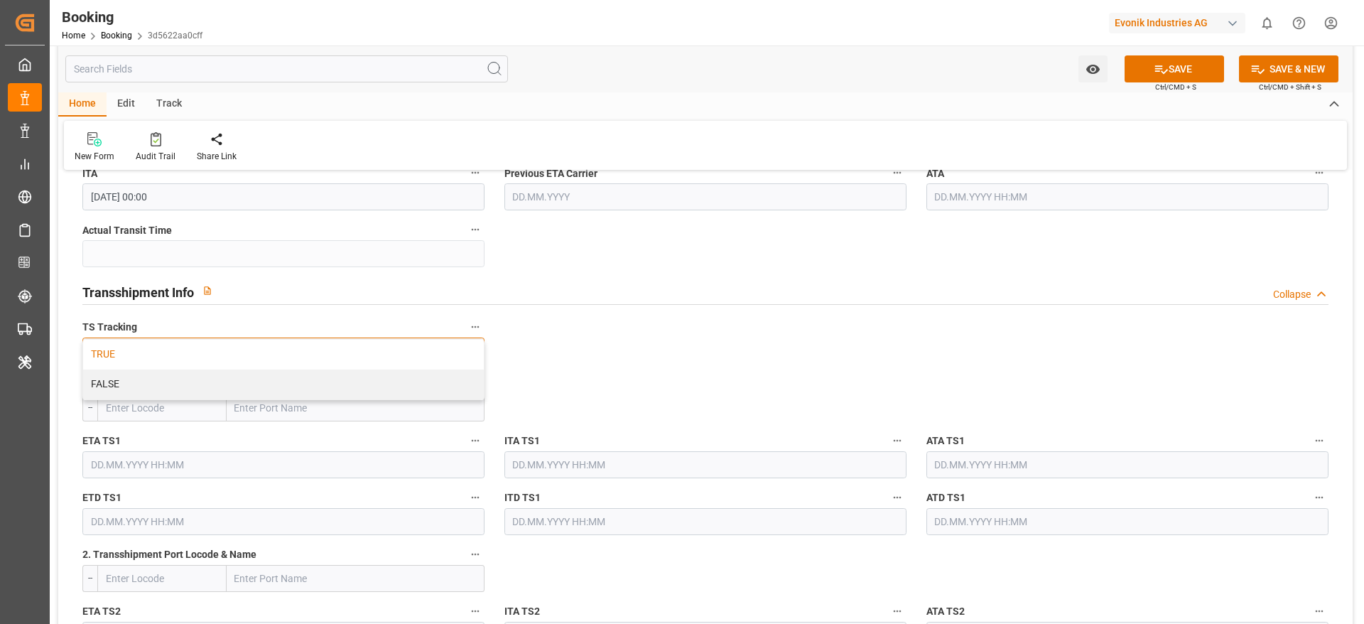
click at [222, 351] on div "TRUE" at bounding box center [283, 355] width 401 height 30
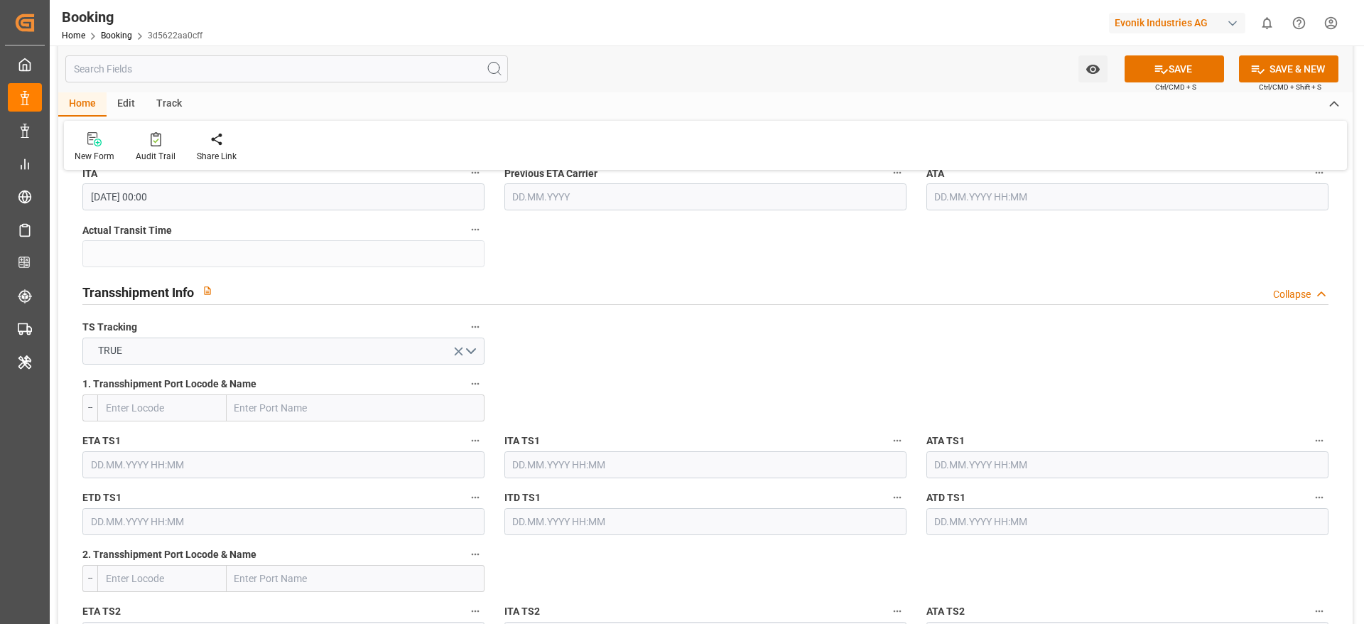
click at [295, 399] on input "text" at bounding box center [356, 407] width 258 height 27
paste input "ANTWERP"
type input "ANTWERP"
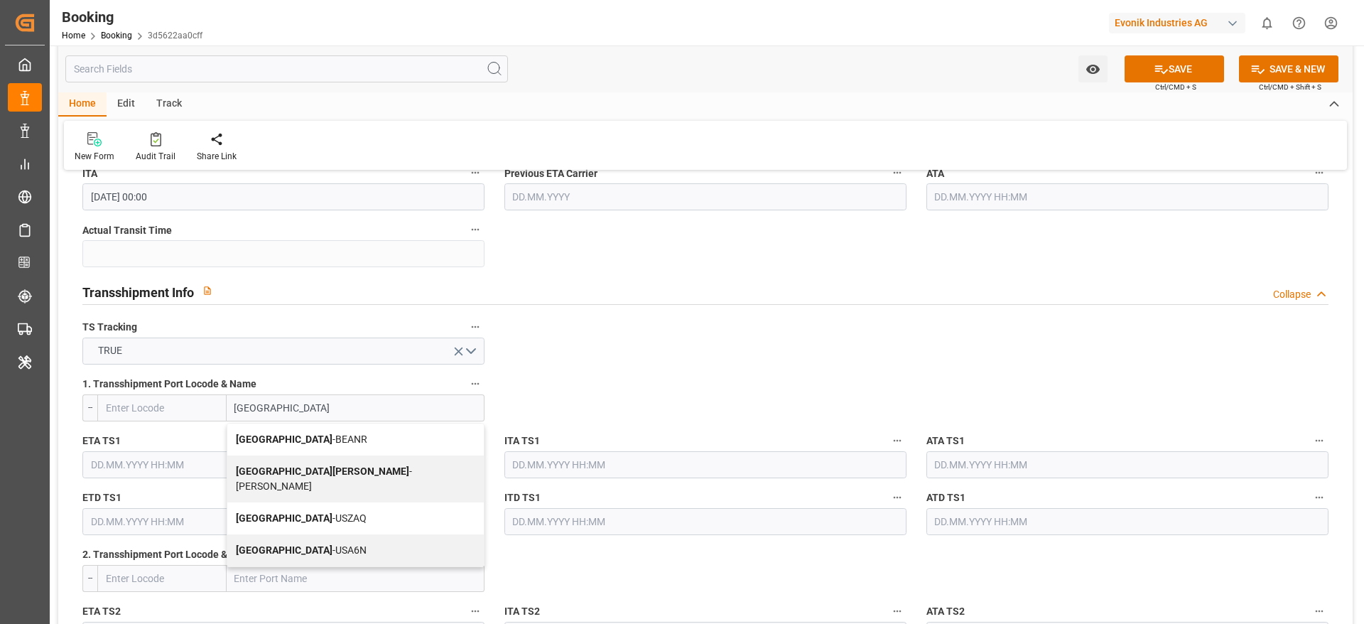
click at [302, 429] on div "Antwerp - BEANR" at bounding box center [355, 440] width 257 height 32
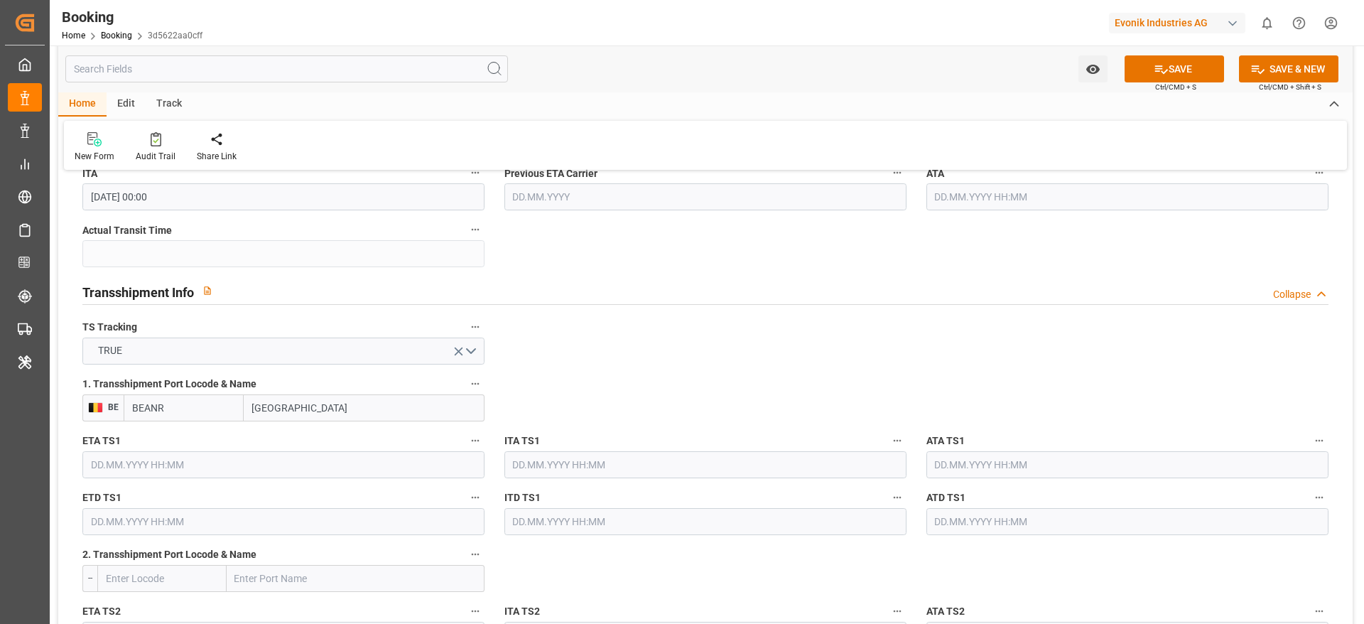
type input "BEANR"
type input "[GEOGRAPHIC_DATA]"
click at [287, 469] on input "text" at bounding box center [283, 464] width 402 height 27
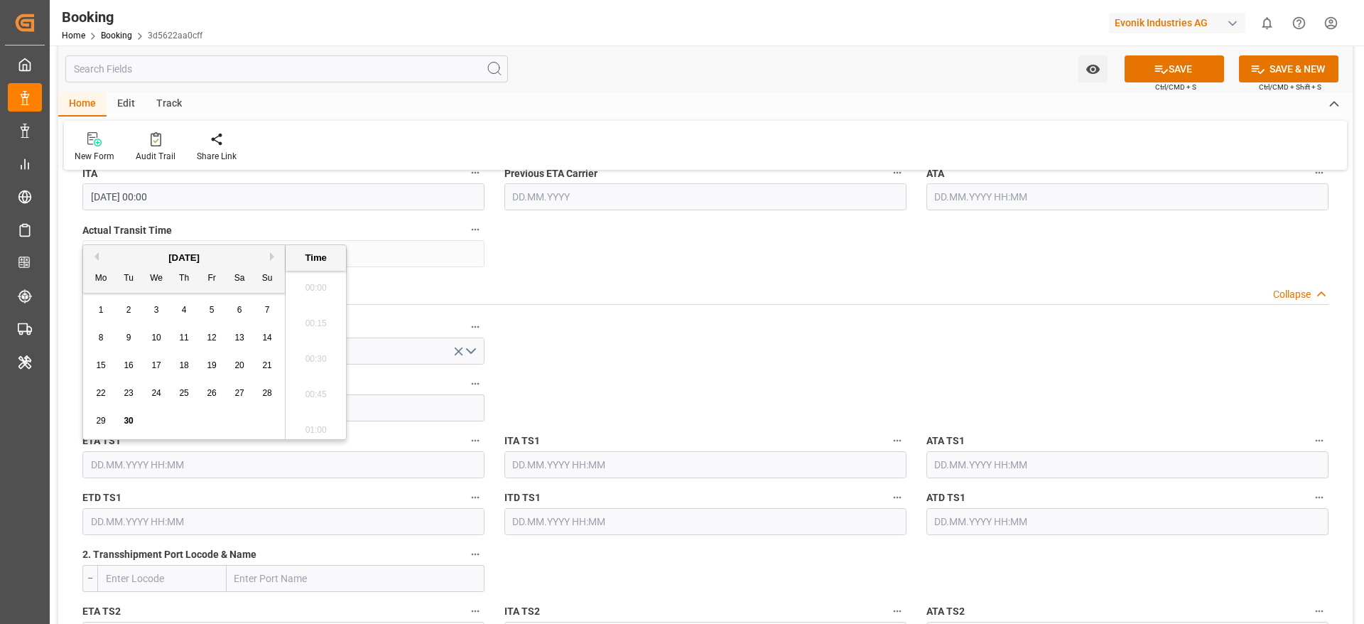
scroll to position [1746, 0]
click at [272, 256] on button "Next Month" at bounding box center [274, 256] width 9 height 9
click at [146, 313] on div "29 30 1 2 3 4 5" at bounding box center [184, 310] width 194 height 28
click at [162, 313] on div "1" at bounding box center [157, 310] width 18 height 17
type input "[DATE] 00:00"
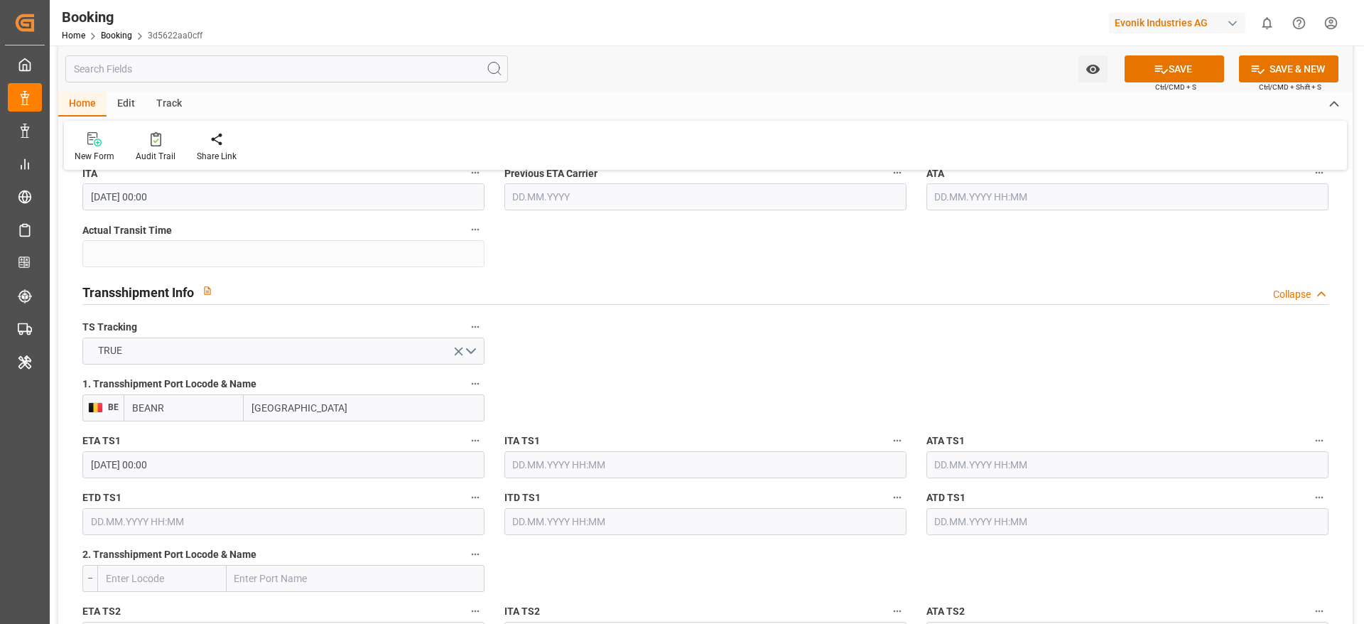
click at [177, 470] on input "[DATE] 00:00" at bounding box center [283, 464] width 402 height 27
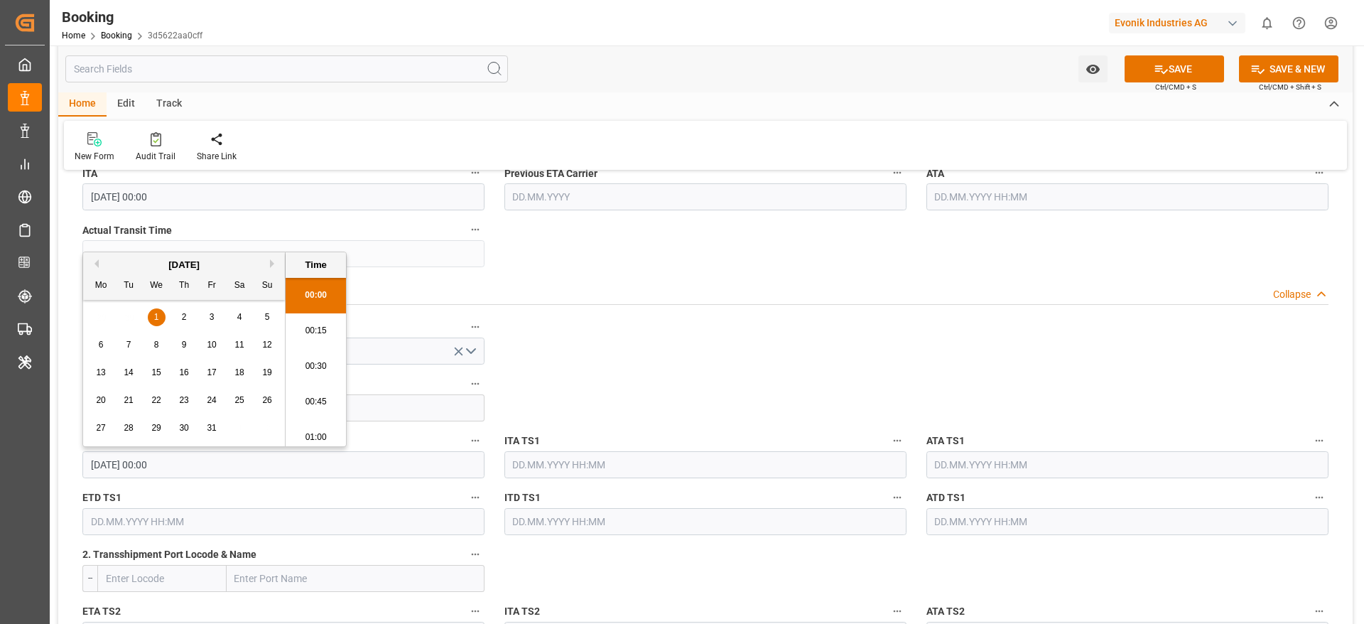
click at [177, 470] on input "[DATE] 00:00" at bounding box center [283, 464] width 402 height 27
click at [185, 527] on input "text" at bounding box center [283, 521] width 402 height 27
paste input "[DATE] 00:00"
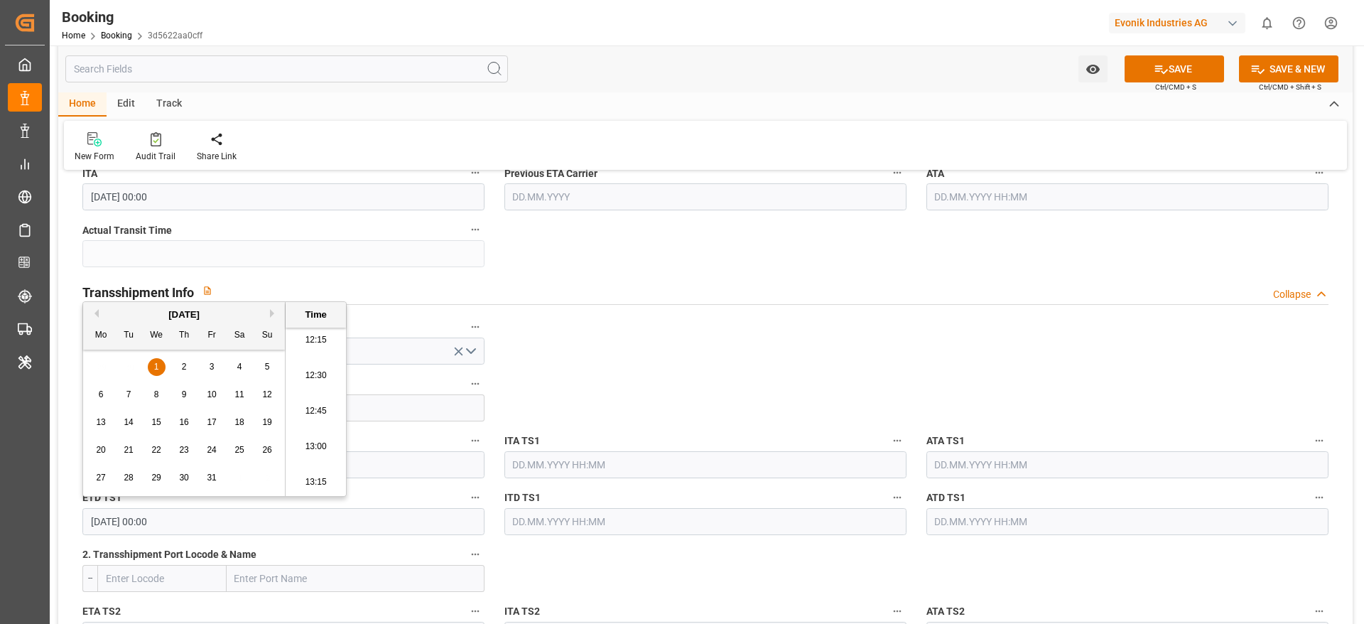
click at [161, 396] on div "8" at bounding box center [157, 395] width 18 height 17
type input "[DATE] 00:00"
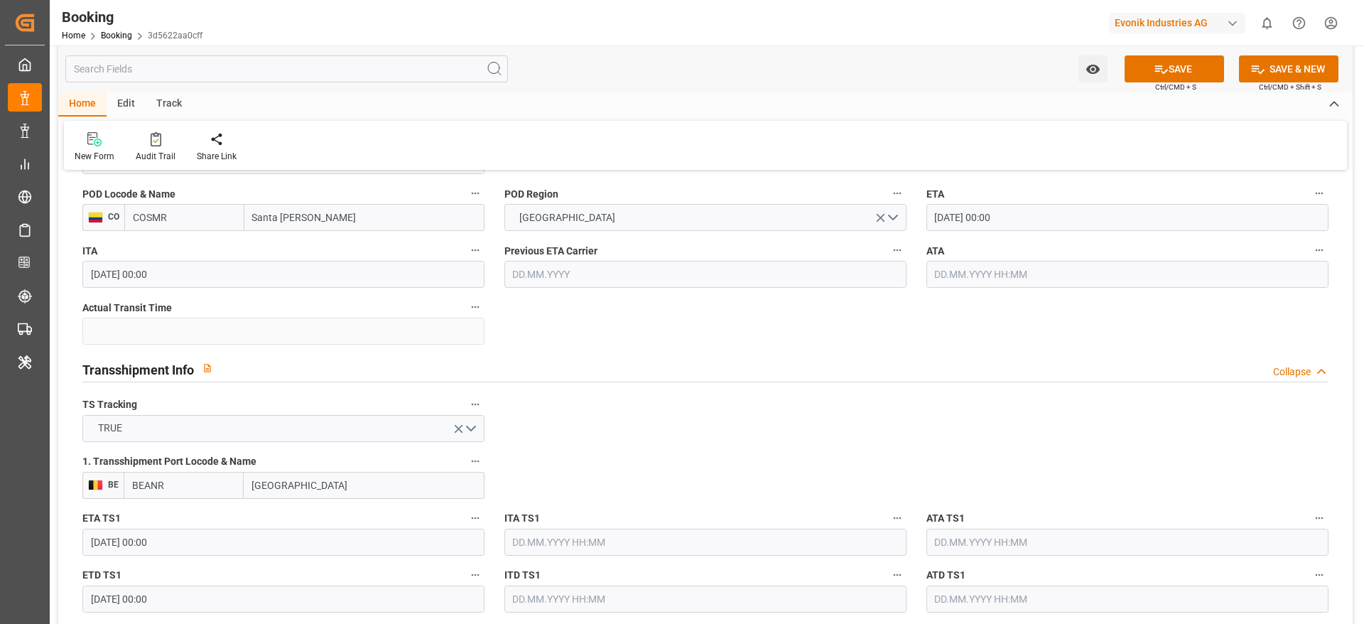
scroll to position [1279, 0]
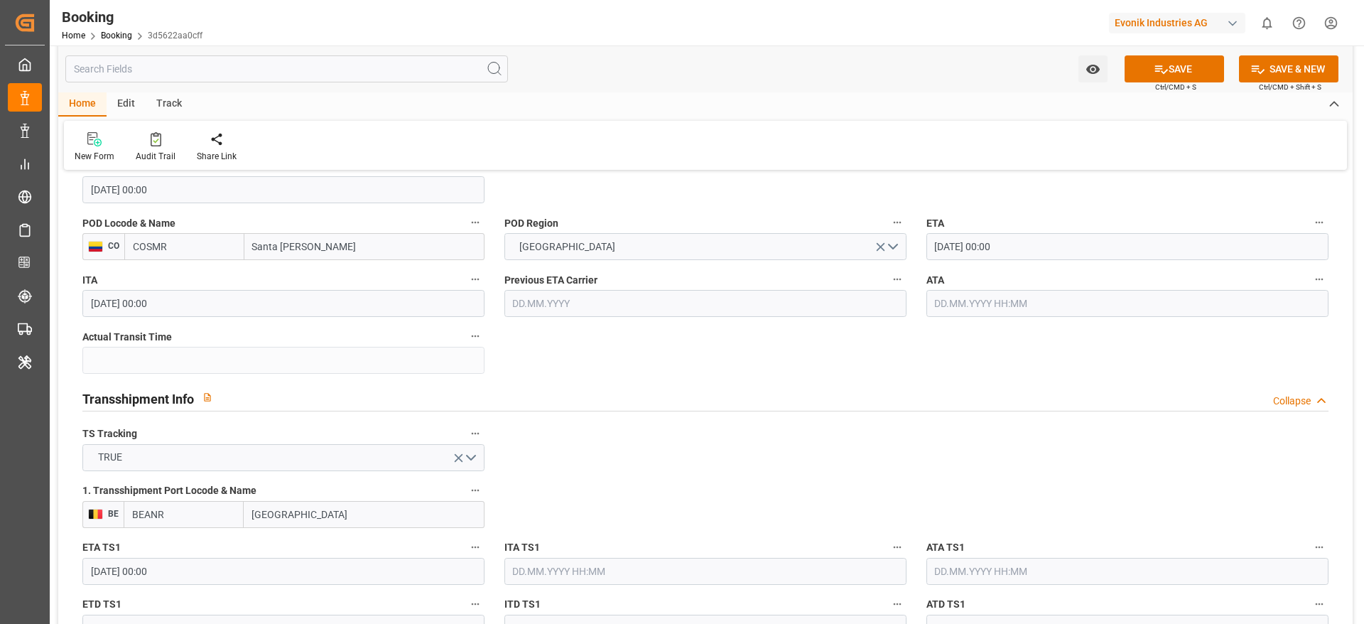
click at [968, 257] on input "[DATE] 00:00" at bounding box center [1128, 246] width 402 height 27
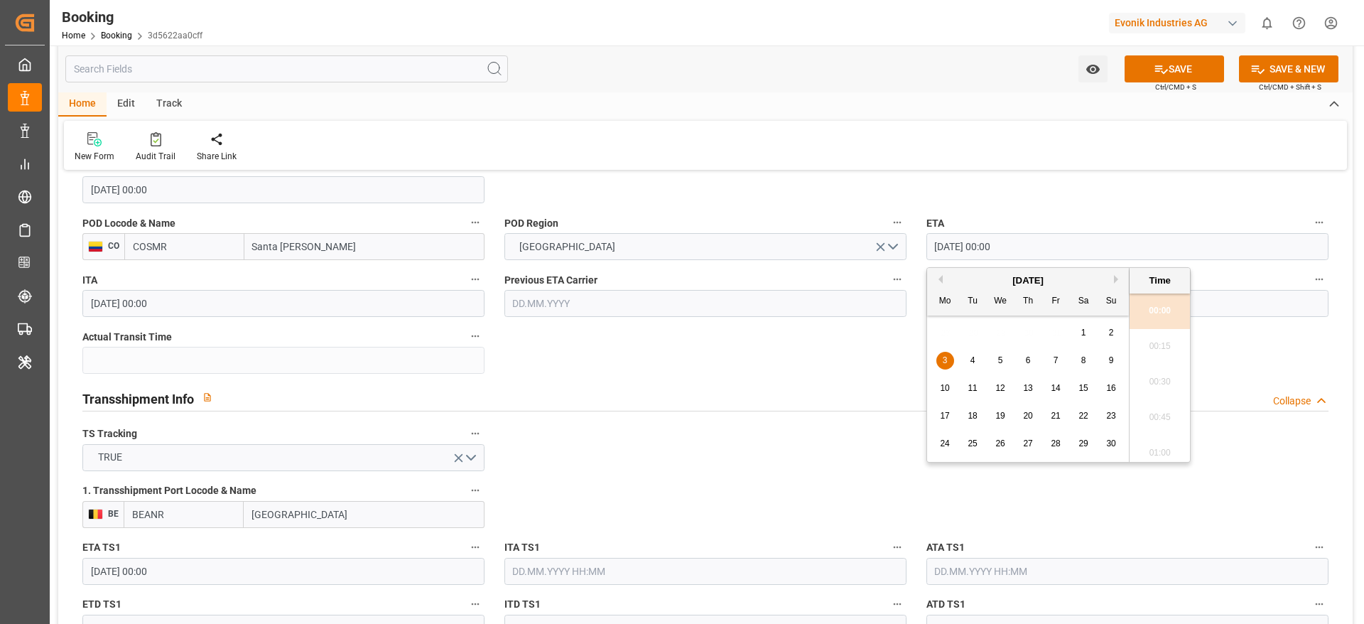
click at [942, 278] on button "Previous Month" at bounding box center [939, 279] width 9 height 9
click at [1115, 279] on button "Next Month" at bounding box center [1118, 279] width 9 height 9
click at [942, 280] on button "Previous Month" at bounding box center [939, 279] width 9 height 9
click at [1057, 446] on span "31" at bounding box center [1055, 443] width 9 height 10
type input "31.10.2025 00:00"
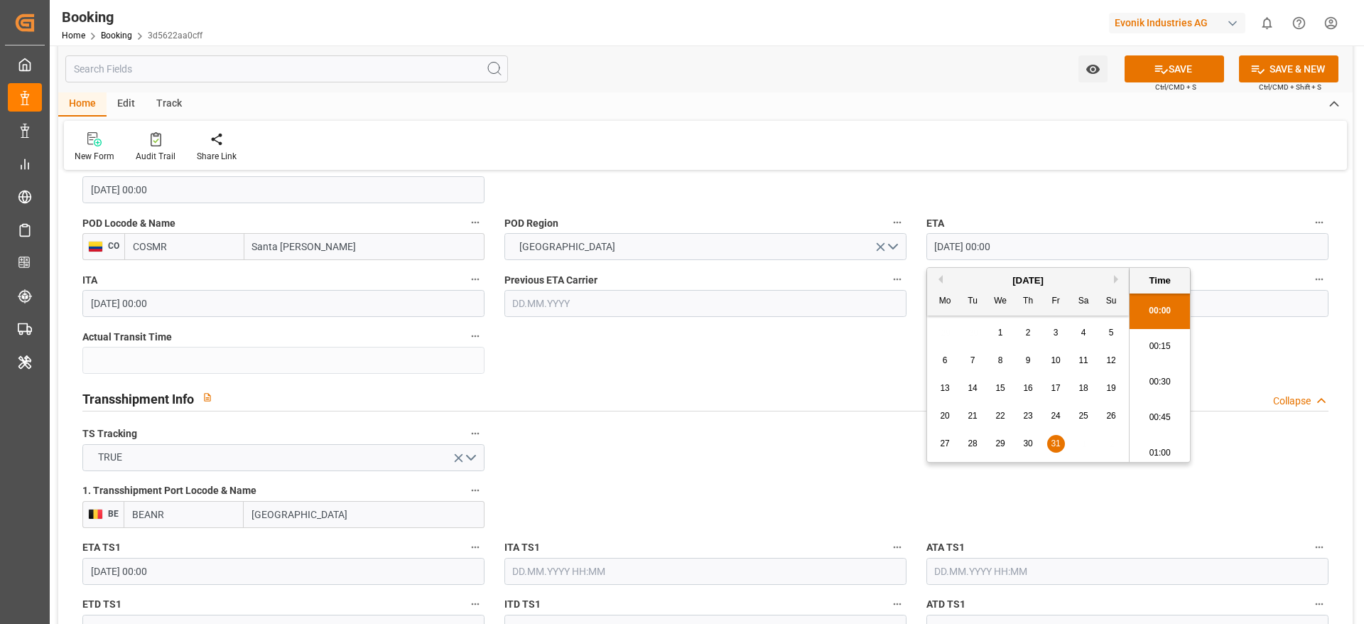
click at [804, 415] on div "Transshipment Info Collapse" at bounding box center [705, 399] width 1266 height 41
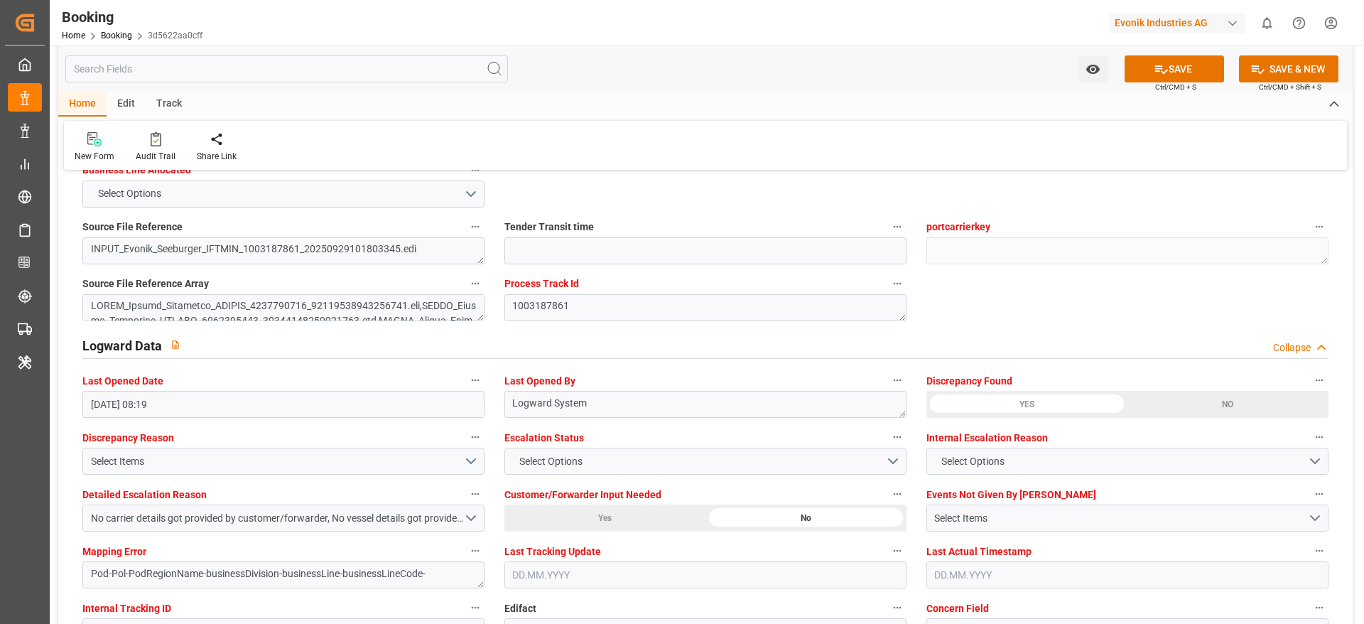
scroll to position [2558, 0]
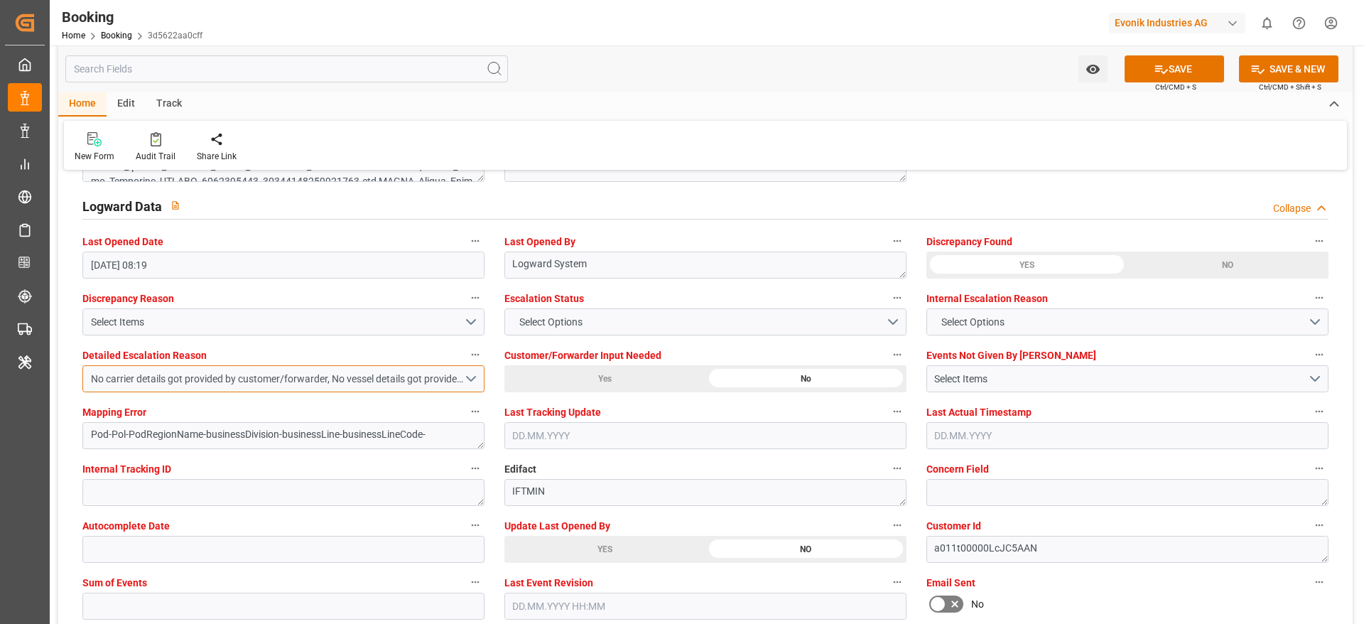
click at [458, 375] on div "No carrier details got provided by customer/forwarder, No vessel details got pr…" at bounding box center [277, 379] width 373 height 15
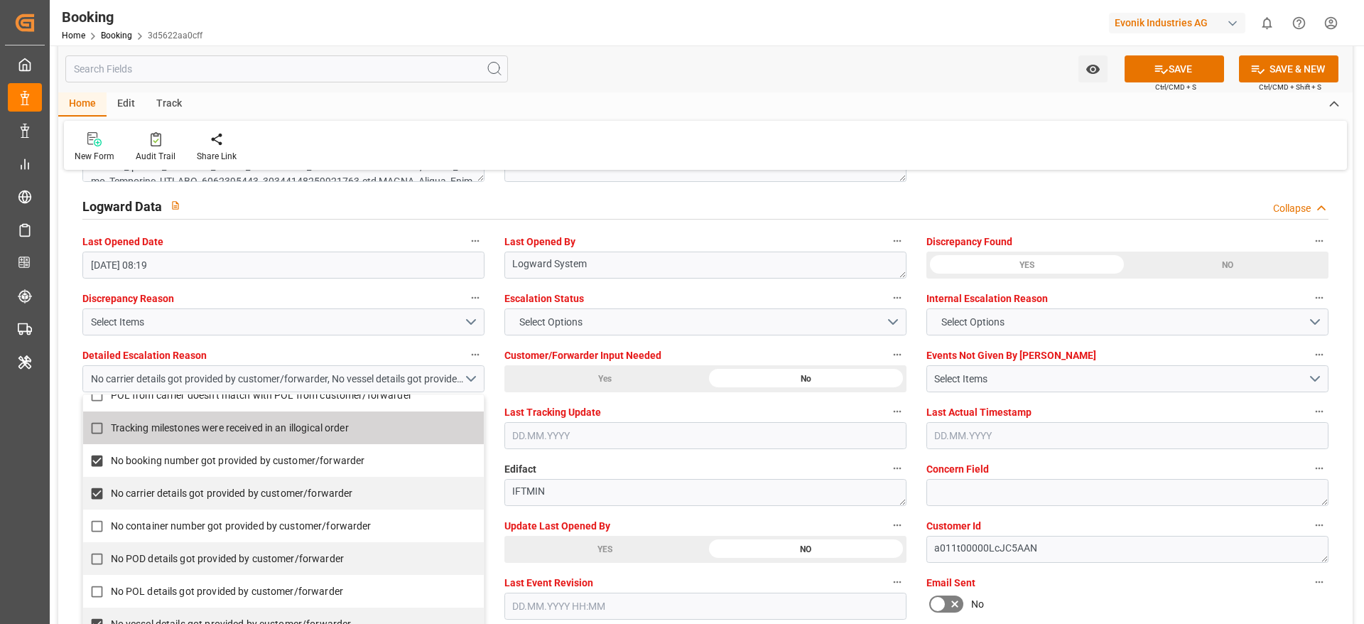
scroll to position [238, 0]
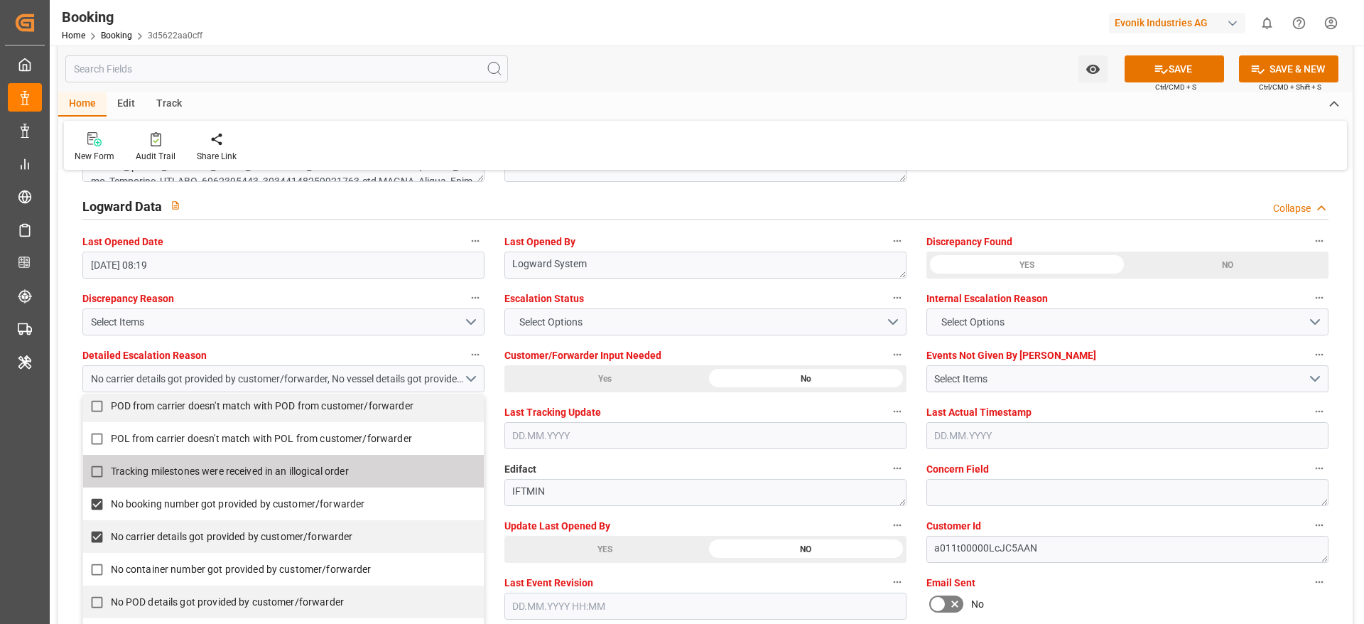
click at [812, 46] on div "Watch Option SAVE Ctrl/CMD + S SAVE & NEW Ctrl/CMD + Shift + S" at bounding box center [705, 68] width 1295 height 47
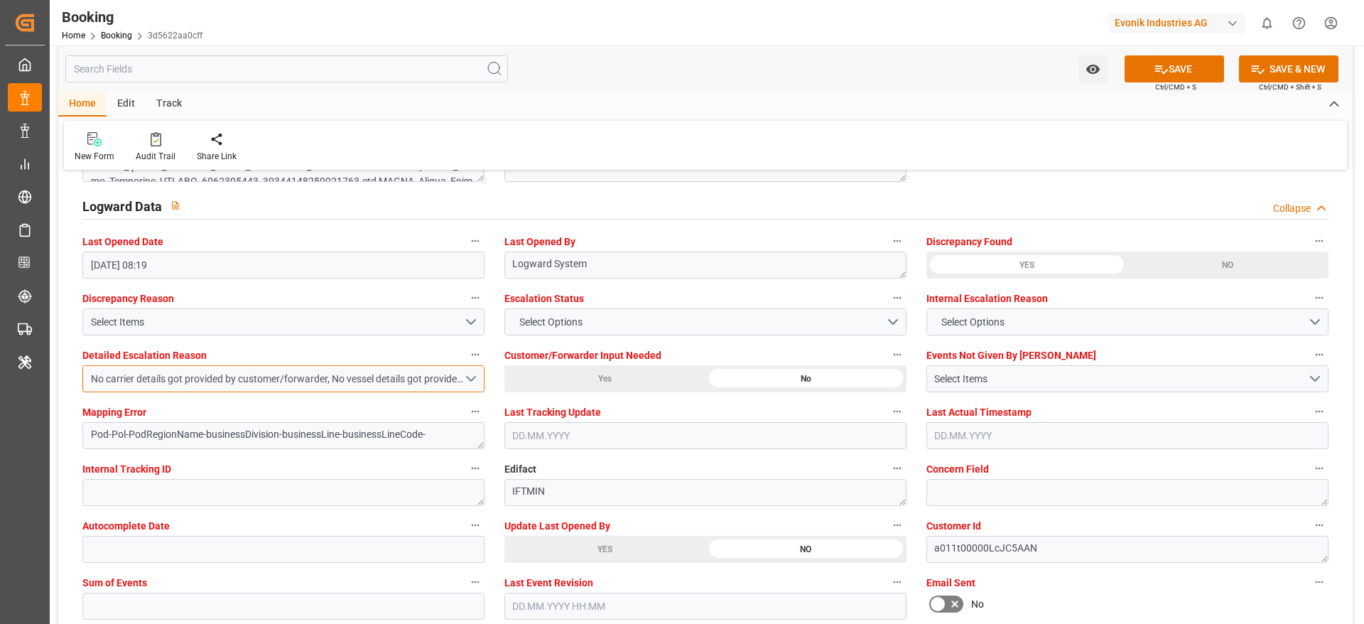
click at [470, 377] on button "No carrier details got provided by customer/forwarder, No vessel details got pr…" at bounding box center [283, 378] width 402 height 27
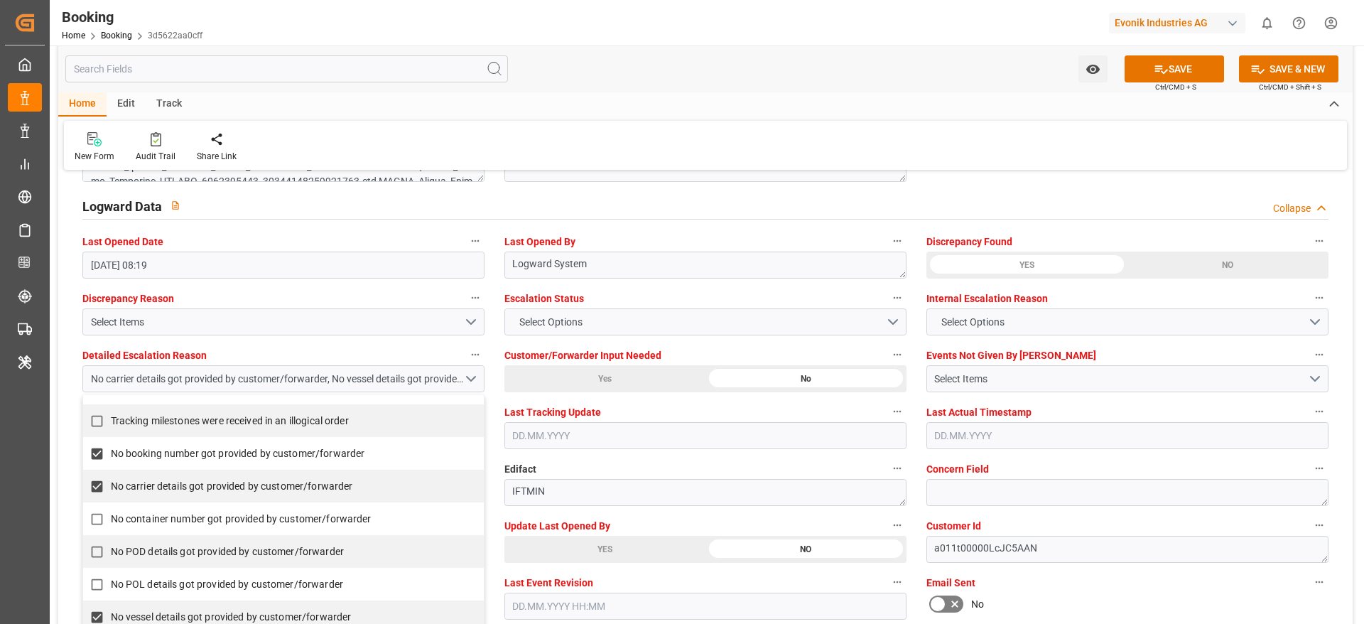
scroll to position [345, 0]
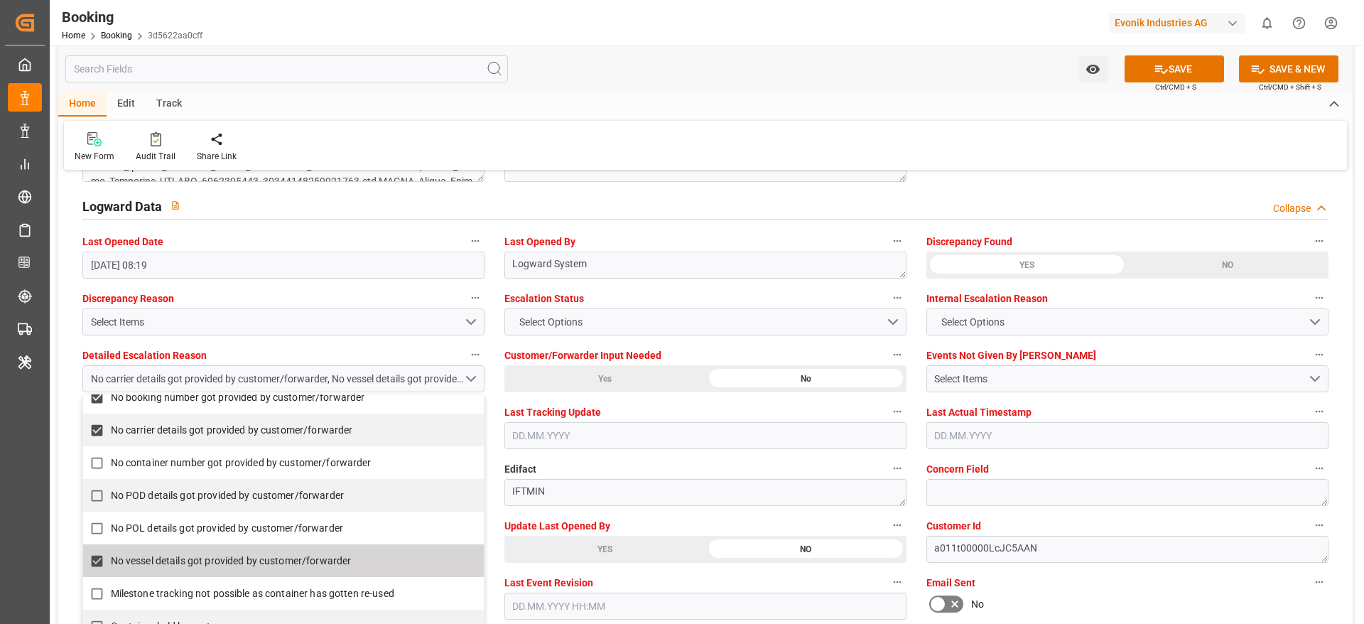
click at [225, 556] on span "No vessel details got provided by customer/forwarder" at bounding box center [231, 560] width 241 height 11
checkbox input "false"
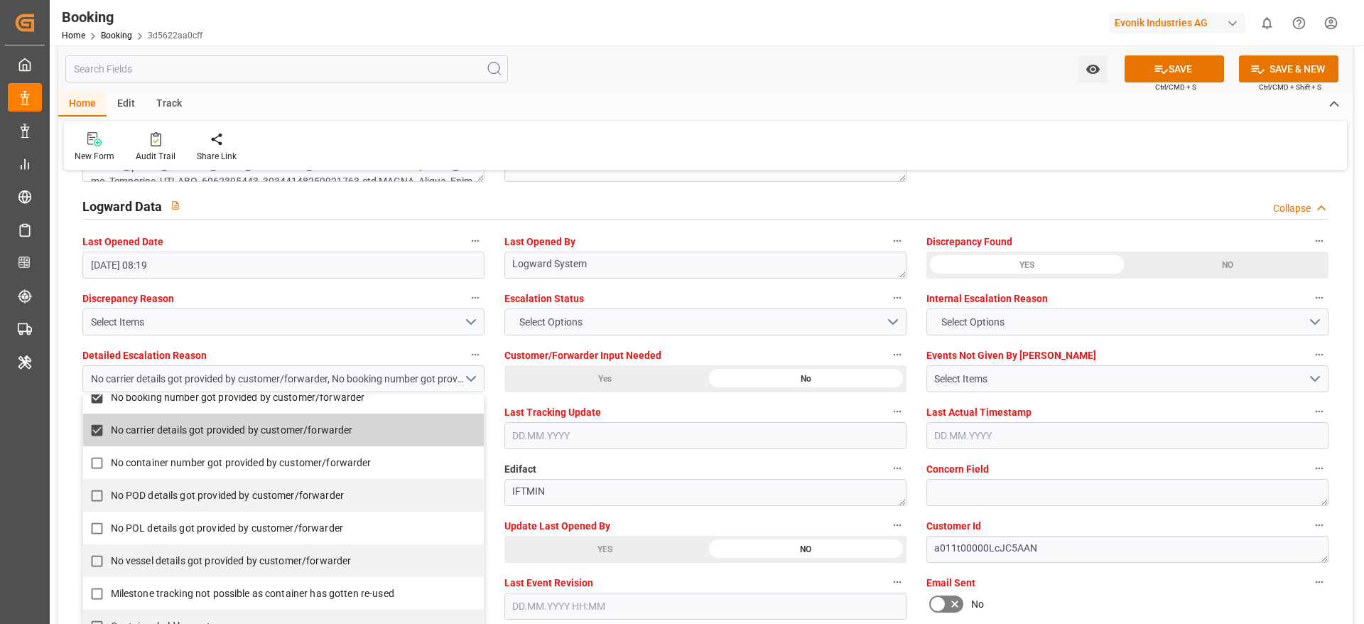
click at [192, 418] on label "No carrier details got provided by customer/forwarder" at bounding box center [276, 430] width 386 height 28
checkbox input "false"
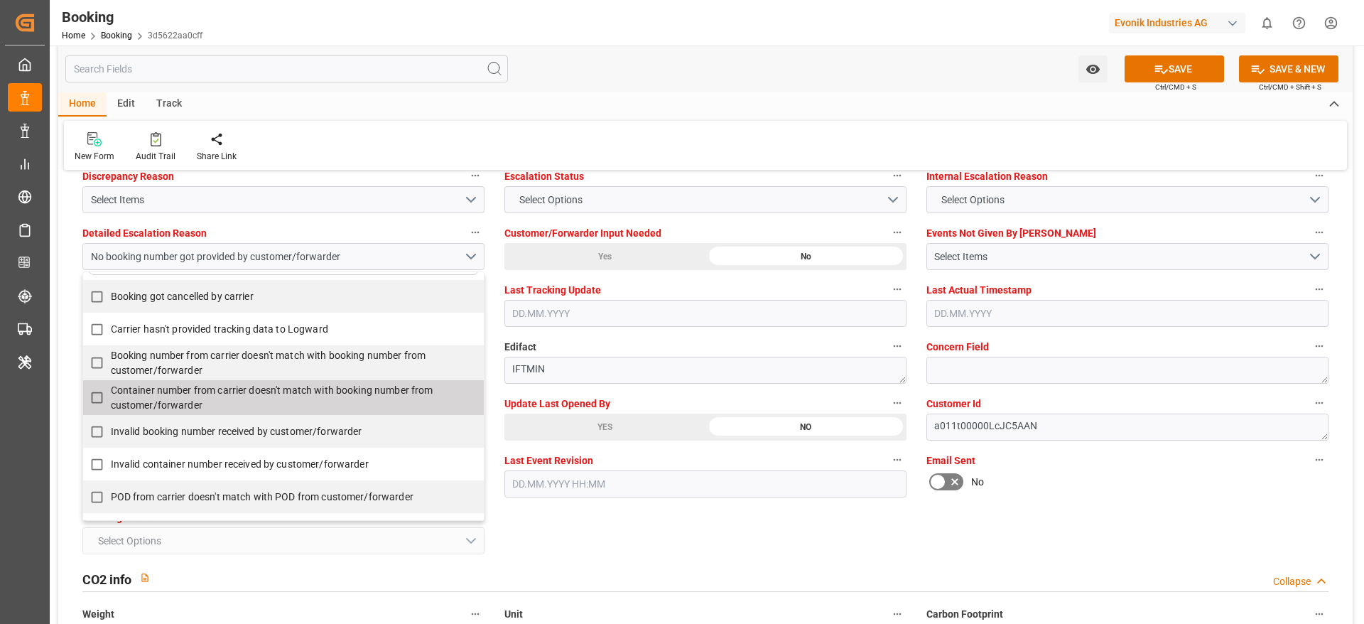
scroll to position [2772, 0]
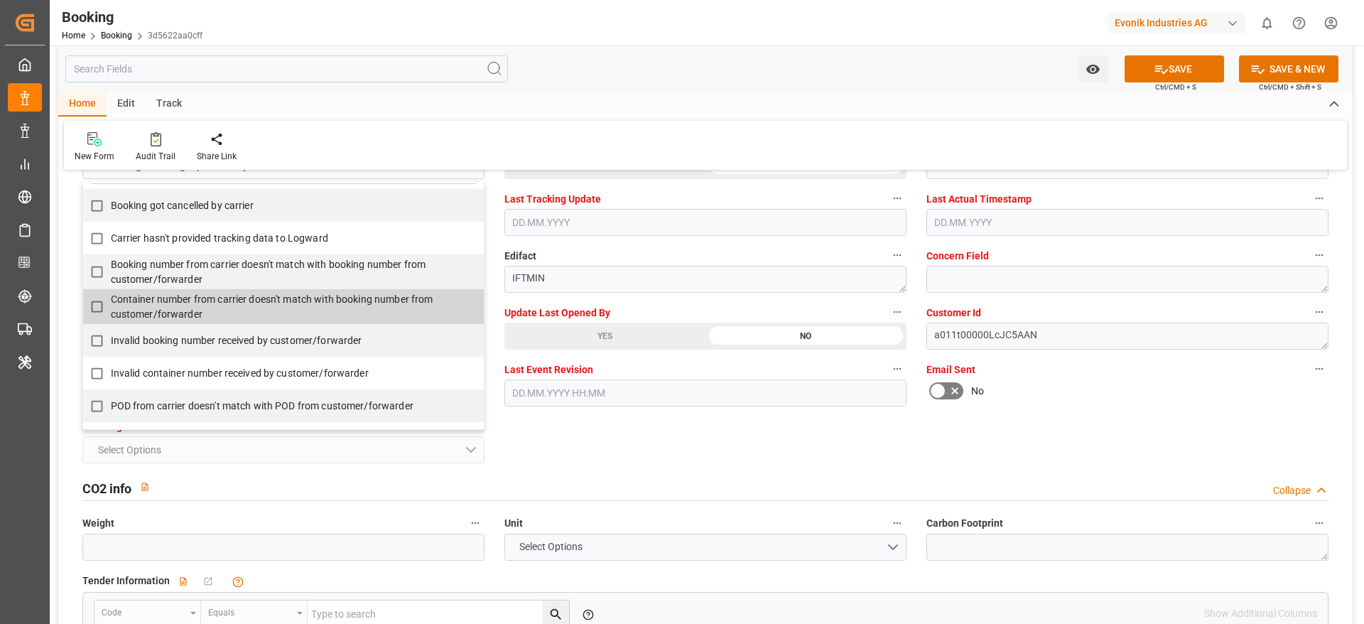
click at [946, 441] on div "General Data Collapse Freight Forwarder's Reference No. 0 Equipment Type FCL Wo…" at bounding box center [705, 571] width 1295 height 6321
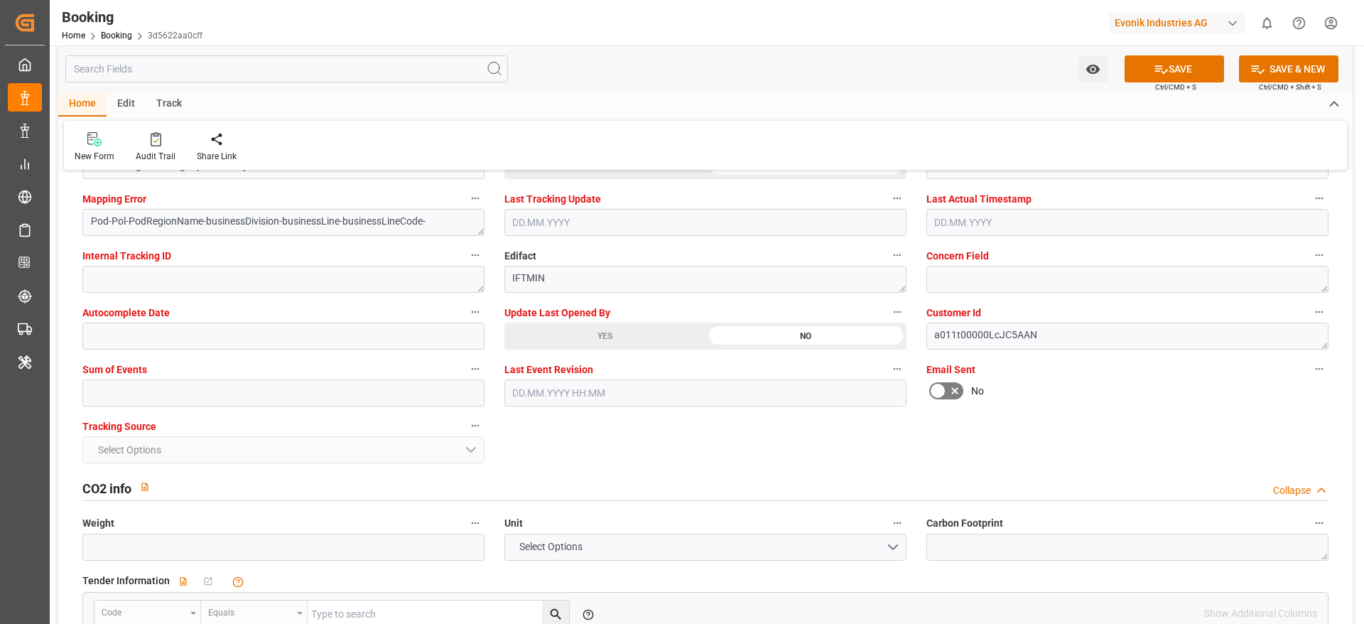
scroll to position [2665, 0]
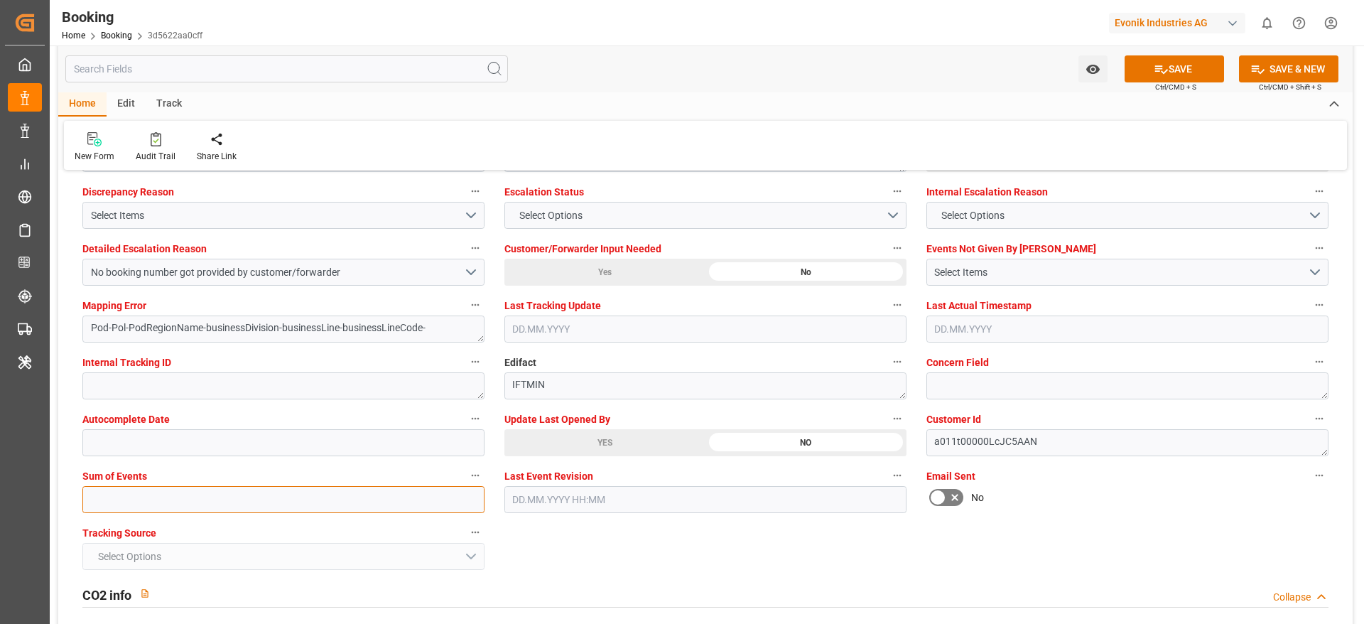
click at [141, 500] on input "text" at bounding box center [283, 499] width 402 height 27
type input "0"
click at [1165, 56] on button "SAVE" at bounding box center [1174, 68] width 99 height 27
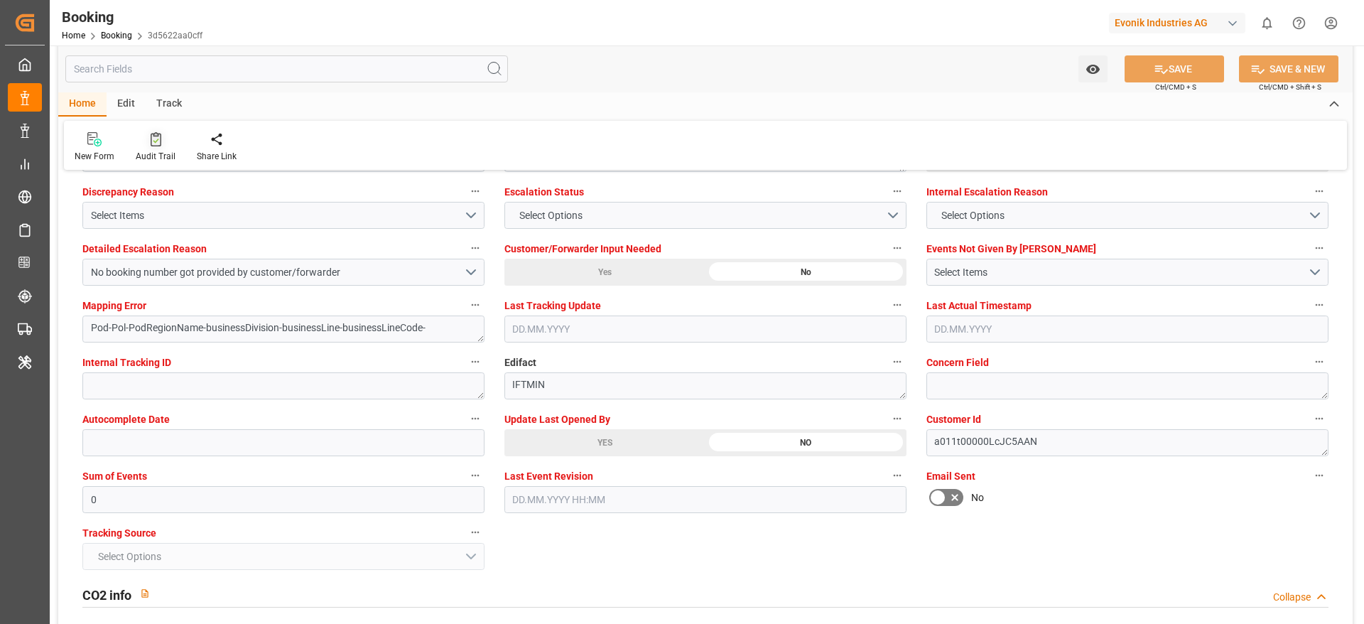
click at [153, 151] on div "Audit Trail" at bounding box center [156, 156] width 40 height 13
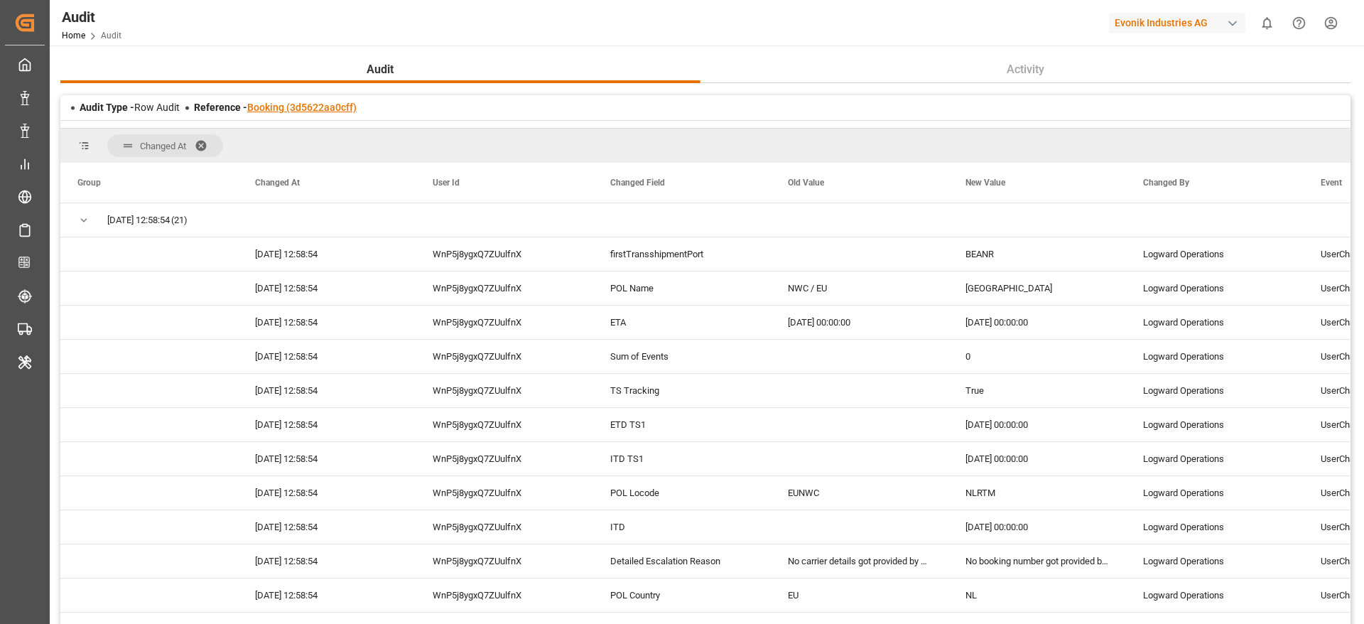
click at [332, 105] on link "Booking (3d5622aa0cff)" at bounding box center [301, 107] width 109 height 11
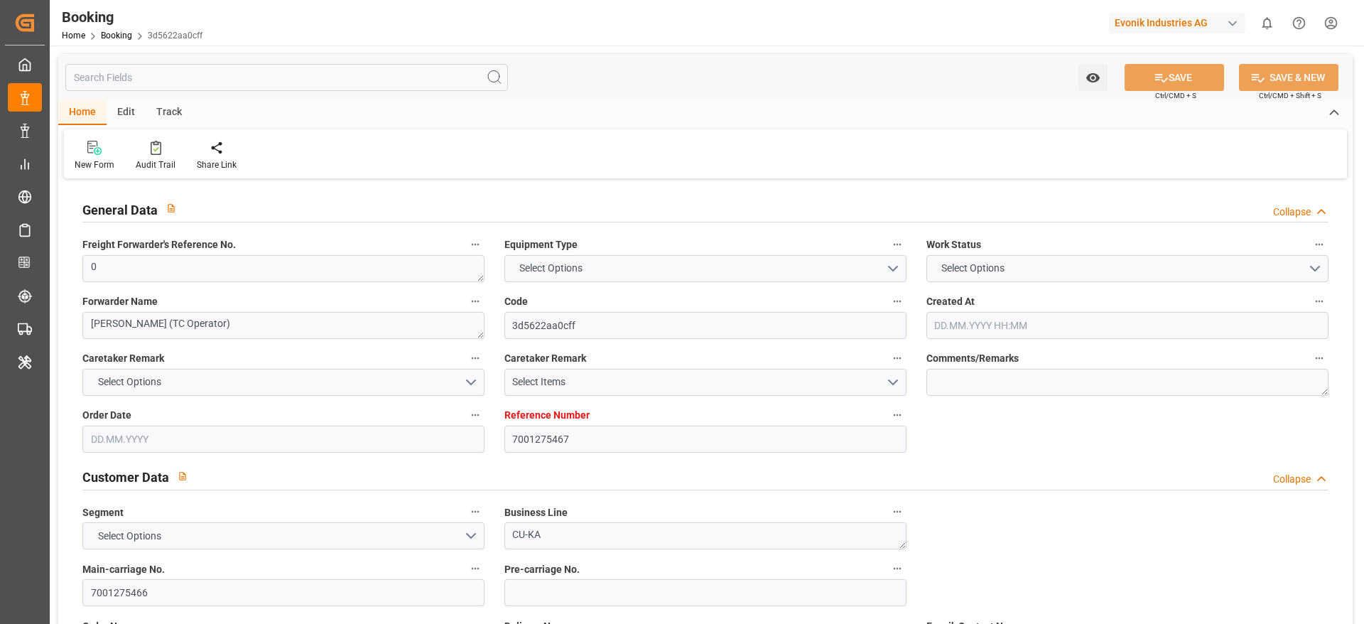
type textarea "0"
type textarea "[PERSON_NAME] (TC Operator)"
type input "3d5622aa0cff"
type input "7001275467"
type textarea "CU-KA"
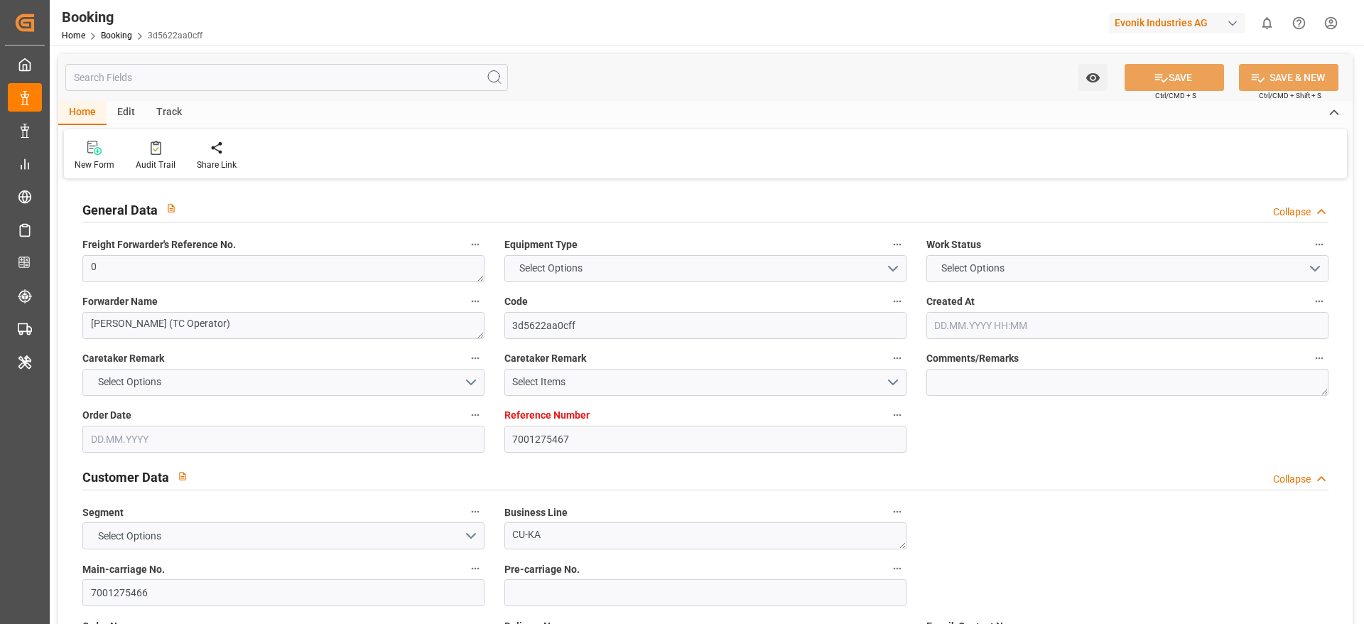
type input "7001275466"
type textarea "[EMAIL_ADDRESS][DOMAIN_NAME]"
type textarea "CIF"
type textarea "SANTA [PERSON_NAME]"
type textarea "3"
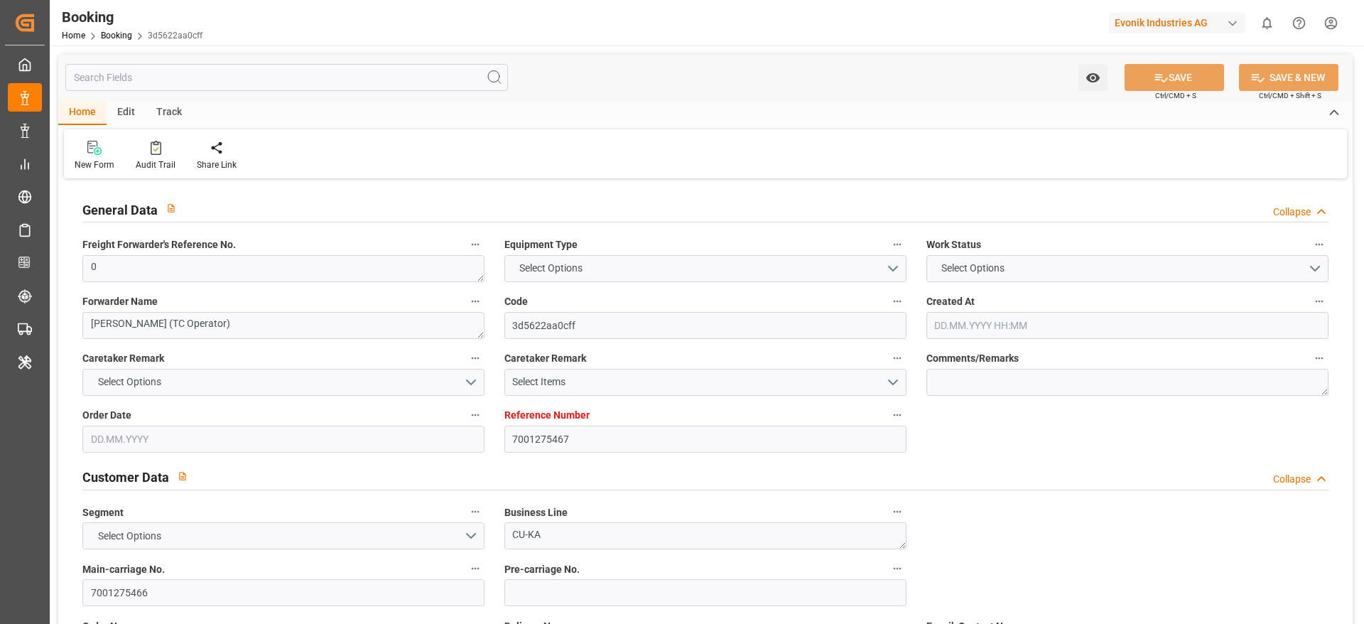
type textarea "Niederkassel"
type textarea "BGBU5155066"
type input "[GEOGRAPHIC_DATA]"
type input "Santa [PERSON_NAME]"
type input "[GEOGRAPHIC_DATA]"
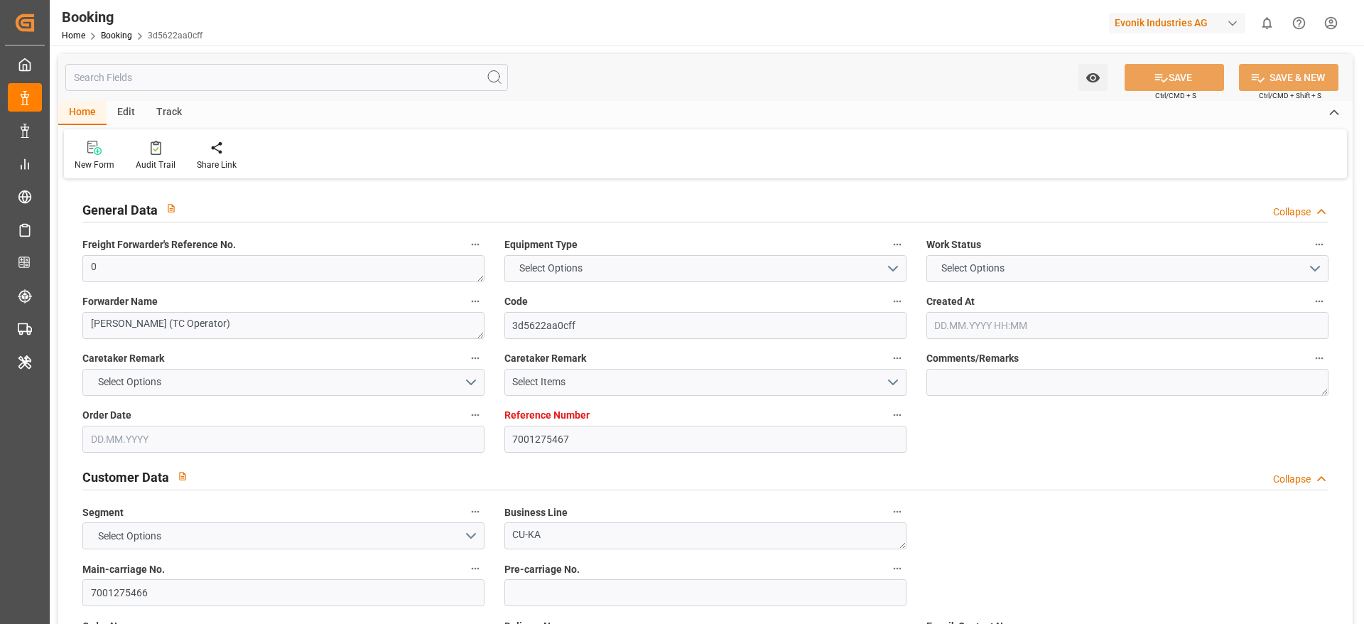
type textarea "INPUT_Evonik_Seeburger_IFTMIN_1003187861_20250929101803345.edi"
type textarea "INPUT_Evonik_Seeburger_IFTMIN_1003147251_20250915135755768.edi,INPUT_Evonik_See…"
type textarea "1003187861"
type textarea "sateesh godewar"
type textarea "Pod-businessDivision-businessLine-"
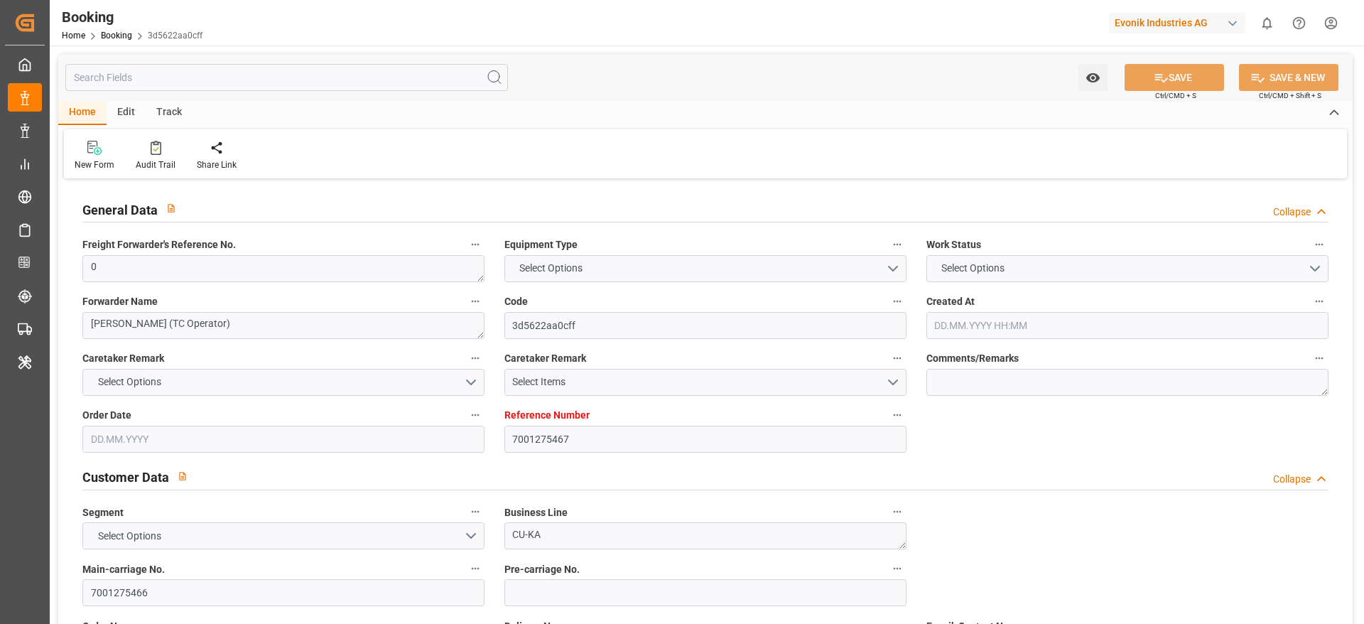
type textarea "IFTMIN"
type textarea "a011t00000LcJC5AAN"
type textarea "Yes"
type input "7001275467"
type input "NLRTM"
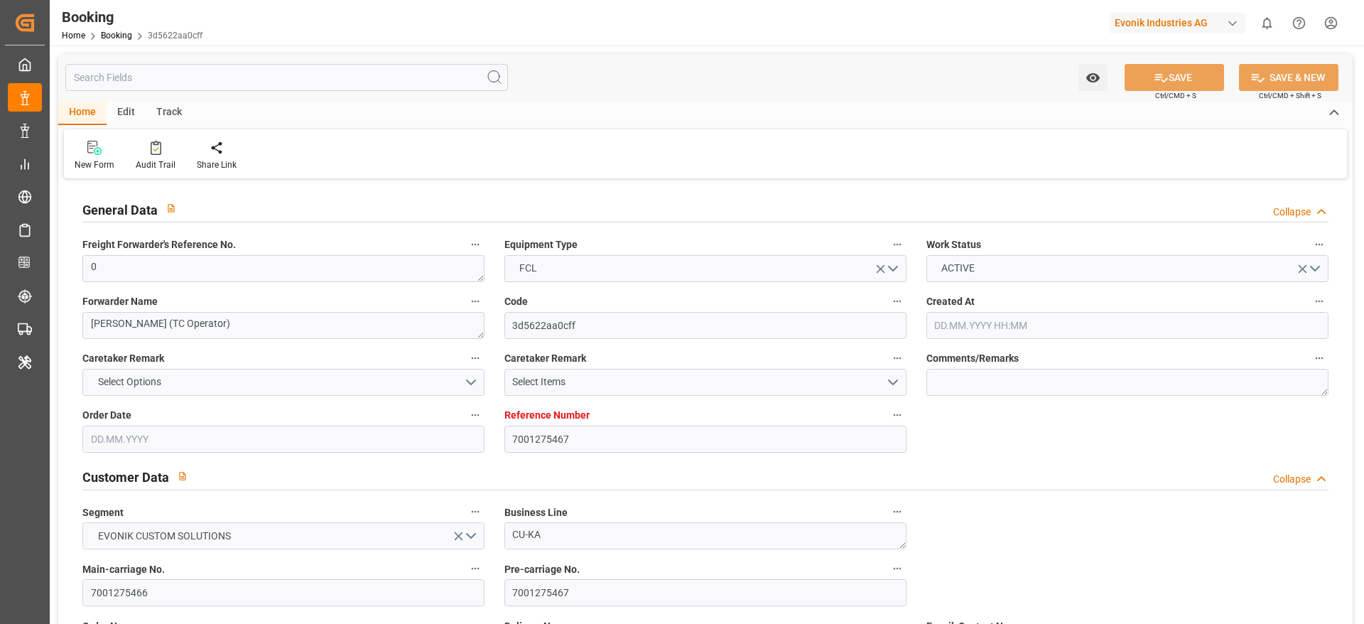
type input "COSMR"
type input "BEANR"
type input "0"
type input "[DATE] 11:58"
type input "[DATE]"
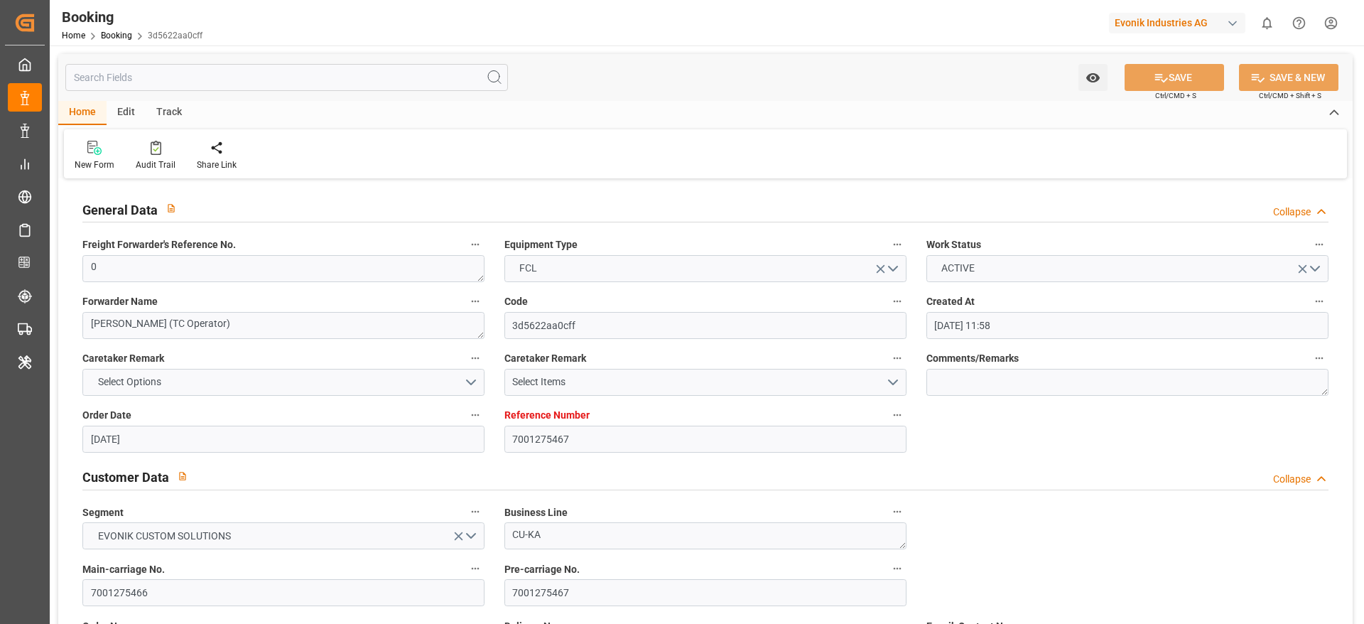
type input "[DATE]"
type input "[DATE] 00:00"
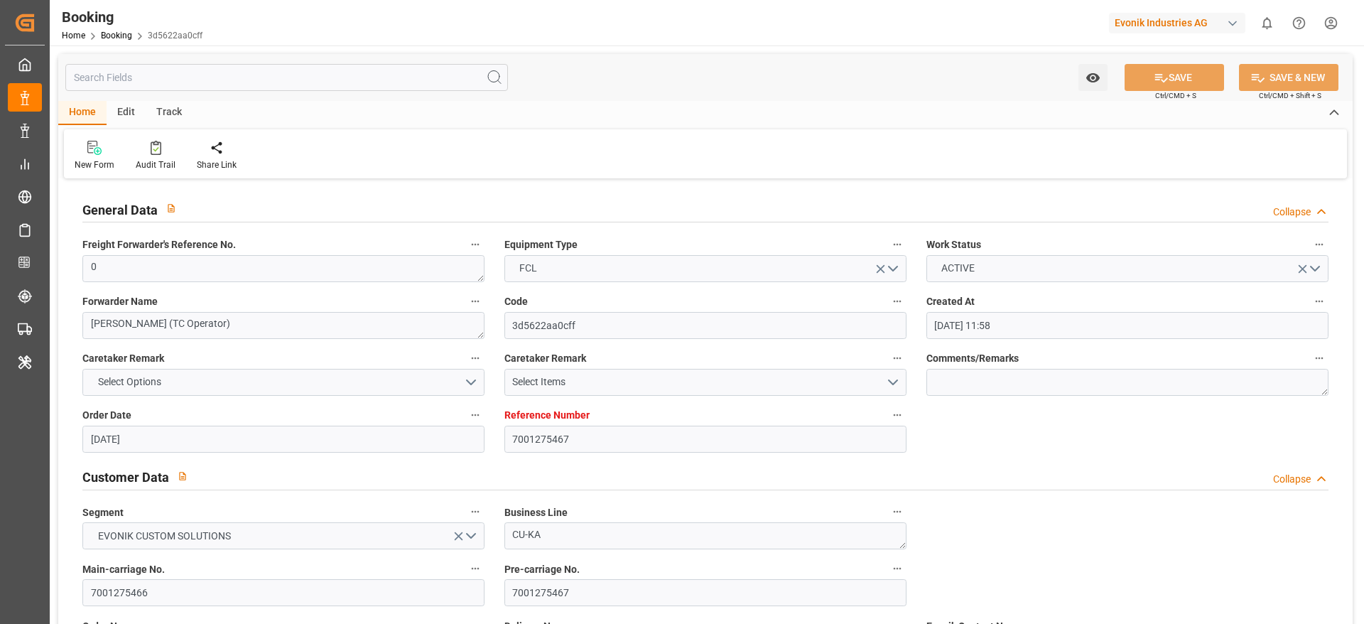
type input "[DATE] 00:00"
type input "22.09.2025 00:00"
type input "31.10.2025 00:00"
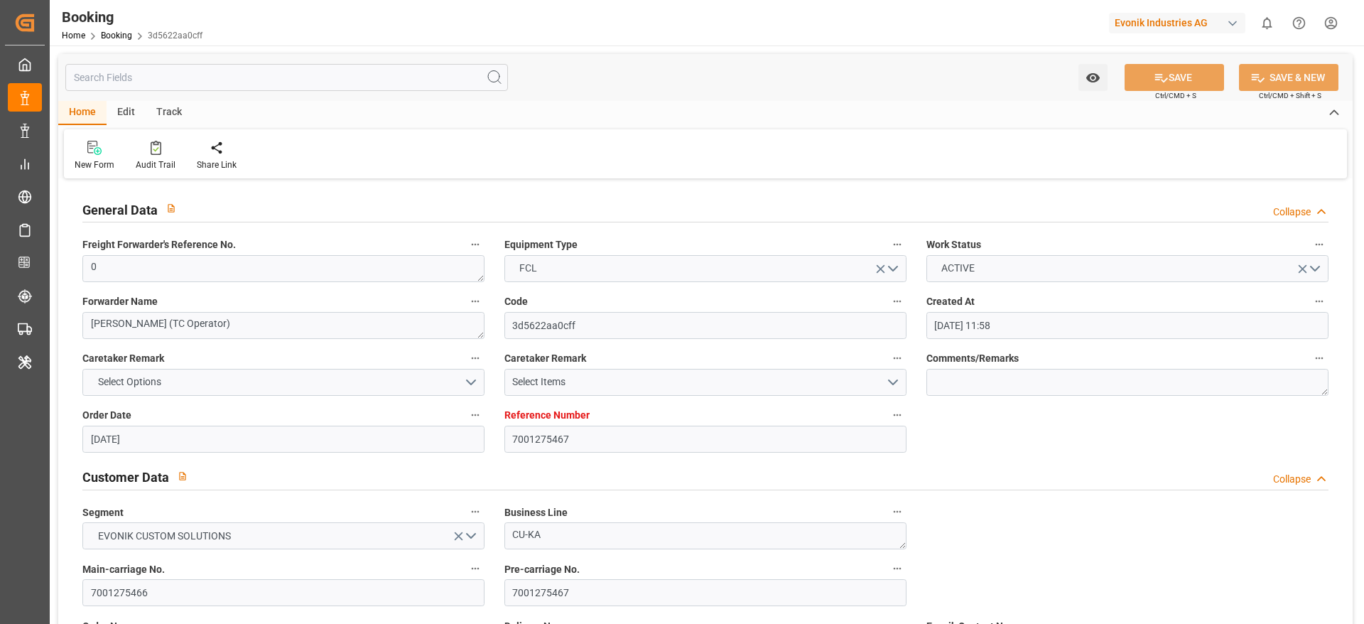
type input "[DATE] 00:00"
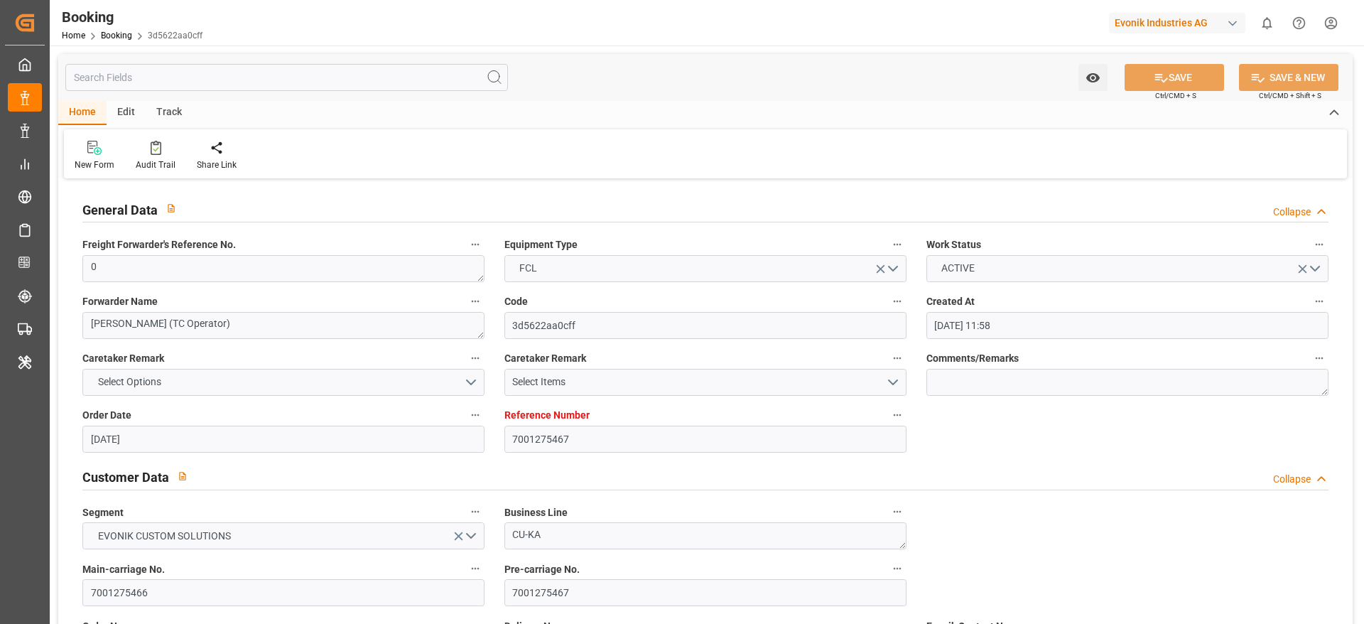
type input "30.09.2025 07:28"
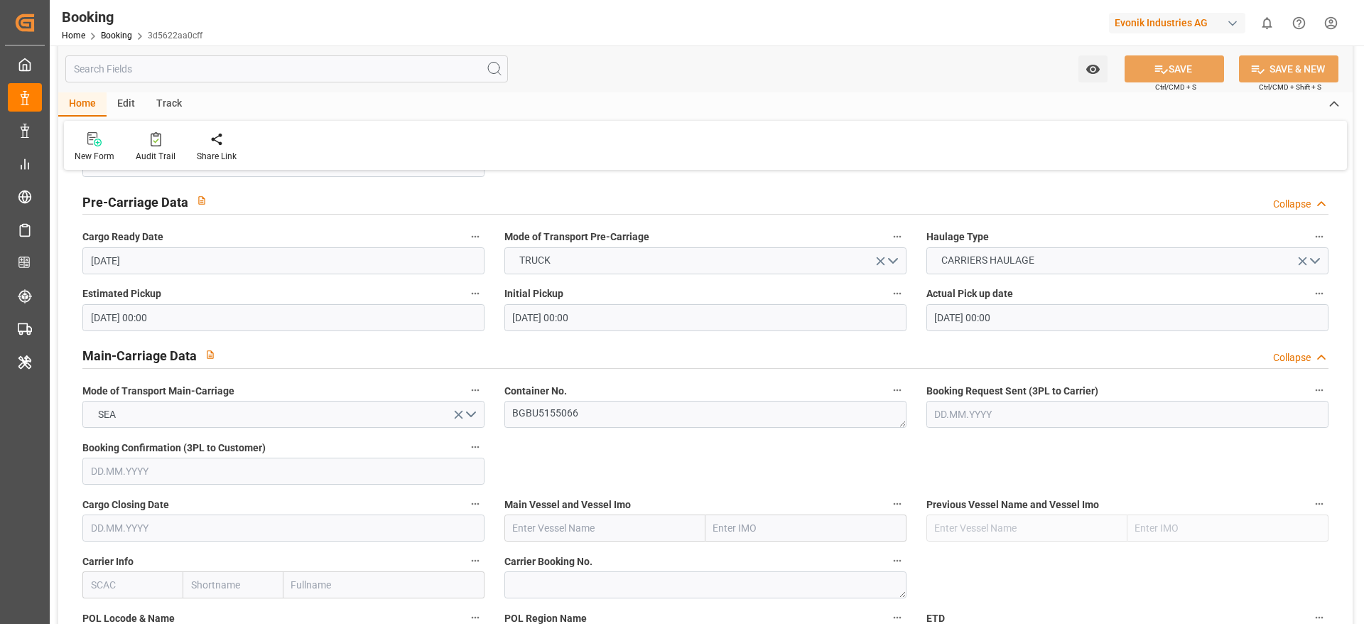
scroll to position [746, 0]
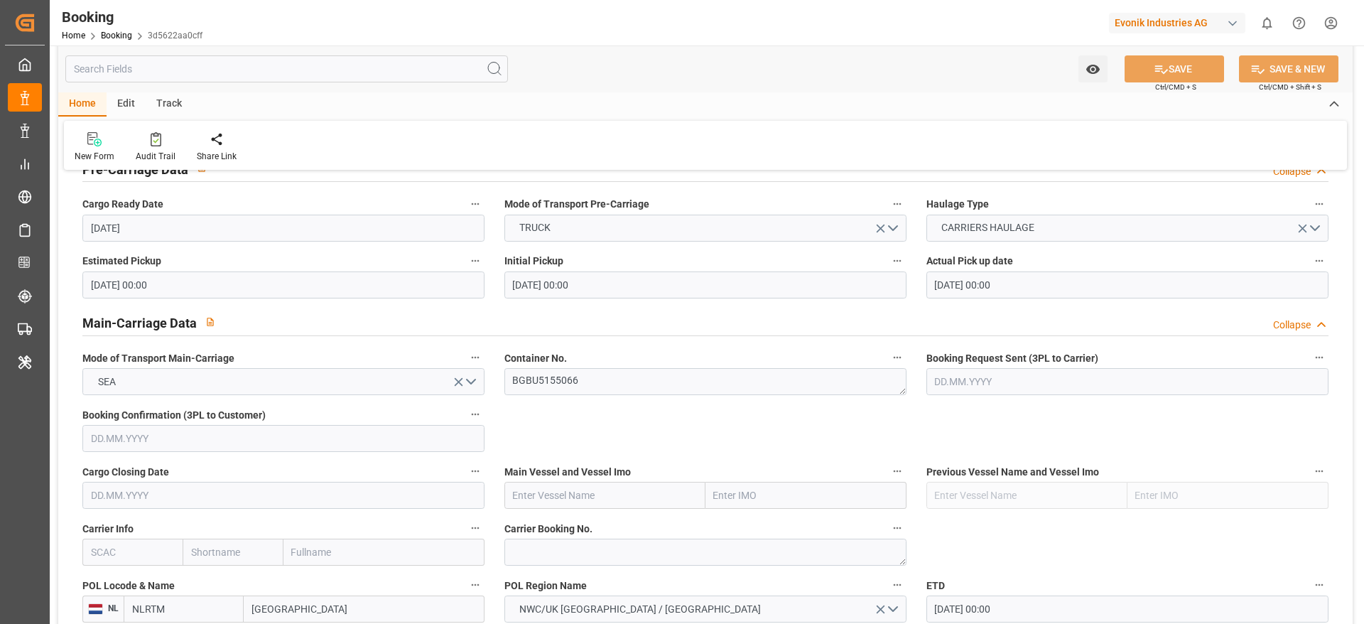
click at [566, 492] on input "text" at bounding box center [605, 495] width 201 height 27
paste input "GSL [PERSON_NAME]"
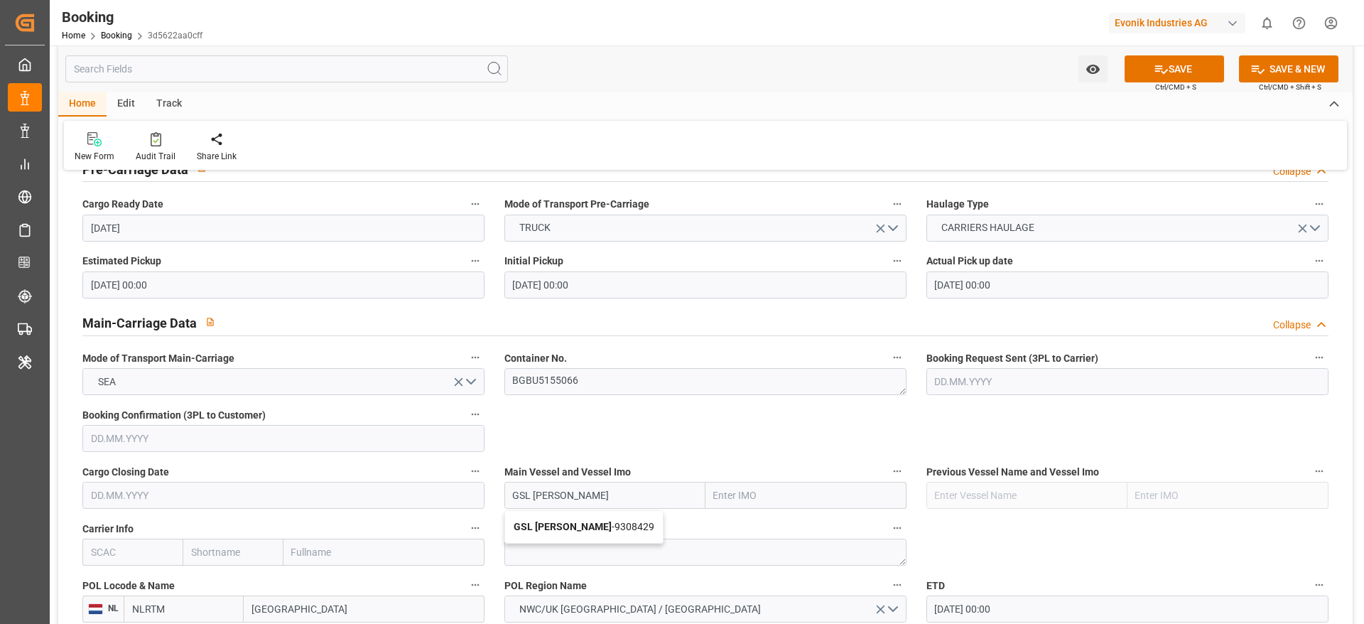
drag, startPoint x: 581, startPoint y: 527, endPoint x: 942, endPoint y: 463, distance: 367.2
click at [579, 528] on b "GSL [PERSON_NAME]" at bounding box center [563, 526] width 98 height 11
type input "GSL [PERSON_NAME]"
type input "9308429"
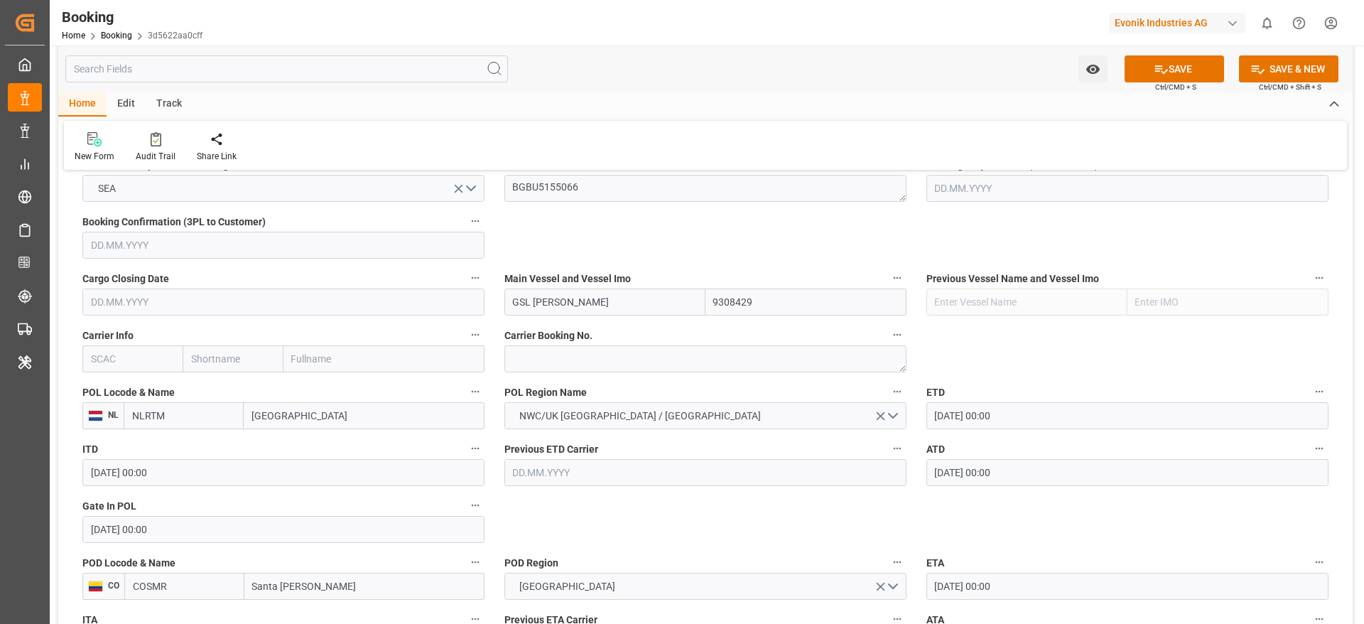
scroll to position [959, 0]
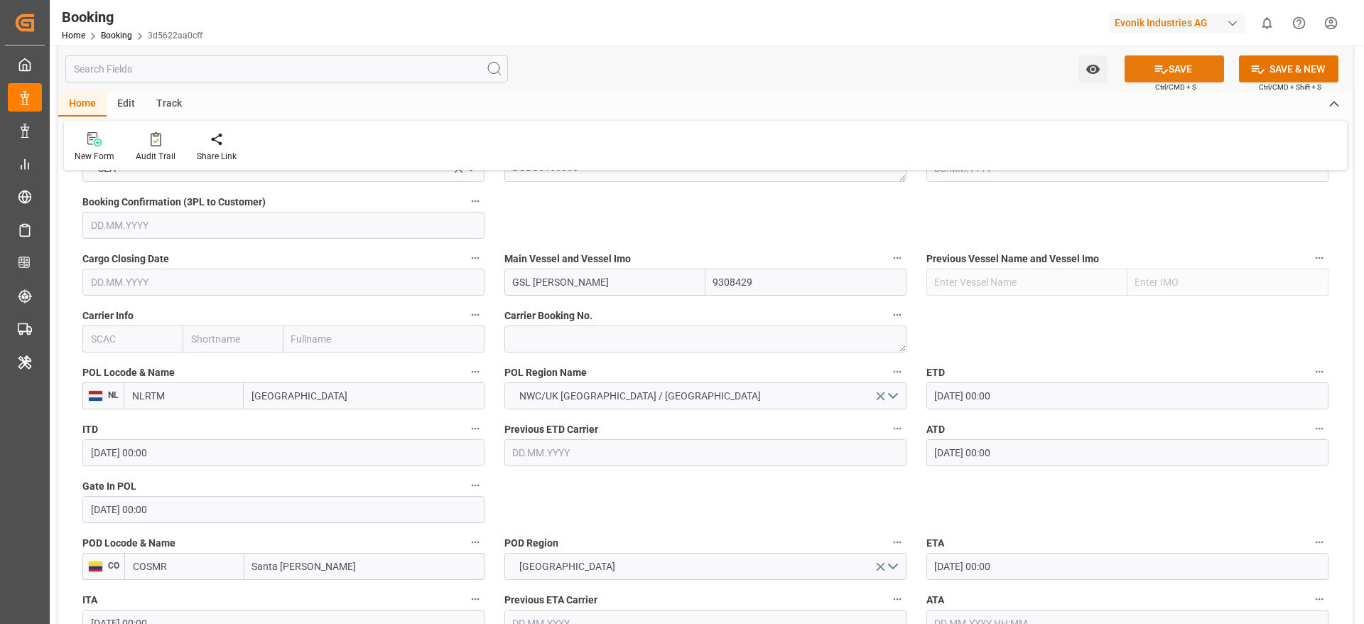
type input "GSL [PERSON_NAME]"
click at [1178, 74] on button "SAVE" at bounding box center [1174, 68] width 99 height 27
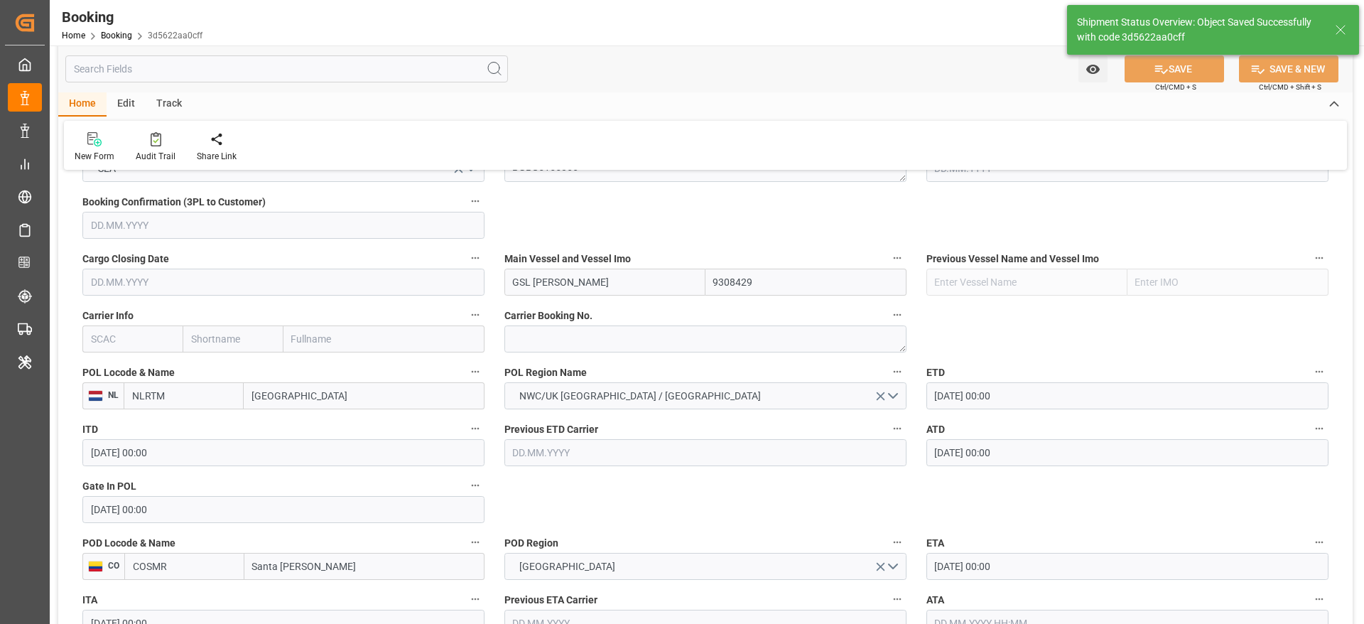
type input "30.09.2025 07:30"
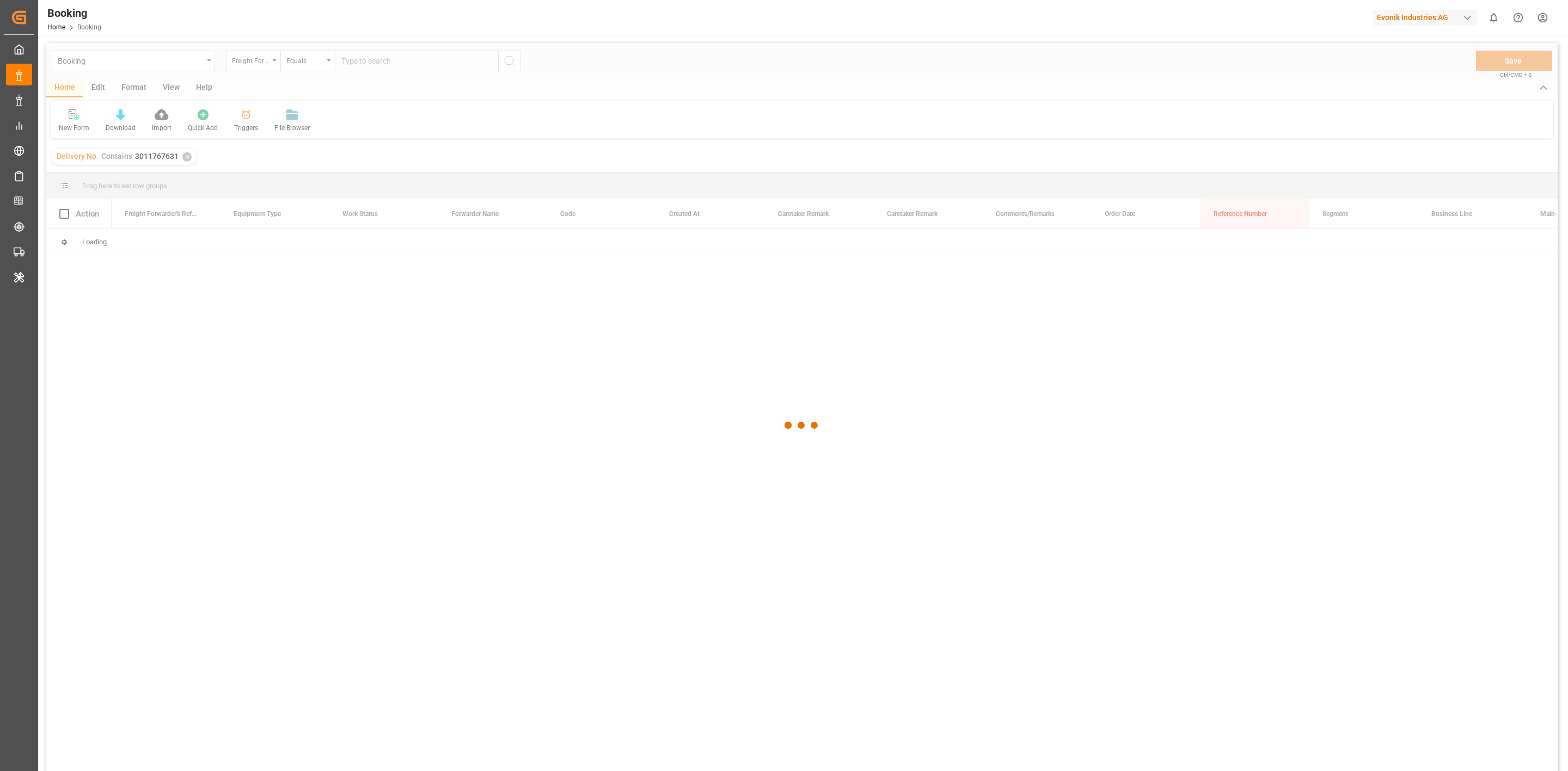
click at [250, 62] on div at bounding box center [801, 425] width 1511 height 764
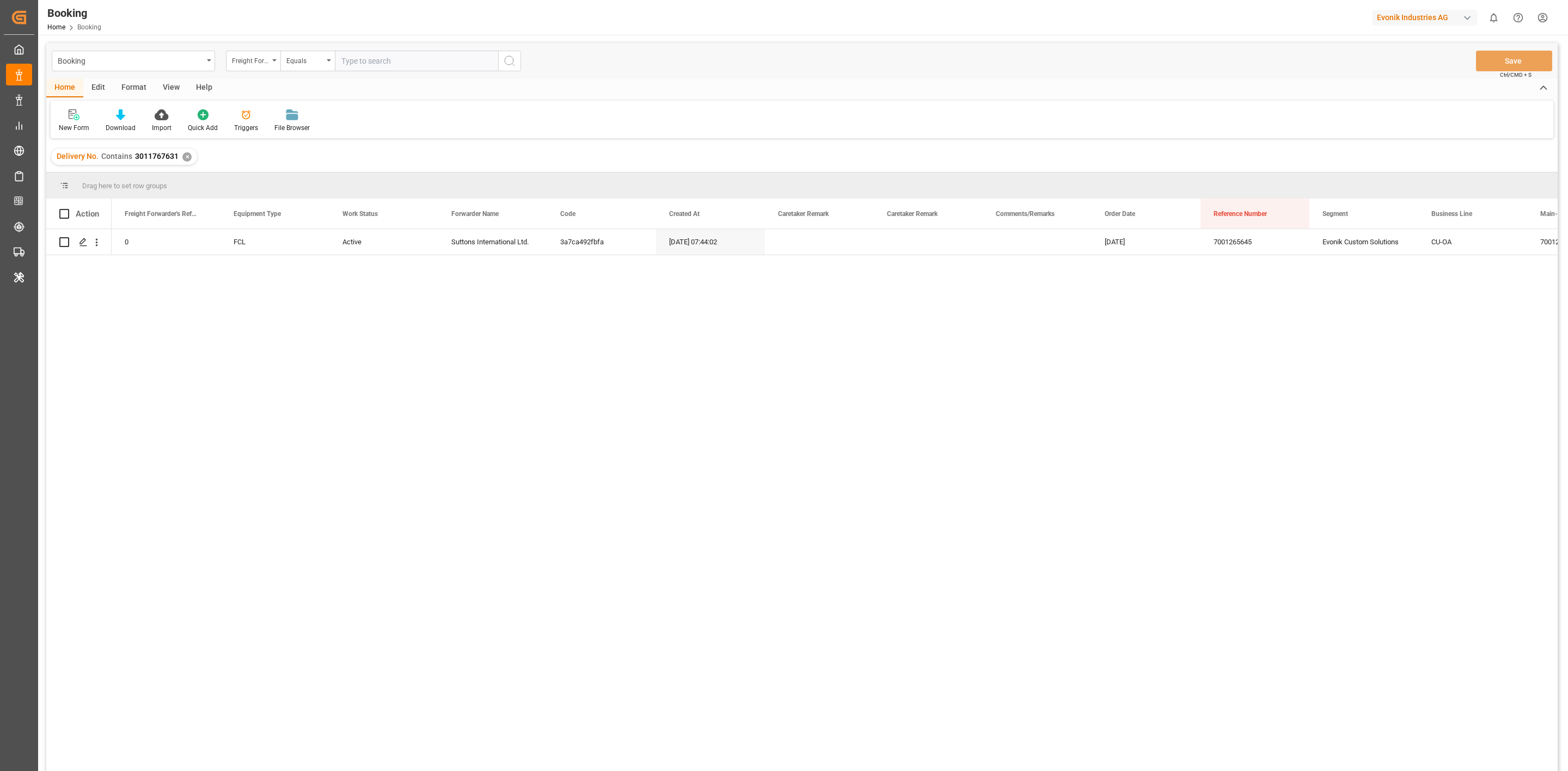
click at [250, 62] on div "Freight Forwarder's Reference No." at bounding box center [250, 60] width 37 height 12
type input "main"
click at [272, 102] on div "Main-carriage No." at bounding box center [308, 111] width 162 height 23
click at [400, 61] on input "text" at bounding box center [416, 60] width 163 height 21
paste input "7001275466"
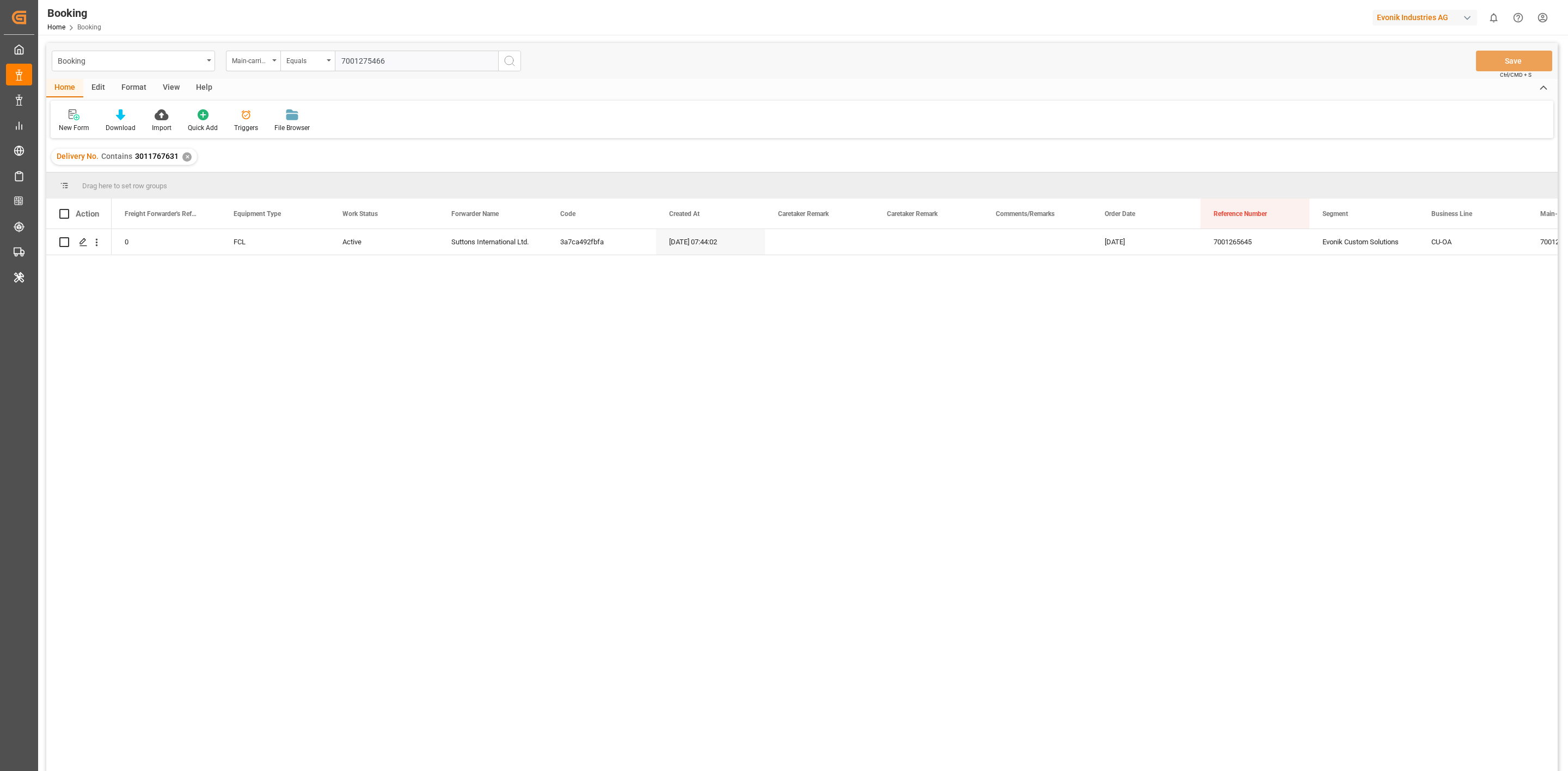
type input "7001275466"
click at [509, 56] on icon "search button" at bounding box center [509, 60] width 13 height 13
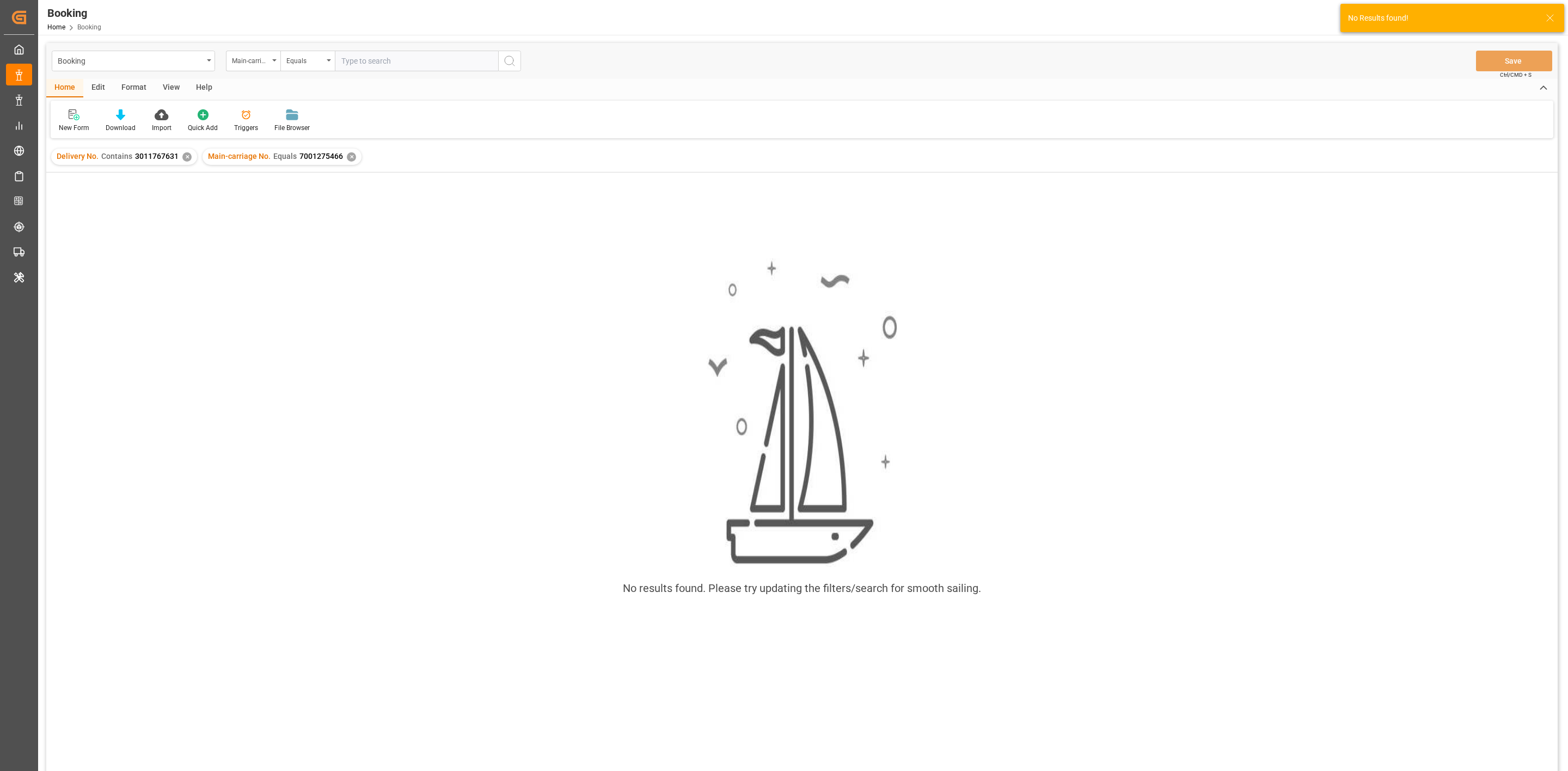
click at [178, 157] on div "Delivery No. Contains 3011767631 ✕" at bounding box center [124, 156] width 146 height 16
click at [196, 163] on div "Delivery No. Contains 3011767631 ✕ Main-carriage No. Equals 7001275466 ✕" at bounding box center [801, 157] width 1511 height 31
click at [185, 153] on div "✕" at bounding box center [187, 157] width 9 height 9
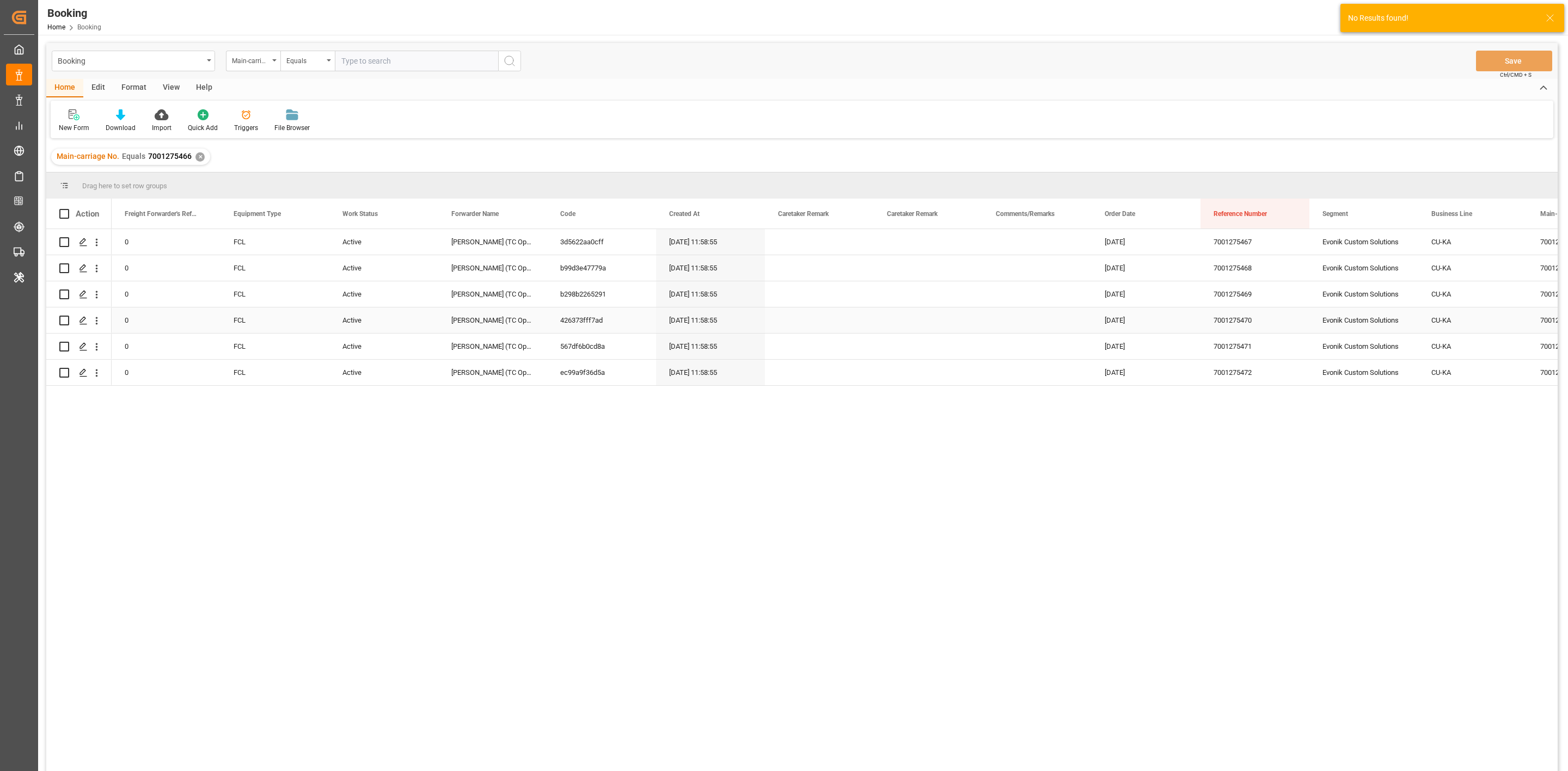
click at [866, 339] on div "Press SPACE to select this row." at bounding box center [819, 346] width 109 height 25
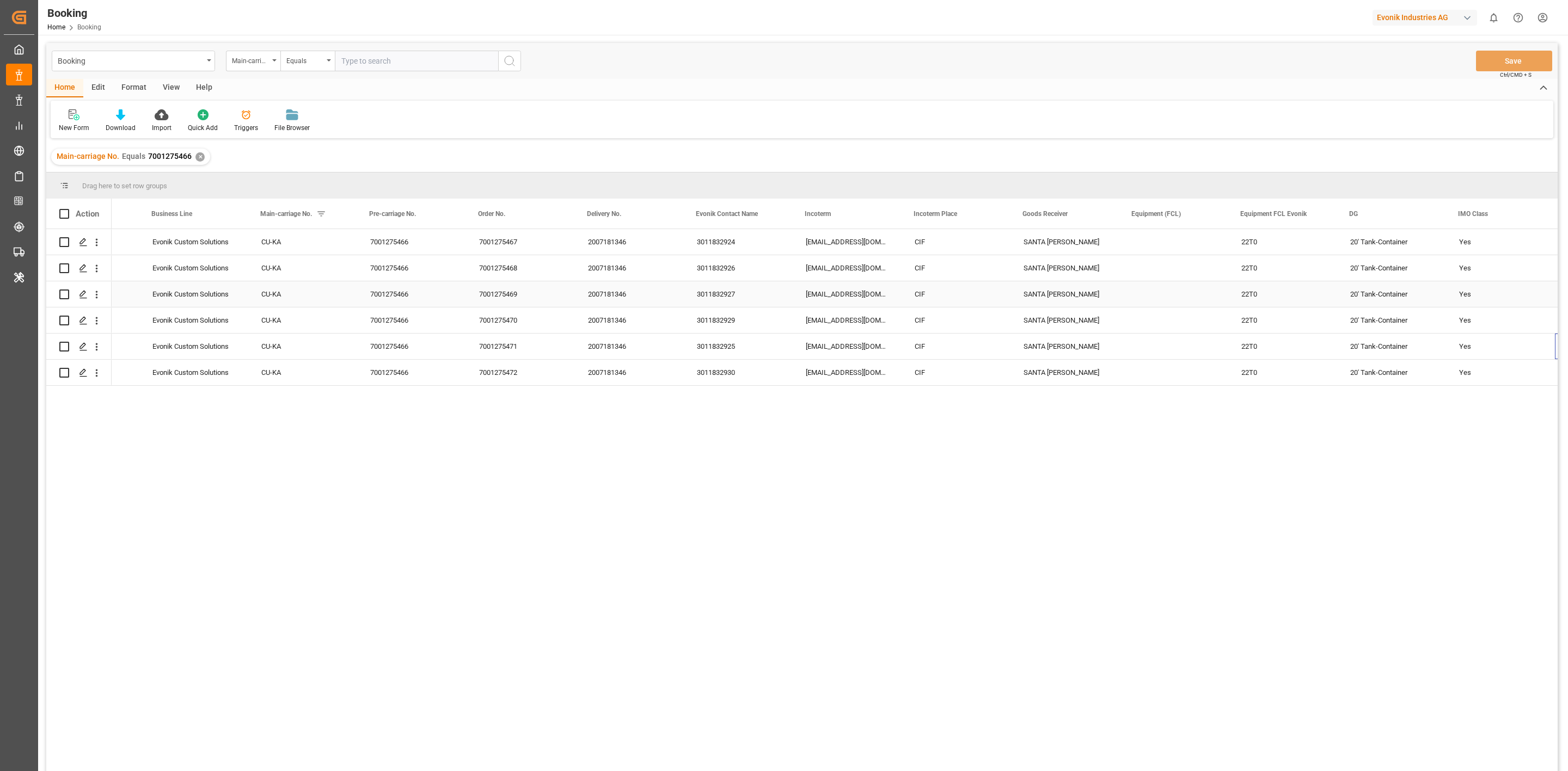
scroll to position [0, 1279]
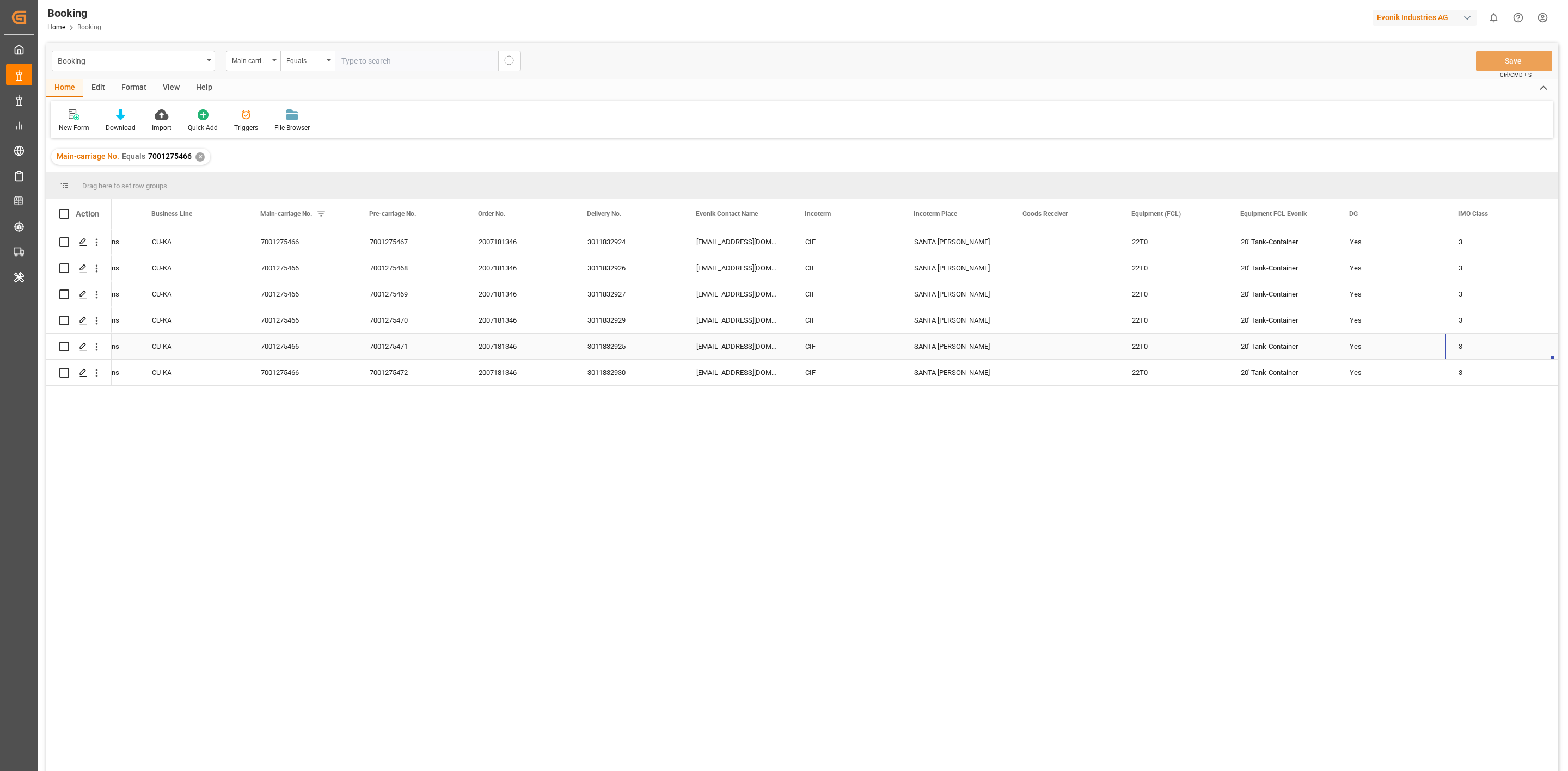
click at [940, 351] on div "SANTA [PERSON_NAME]" at bounding box center [955, 346] width 109 height 25
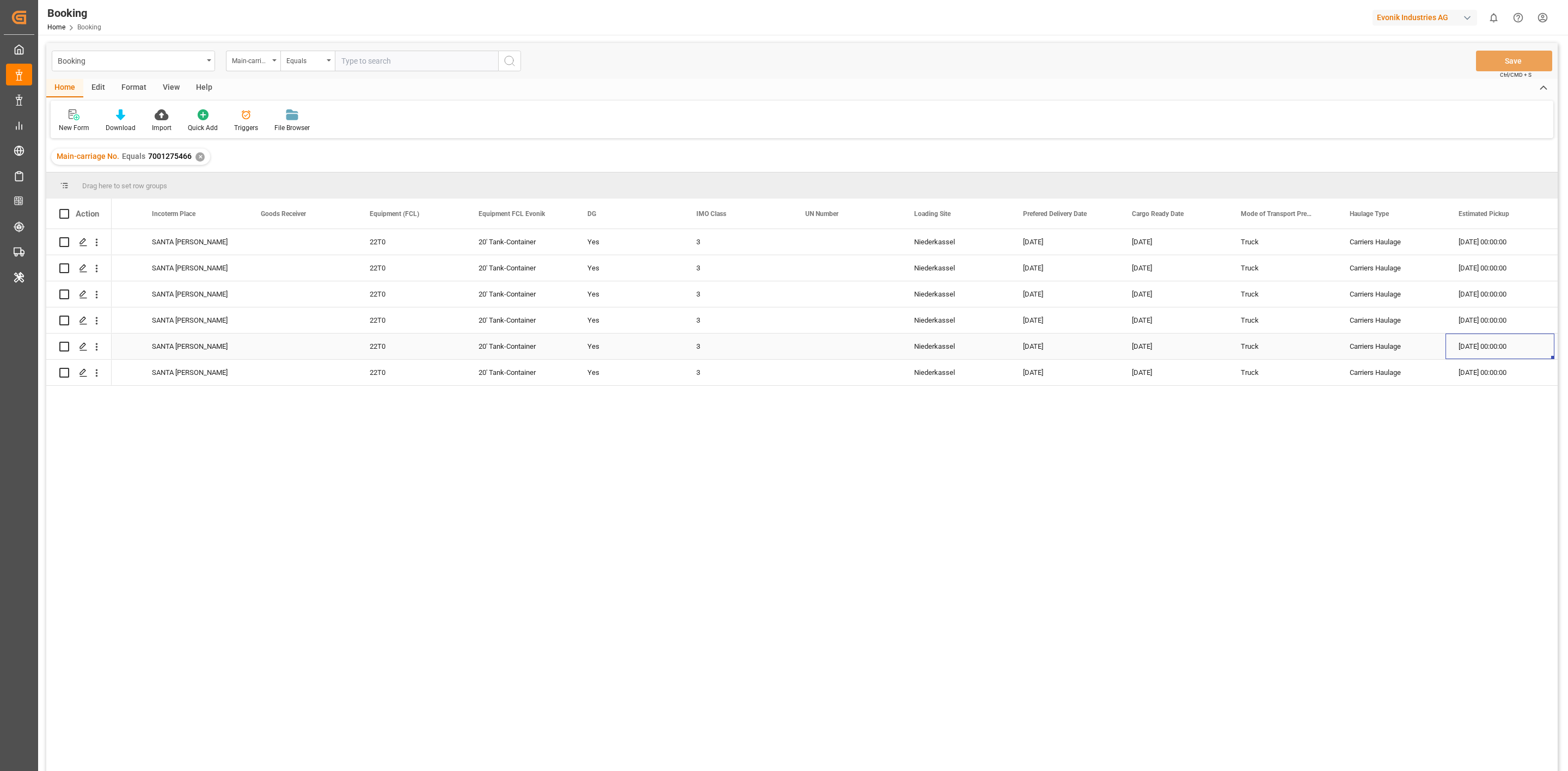
scroll to position [0, 2149]
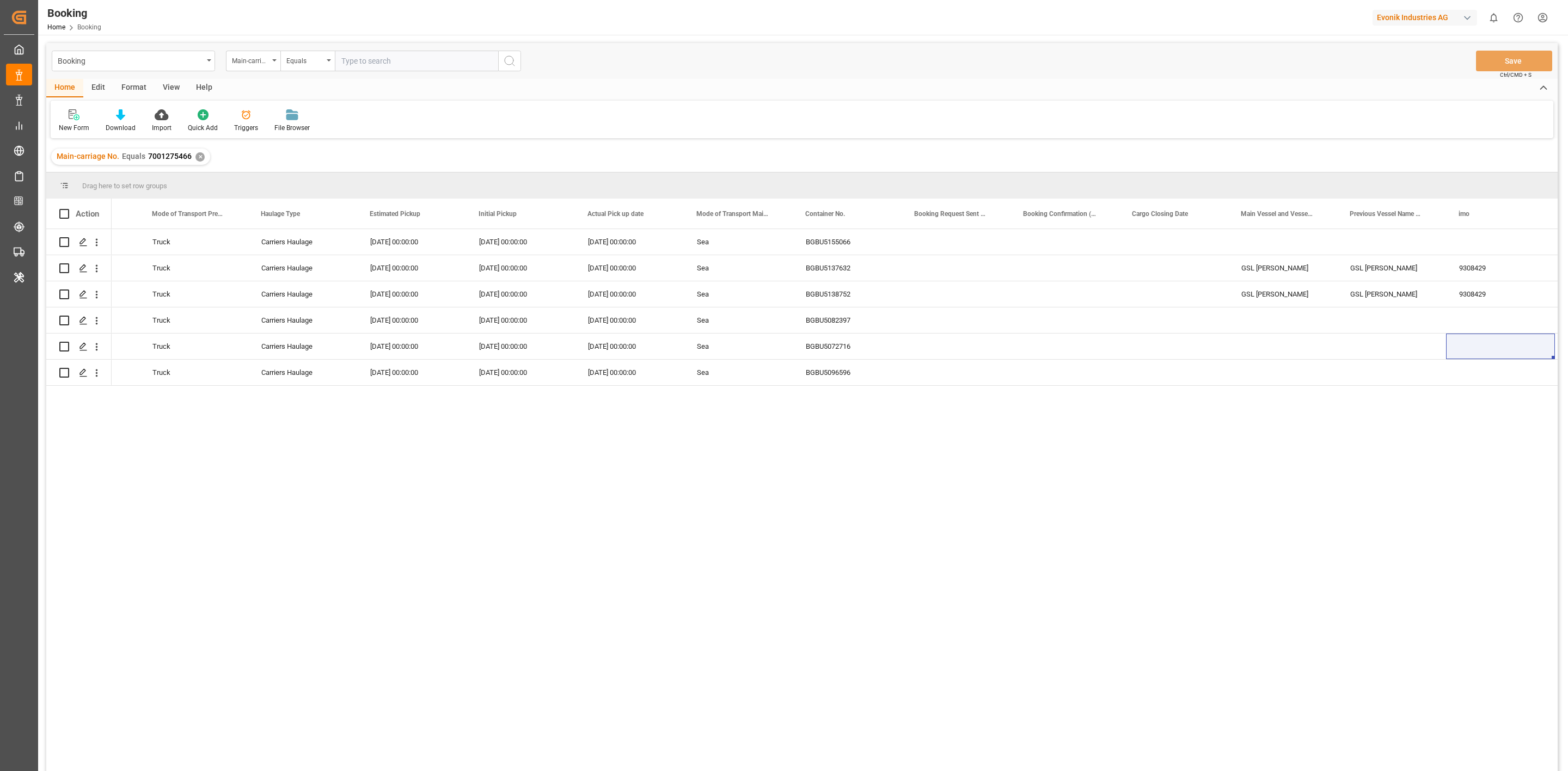
click at [1091, 307] on div "Press SPACE to select this row." at bounding box center [1065, 293] width 109 height 25
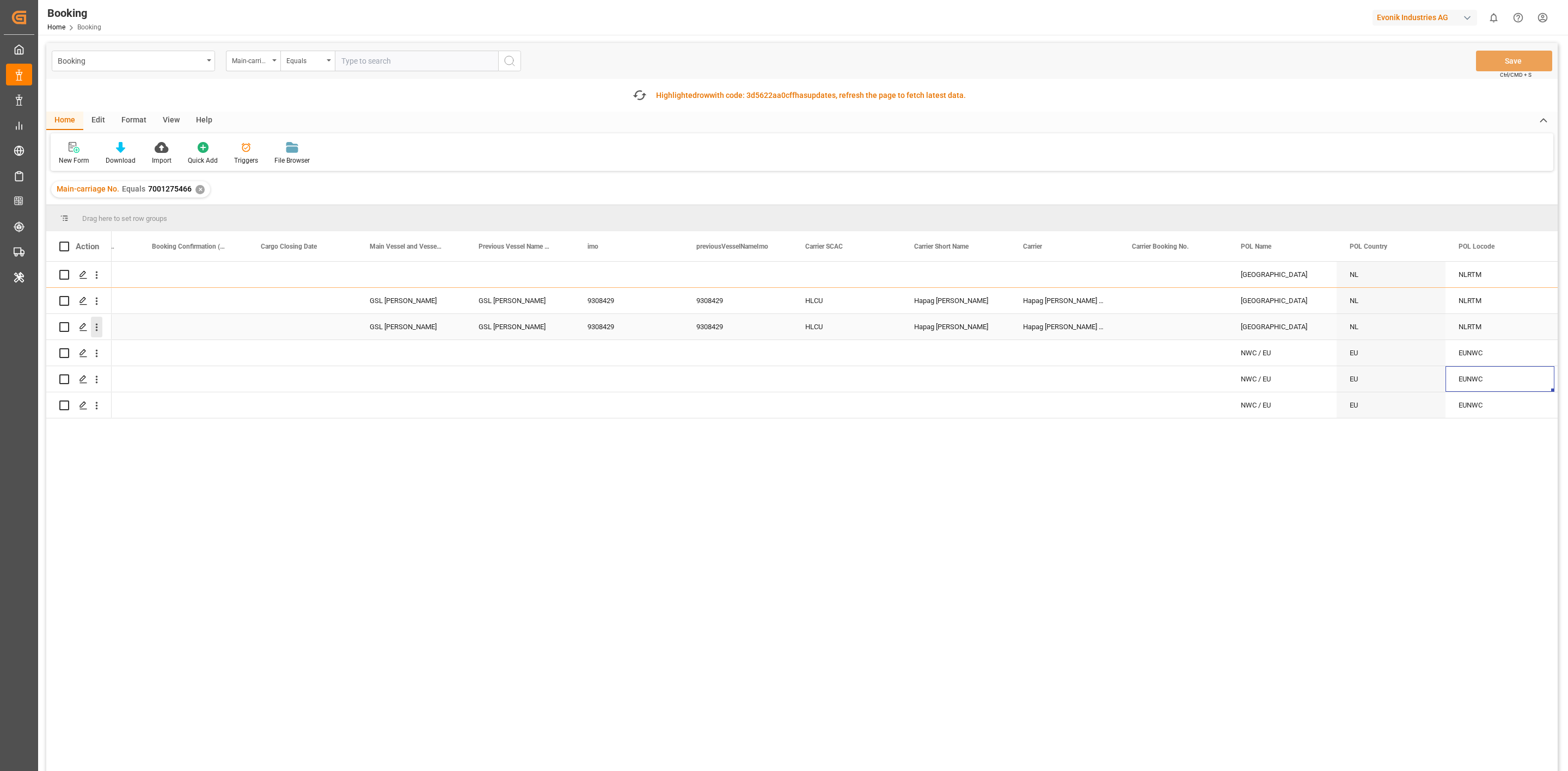
click at [100, 326] on icon "open menu" at bounding box center [97, 327] width 11 height 11
click at [139, 341] on div "Open in new tab" at bounding box center [159, 351] width 135 height 23
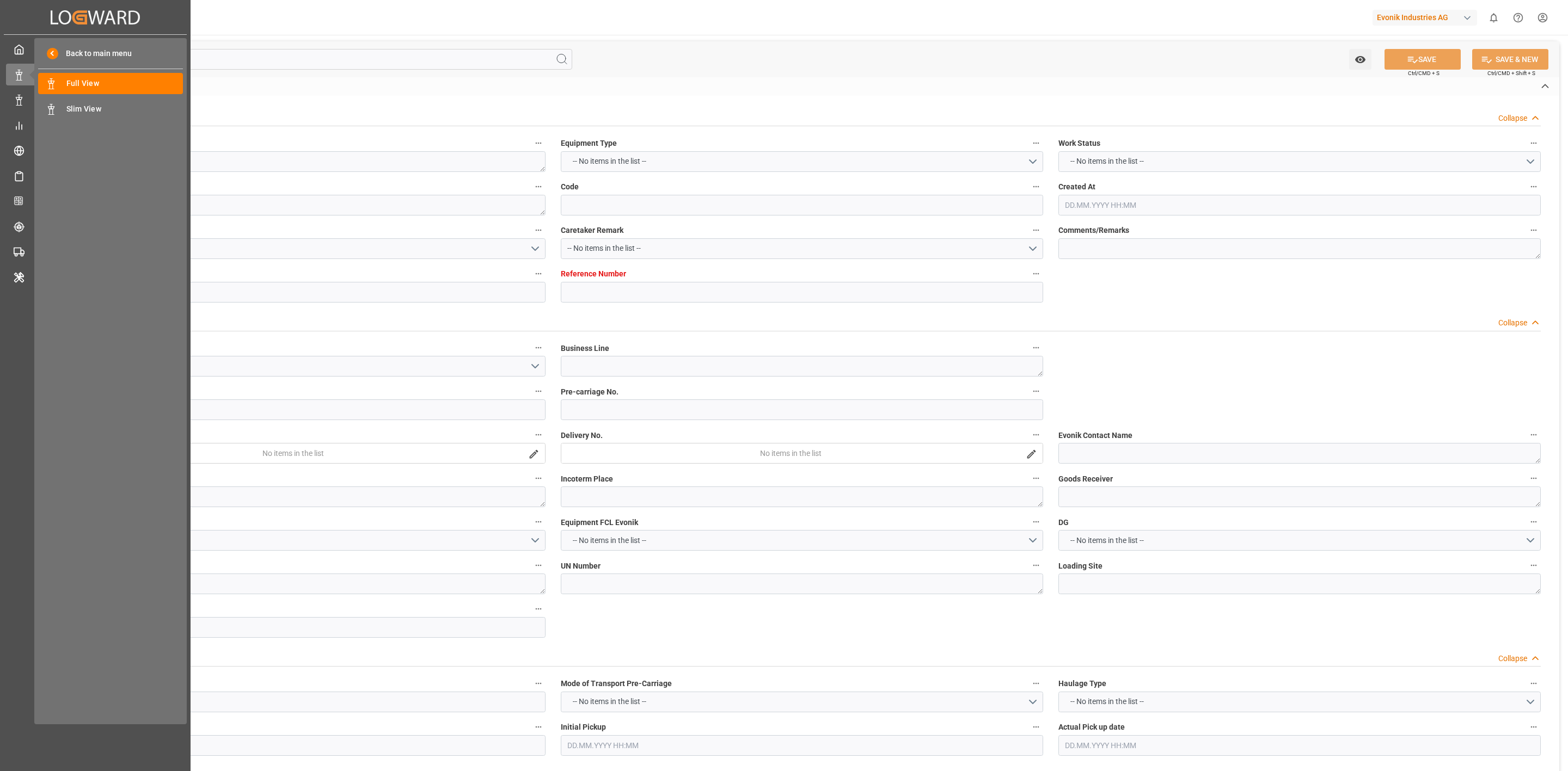
type textarea "0"
type textarea "[PERSON_NAME] (TC Operator)"
type input "b298b2265291"
type input "7001275469"
type textarea "CU-KA"
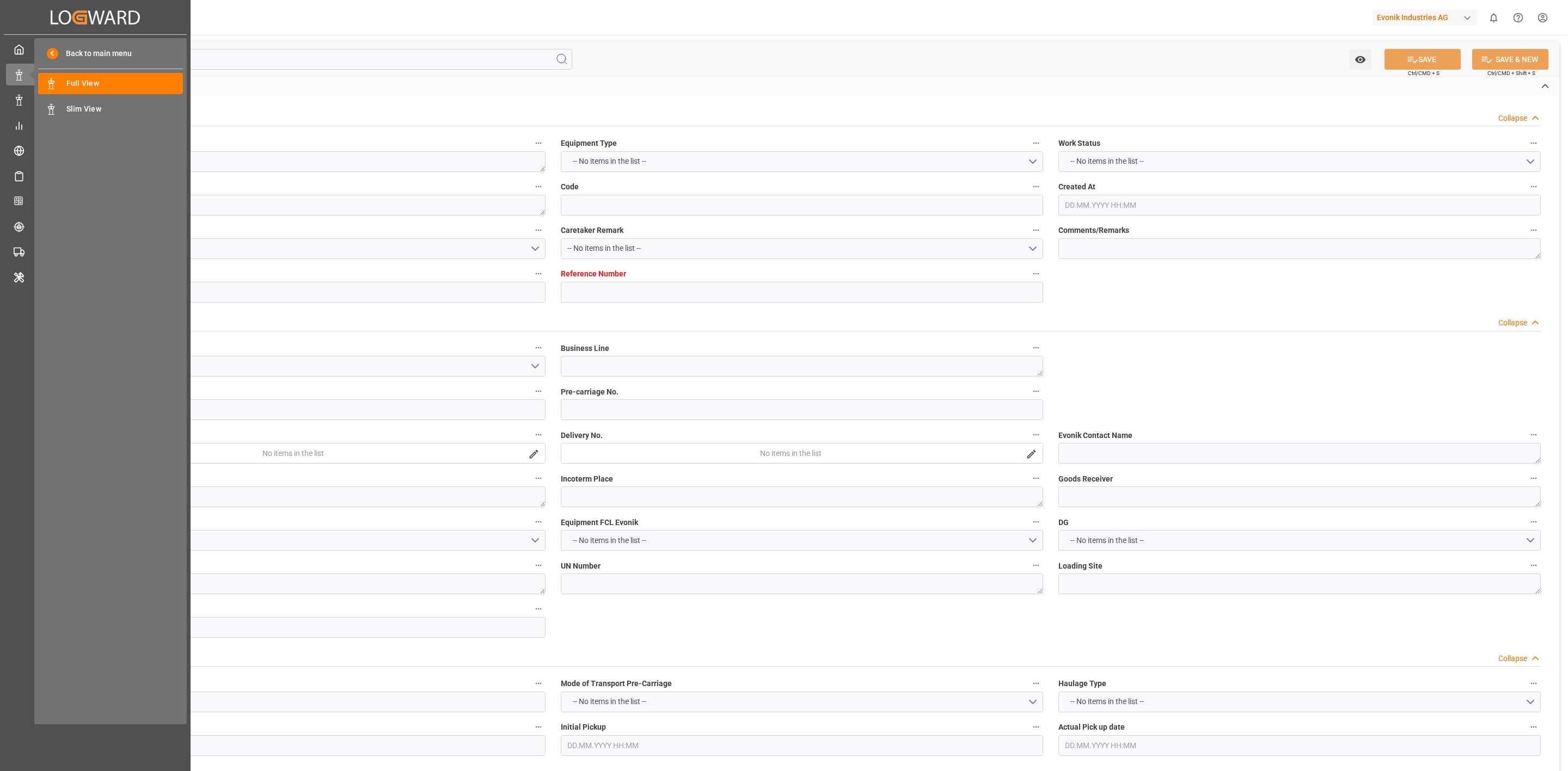
type input "7001275466"
type textarea "[EMAIL_ADDRESS][DOMAIN_NAME]"
type textarea "CIF"
type textarea "SANTA [PERSON_NAME]"
type textarea "3"
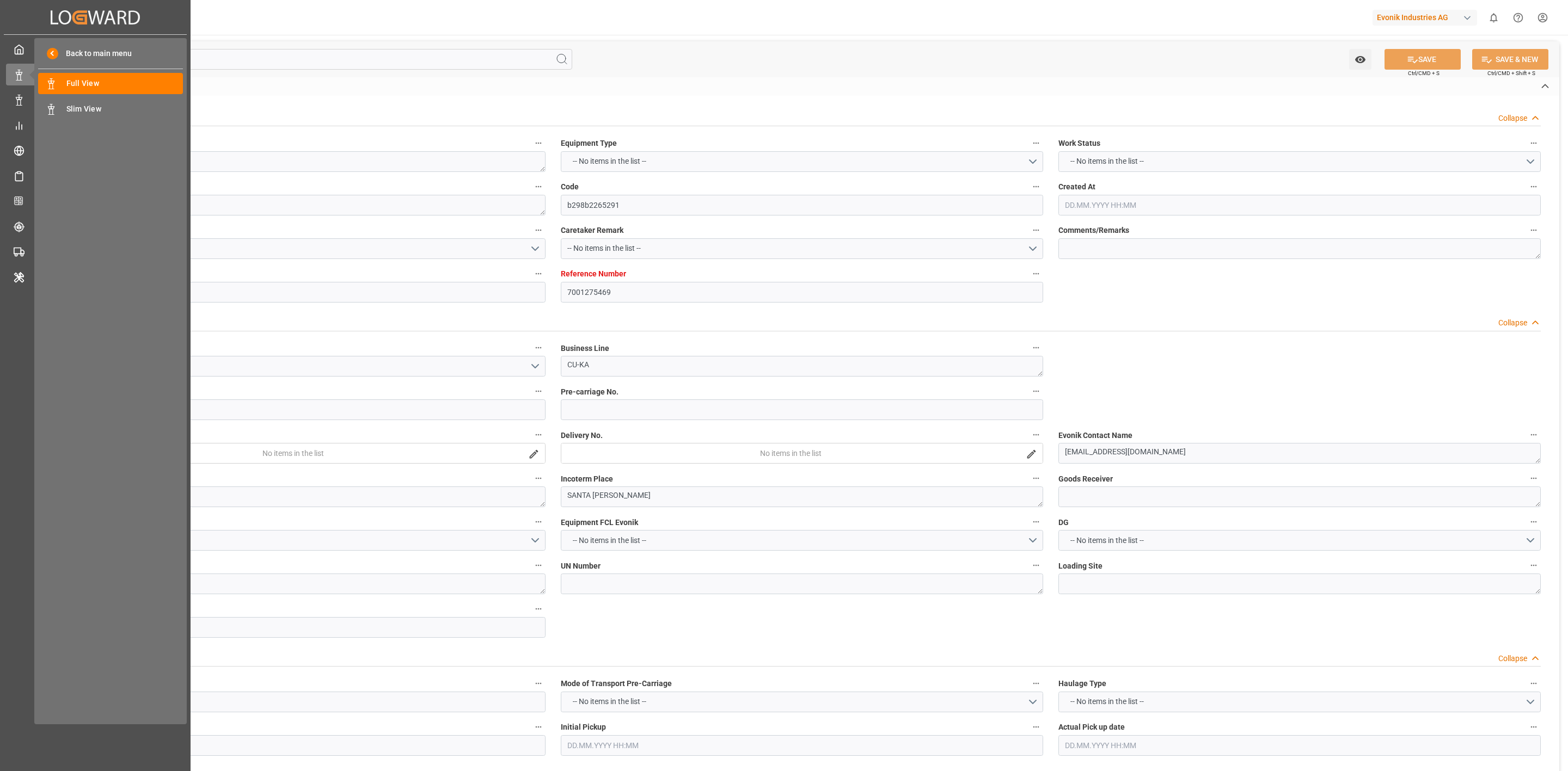
type textarea "Niederkassel"
type textarea "BGBU5138752"
type input "GSL [PERSON_NAME]"
type input "HLCU"
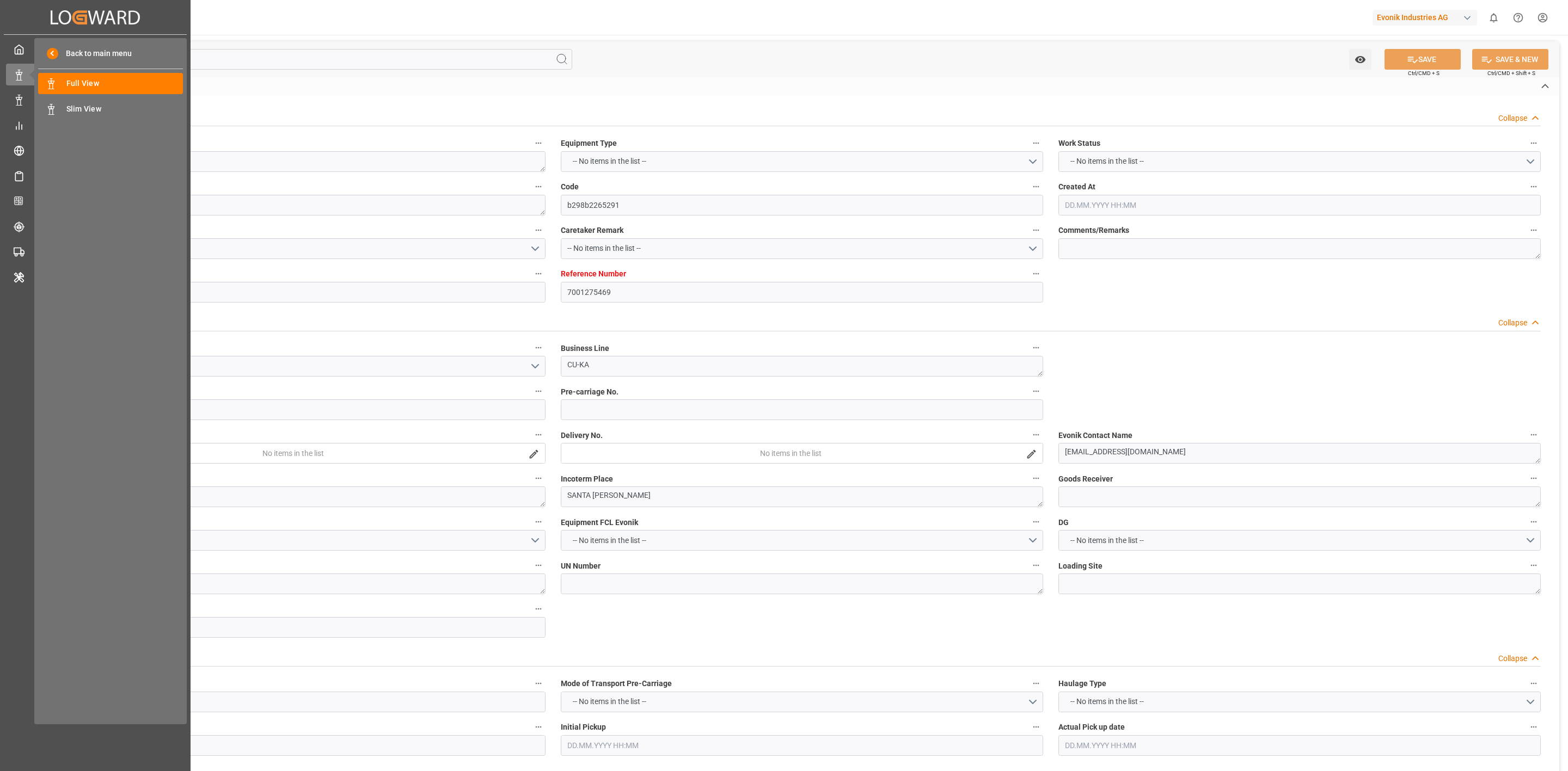
type input "[GEOGRAPHIC_DATA]"
type input "Santa [PERSON_NAME]"
type input "[GEOGRAPHIC_DATA]"
type textarea "INPUT_Evonik_Seeburger_IFTMIN_1003187861_20250929101803345.edi"
type textarea "NWC/[GEOGRAPHIC_DATA] [GEOGRAPHIC_DATA] Continent / [GEOGRAPHIC_DATA]-KA"
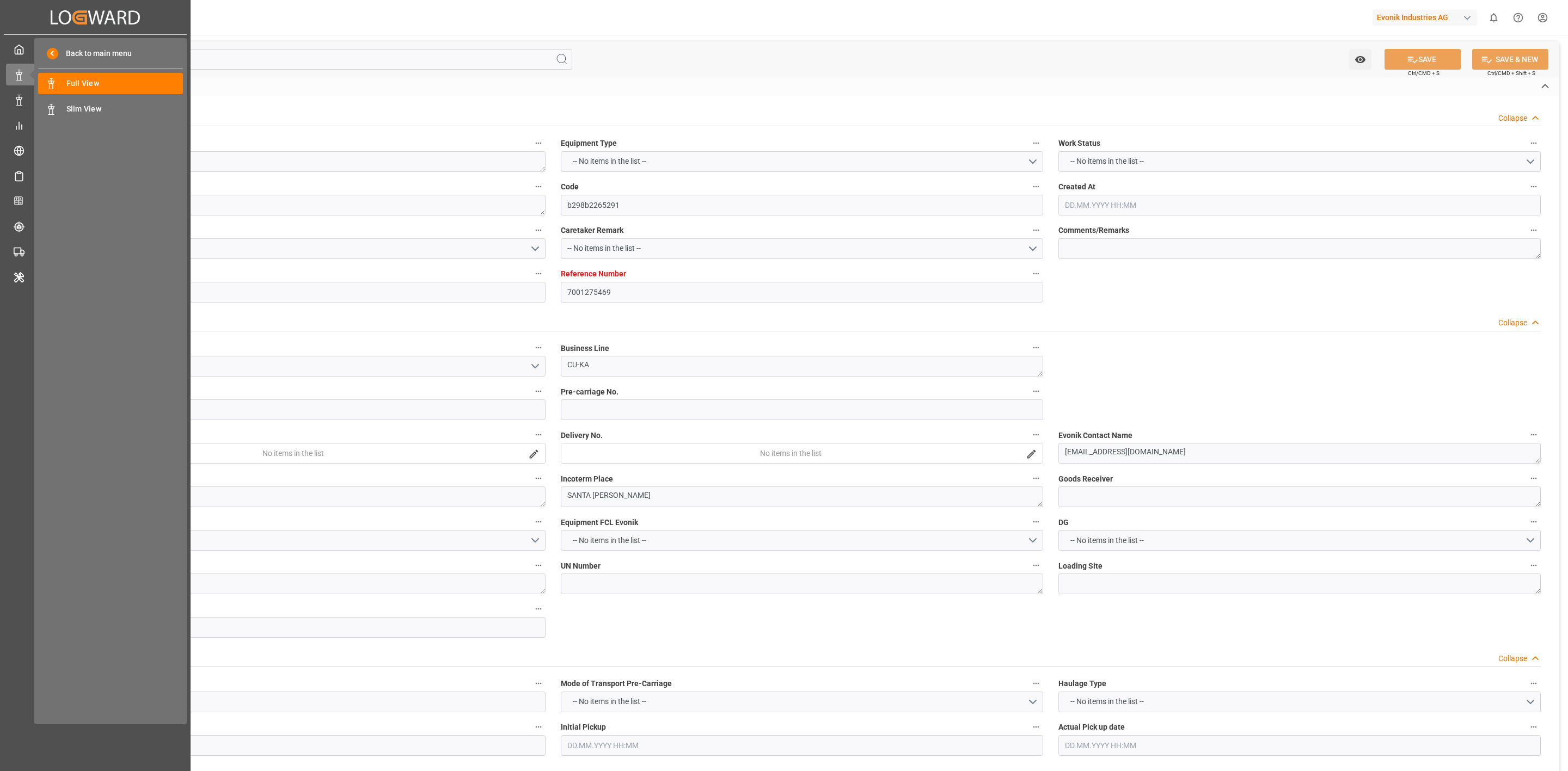
type textarea "INPUT_Evonik_Seeburger_IFTMIN_1003147251_20250915135755768.edi,INPUT_Evonik_See…"
type textarea "1003187861"
type textarea "[PERSON_NAME]"
type textarea "Pod-businessDivision-businessLine-"
type textarea "IFTMIN"
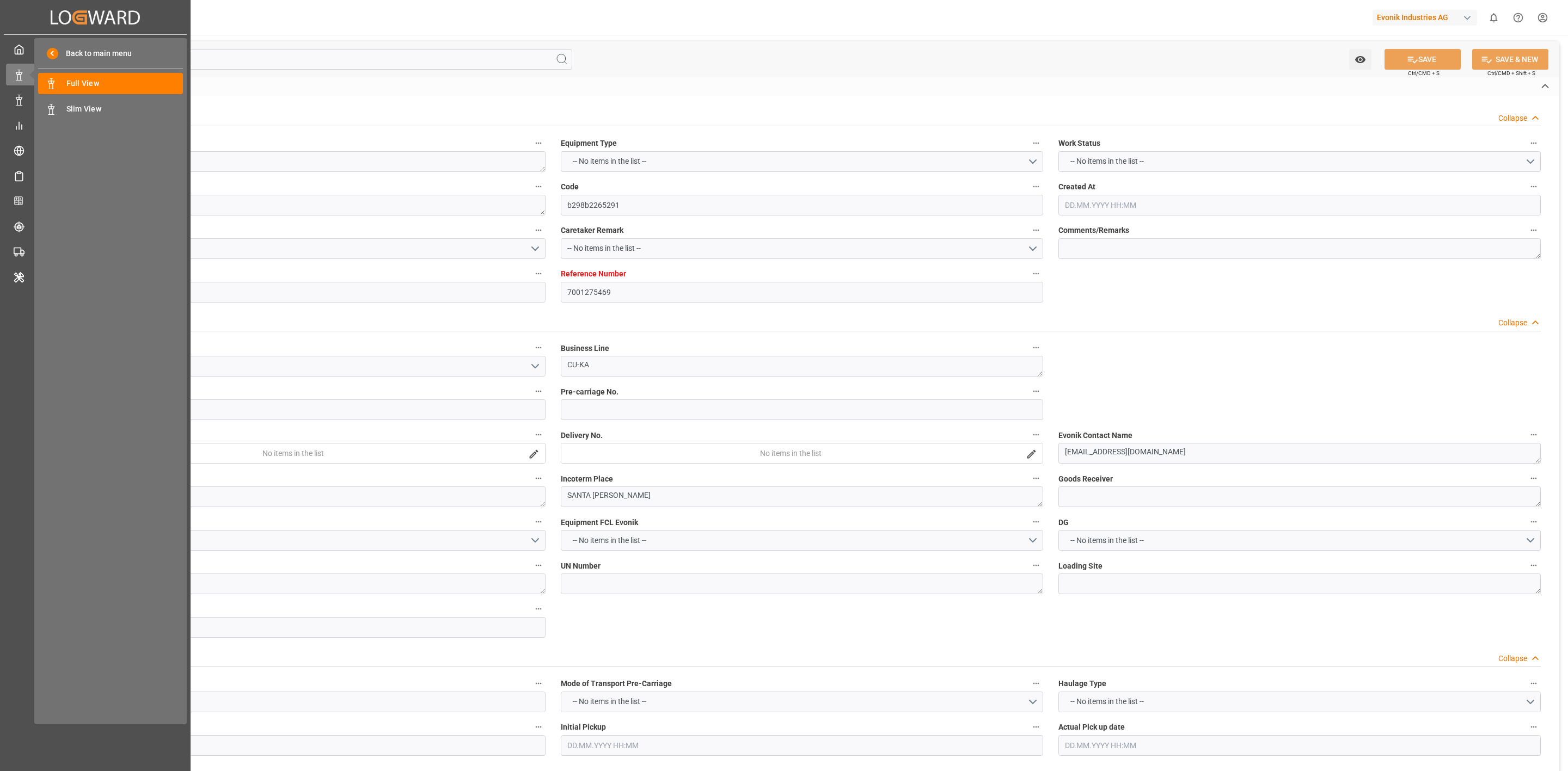
type textarea "a011t00000LcJC5AAN"
type textarea "Yes"
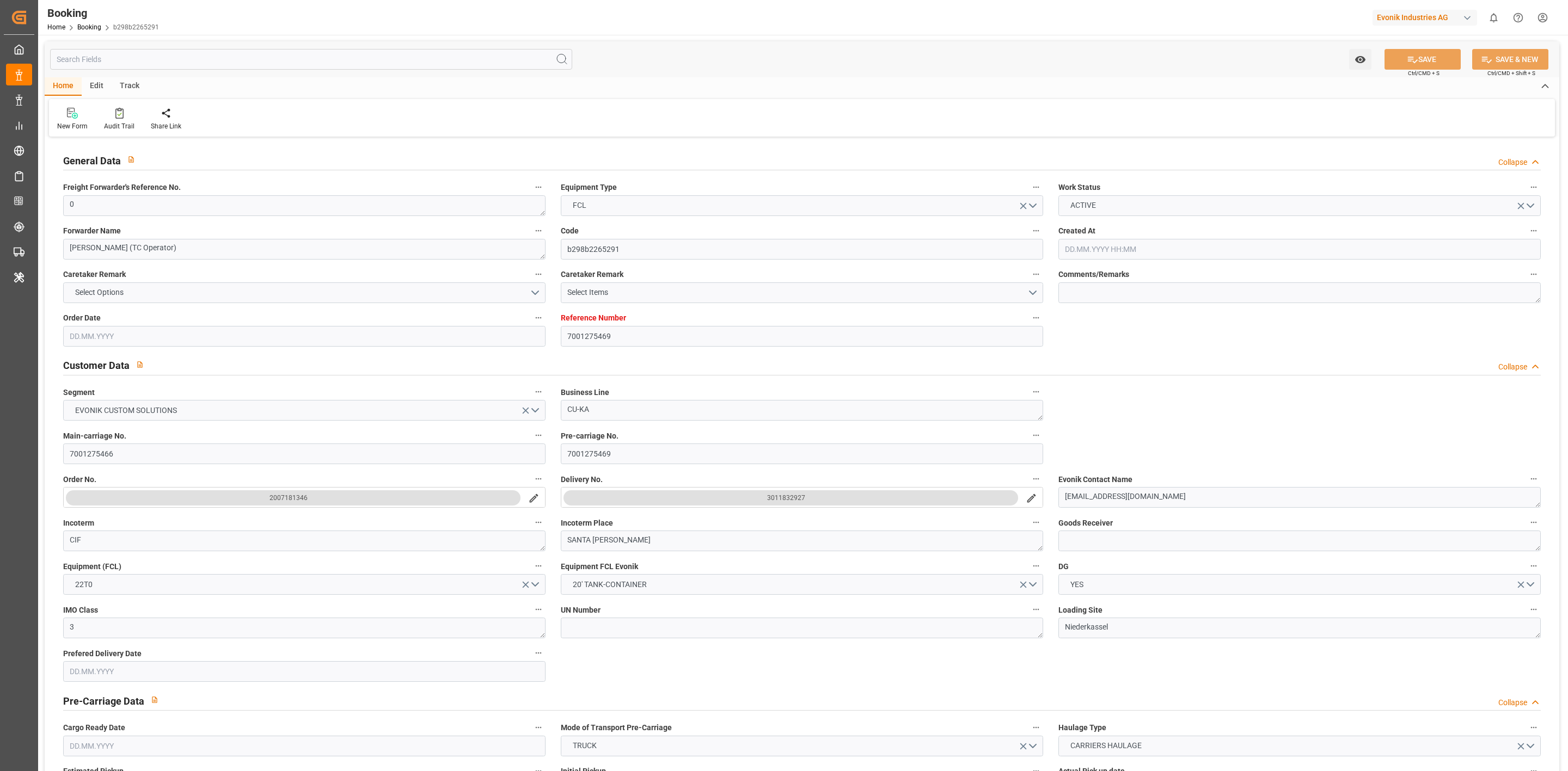
type input "7001275469"
type input "9308429"
type input "Hapag [PERSON_NAME]"
type input "Hapag [PERSON_NAME] Aktiengesellschaft"
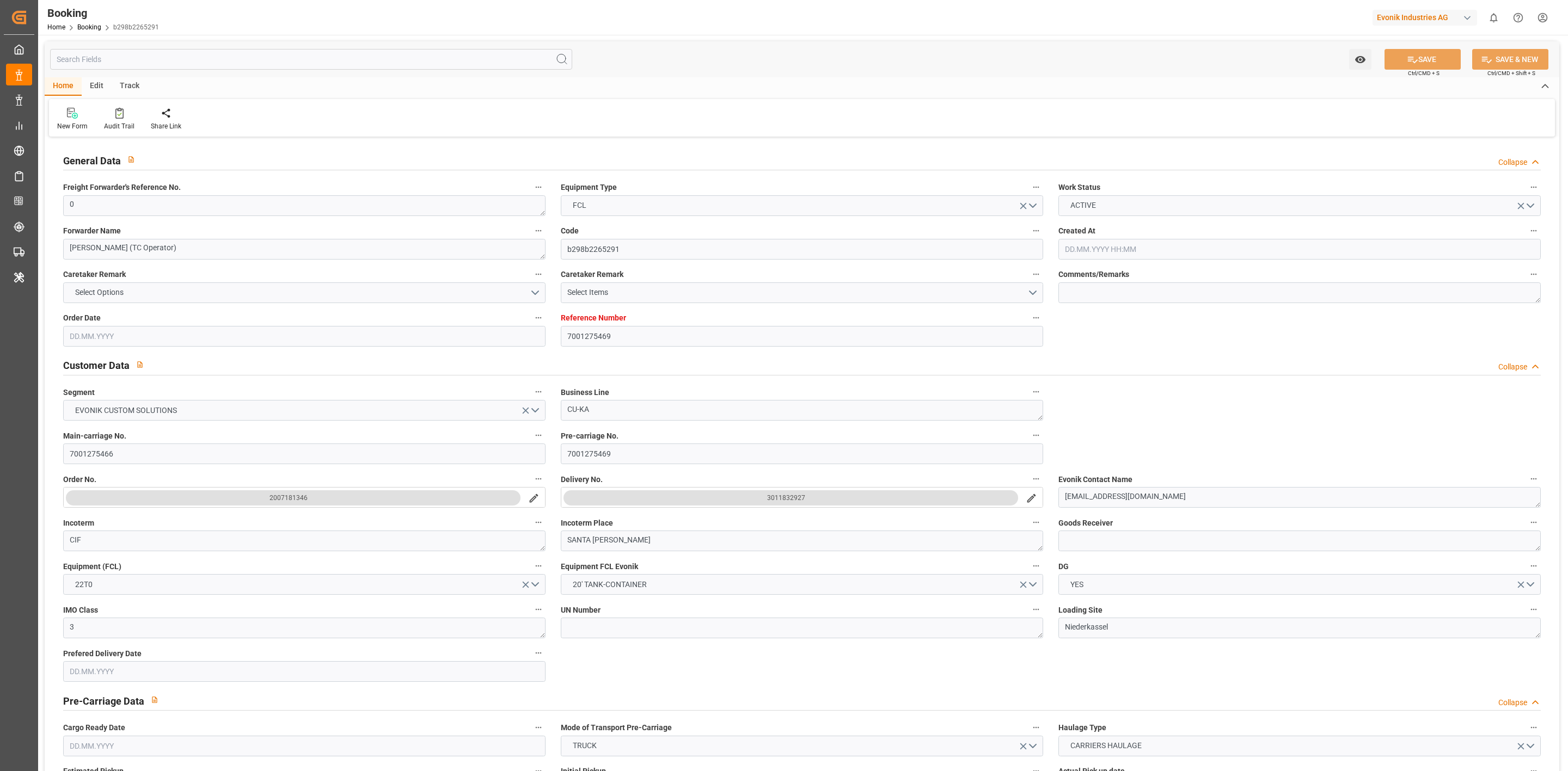
type input "NLRTM"
type input "COSMR"
type input "BEANR"
type input "0"
click at [840, 75] on div "Watch Option SAVE Ctrl/CMD + S SAVE & NEW Ctrl/CMD + Shift + S" at bounding box center [801, 59] width 1514 height 36
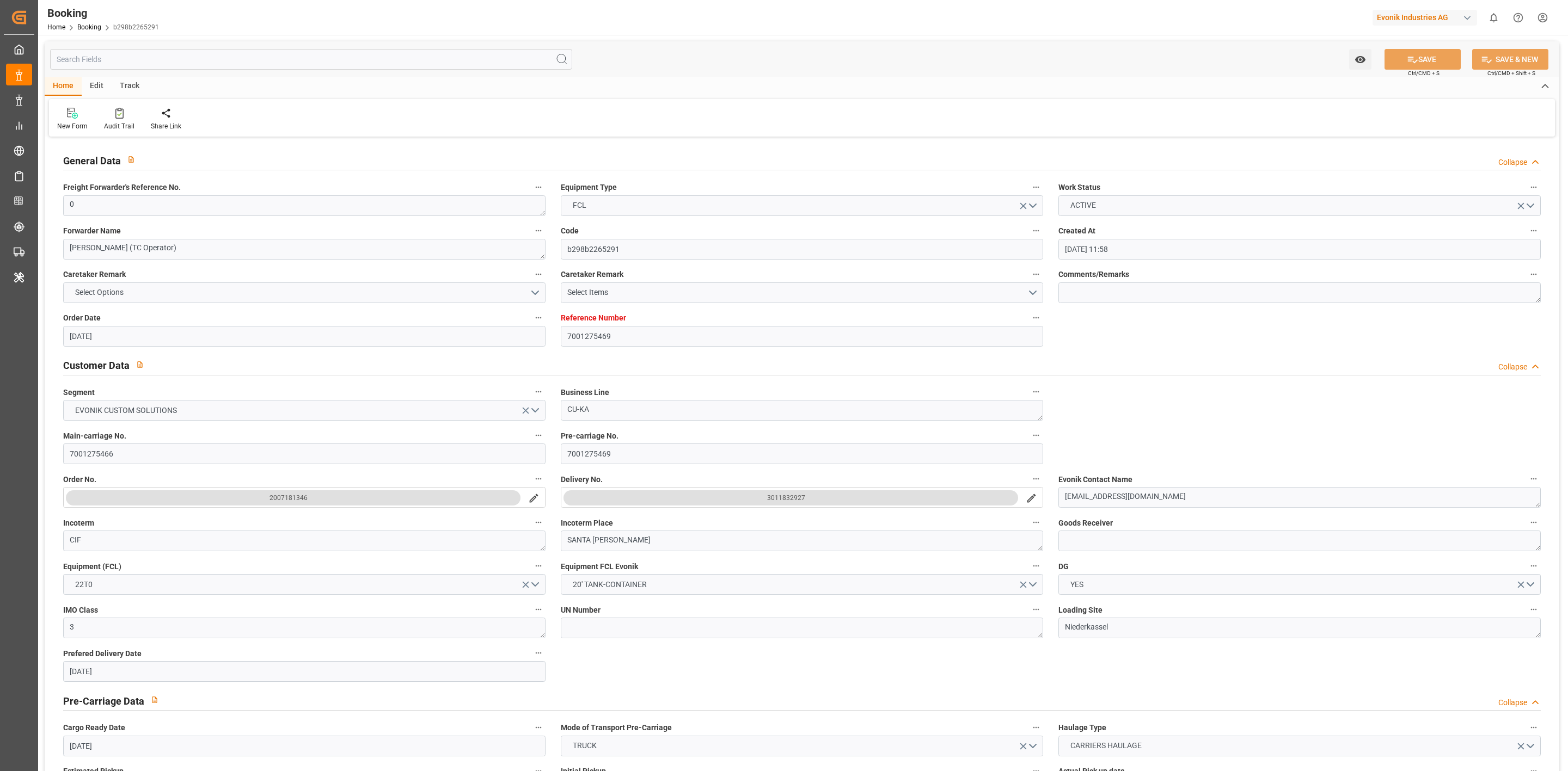
type input "[DATE] 11:58"
type input "[DATE]"
type input "[DATE] 00:00"
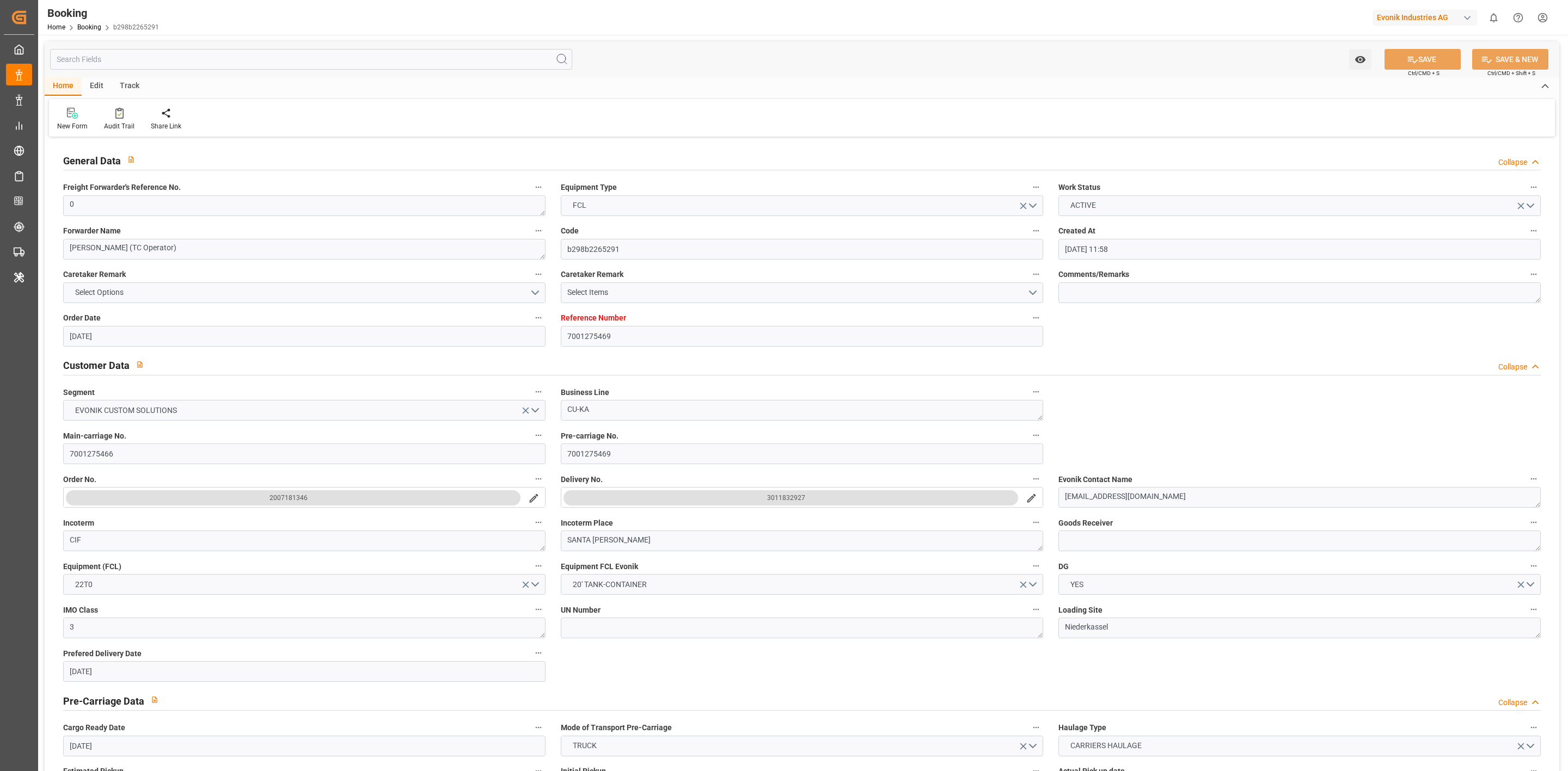
type input "[DATE] 00:00"
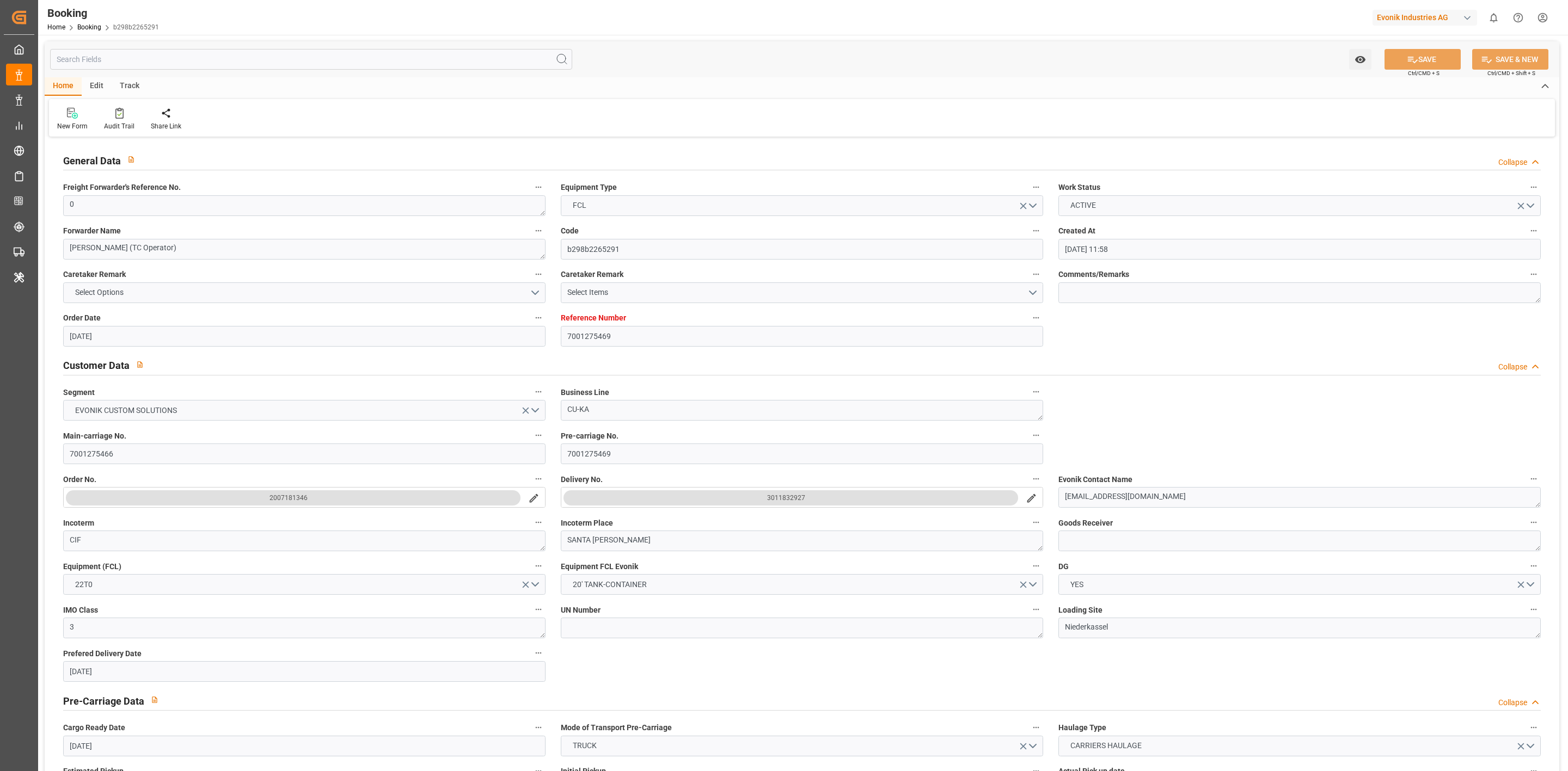
type input "[DATE] 00:00"
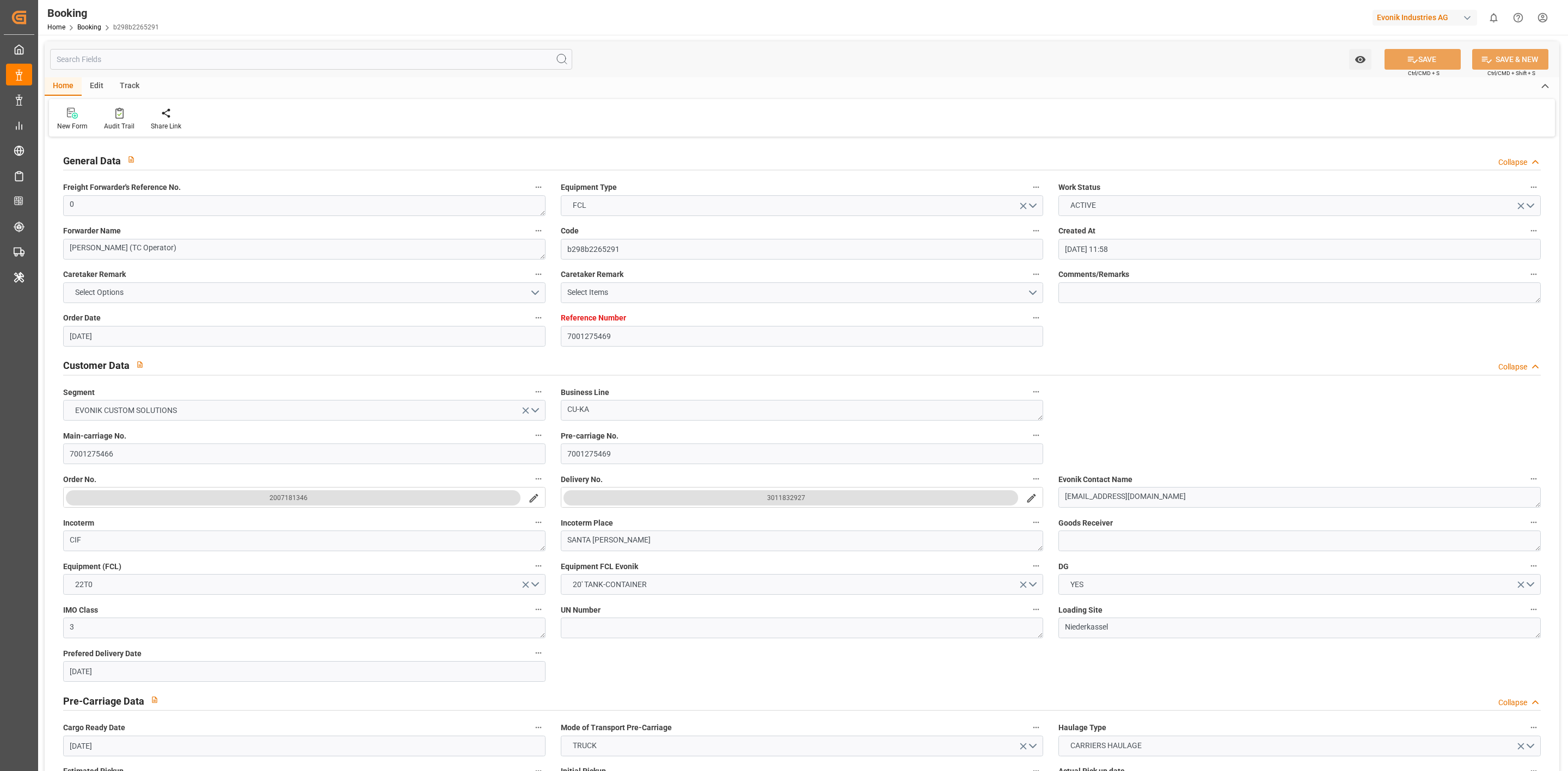
type input "[DATE] 00:00"
type input "[DATE] 10:11"
click at [110, 113] on div at bounding box center [119, 113] width 31 height 11
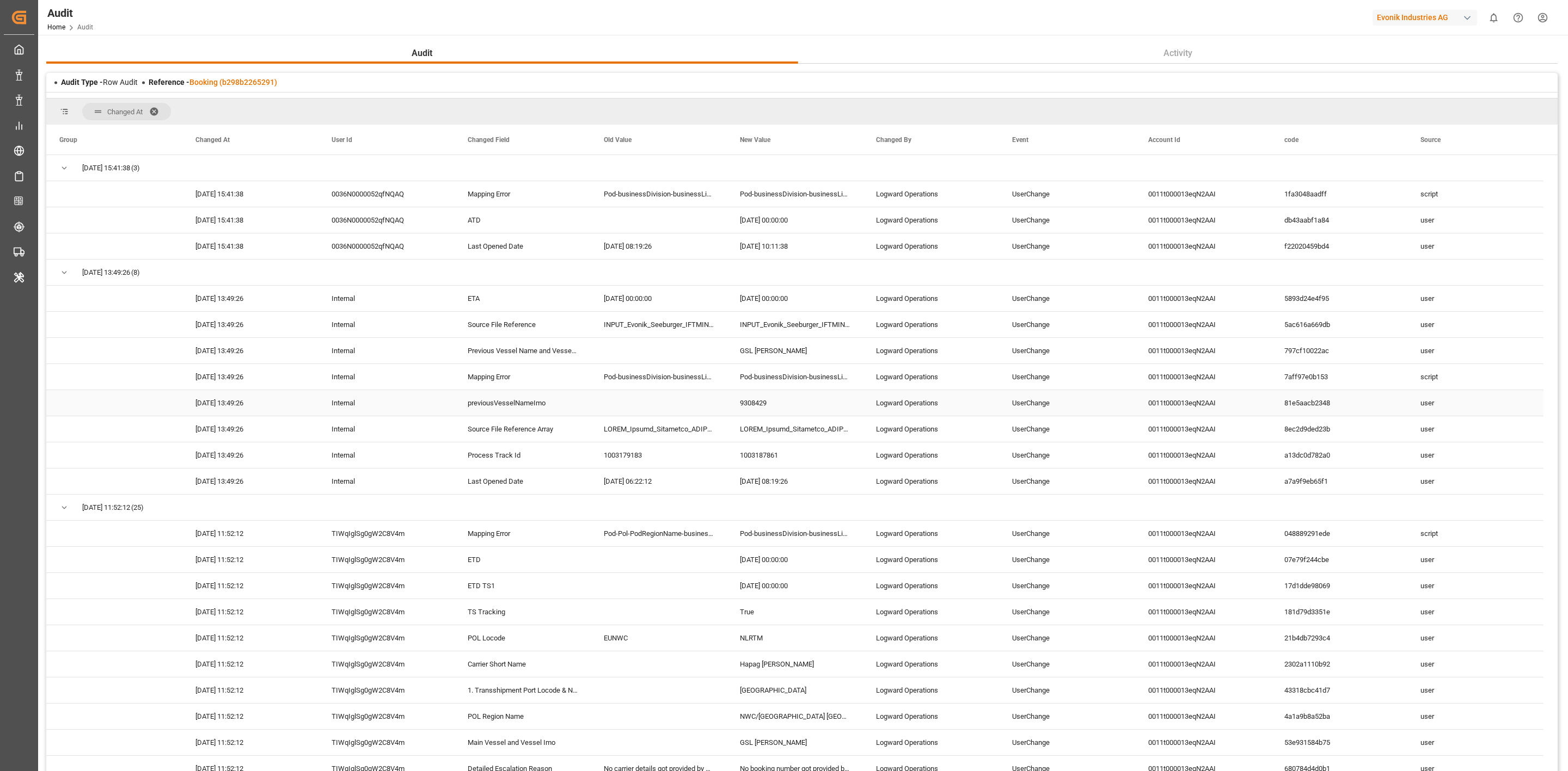
scroll to position [3, 0]
